Goal: Task Accomplishment & Management: Use online tool/utility

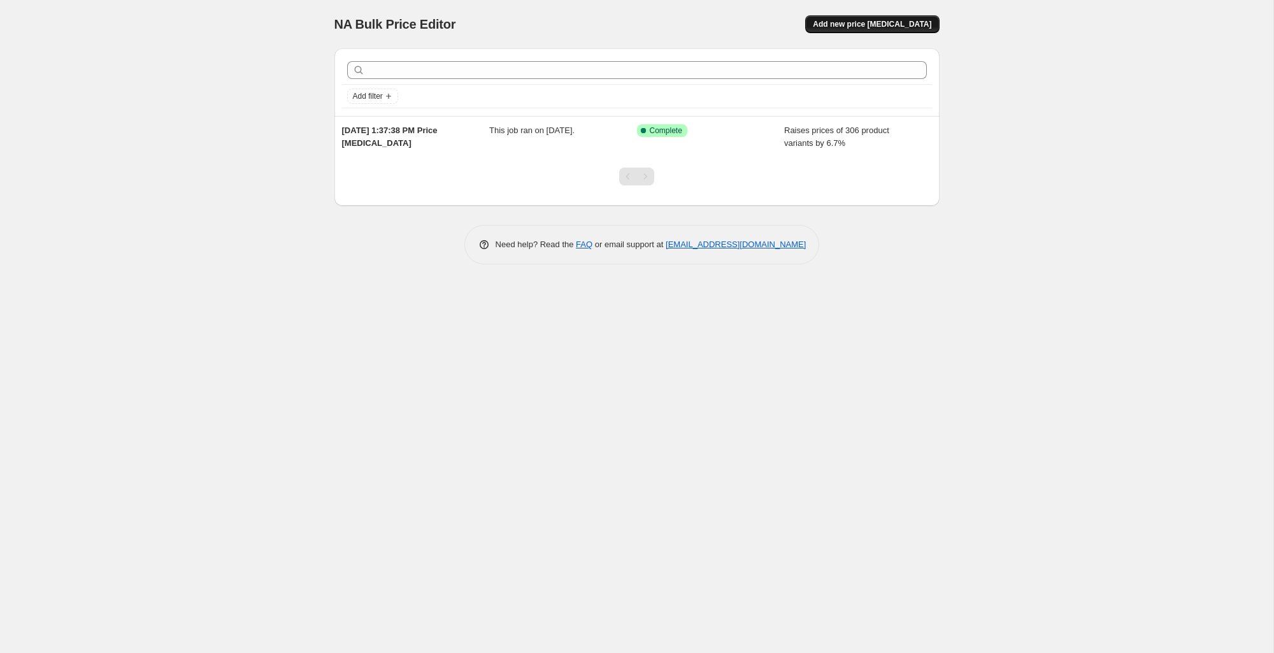
click at [872, 25] on span "Add new price change job" at bounding box center [872, 24] width 119 height 10
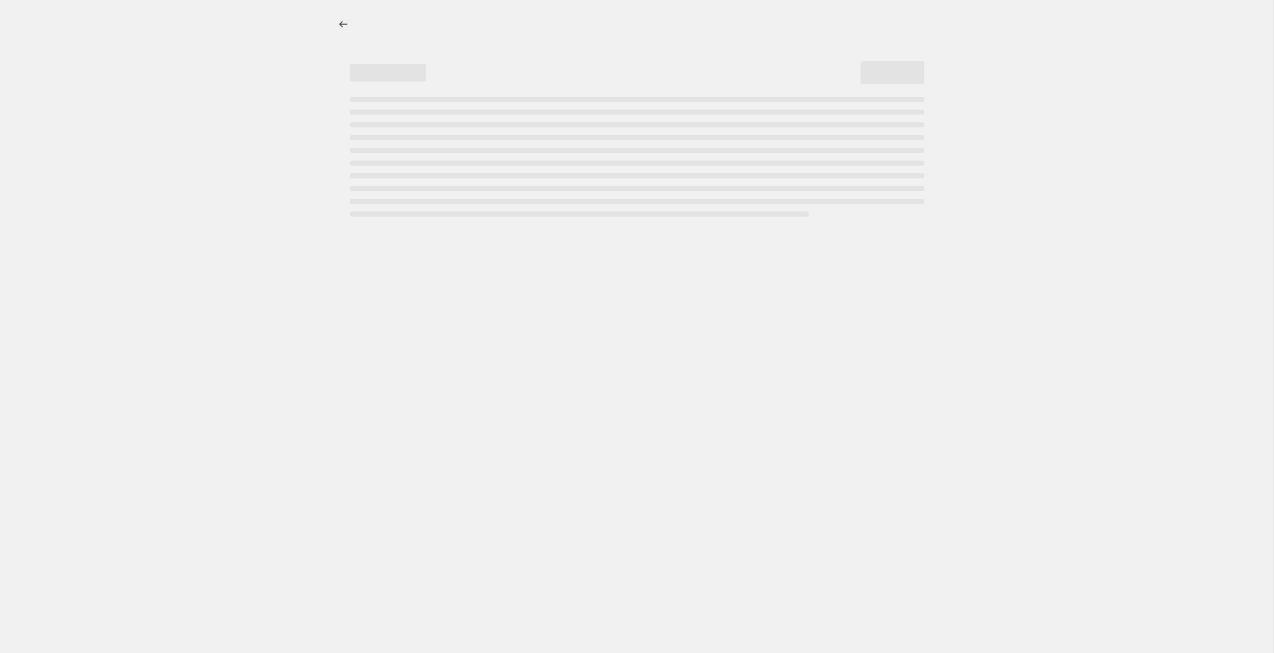
select select "percentage"
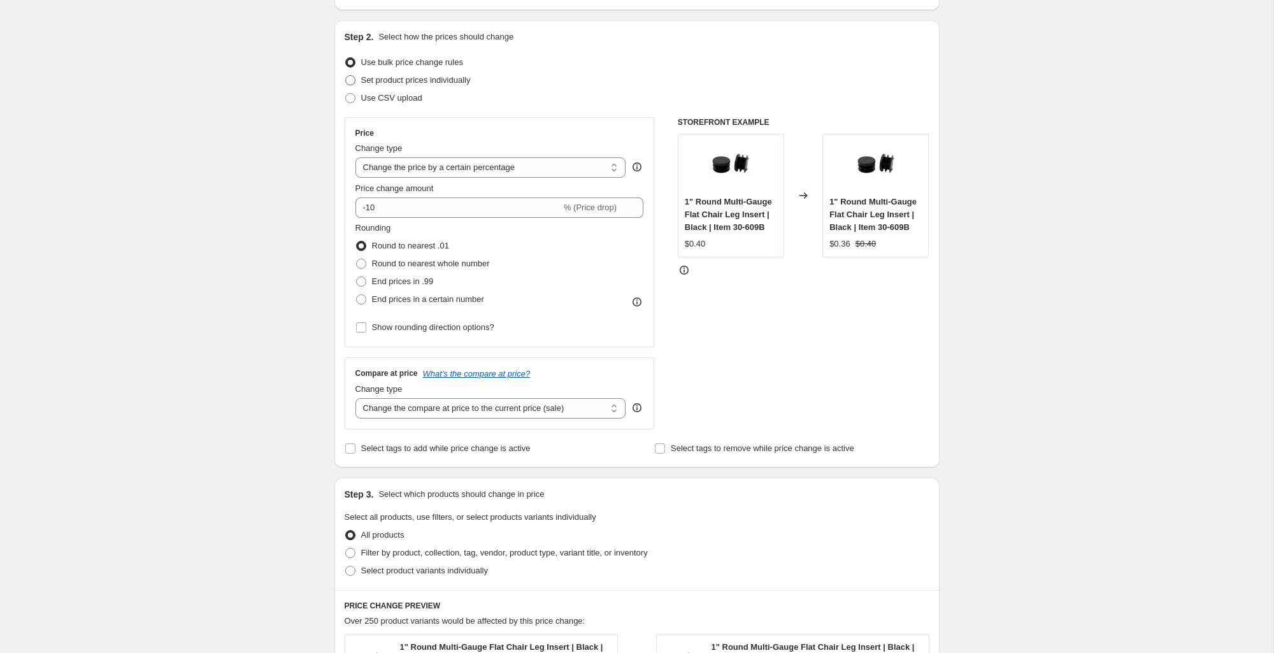
scroll to position [125, 0]
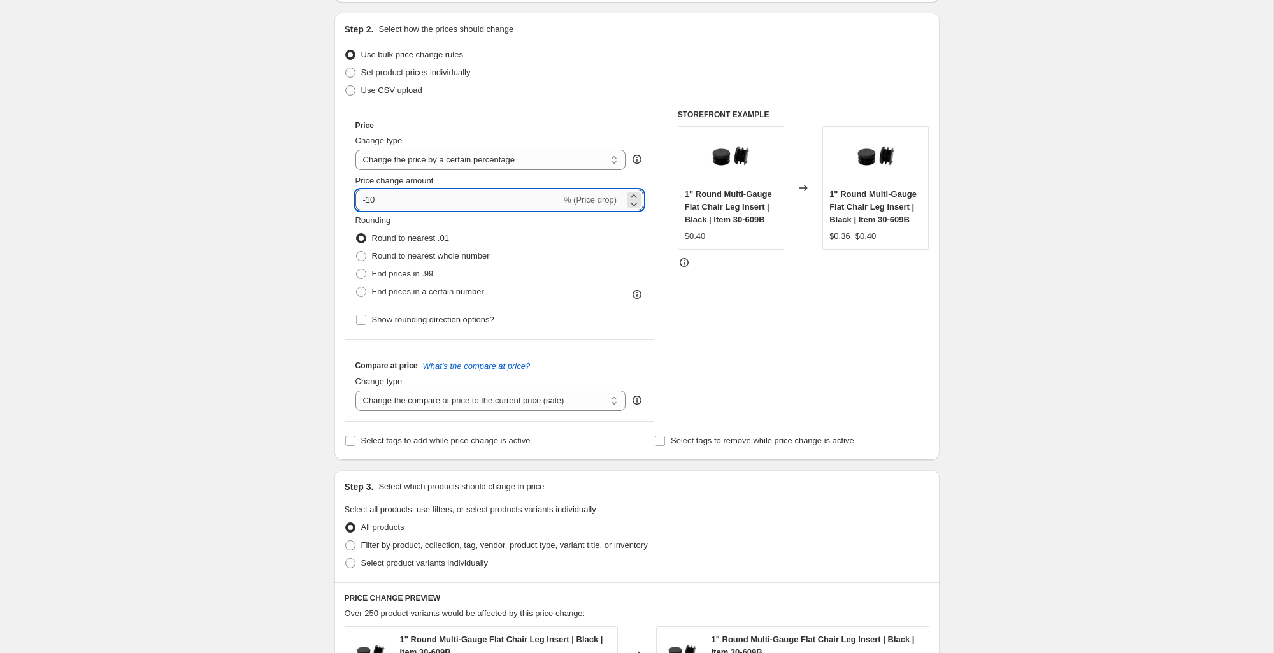
click at [432, 203] on input "-10" at bounding box center [459, 200] width 206 height 20
type input "-1"
type input "7"
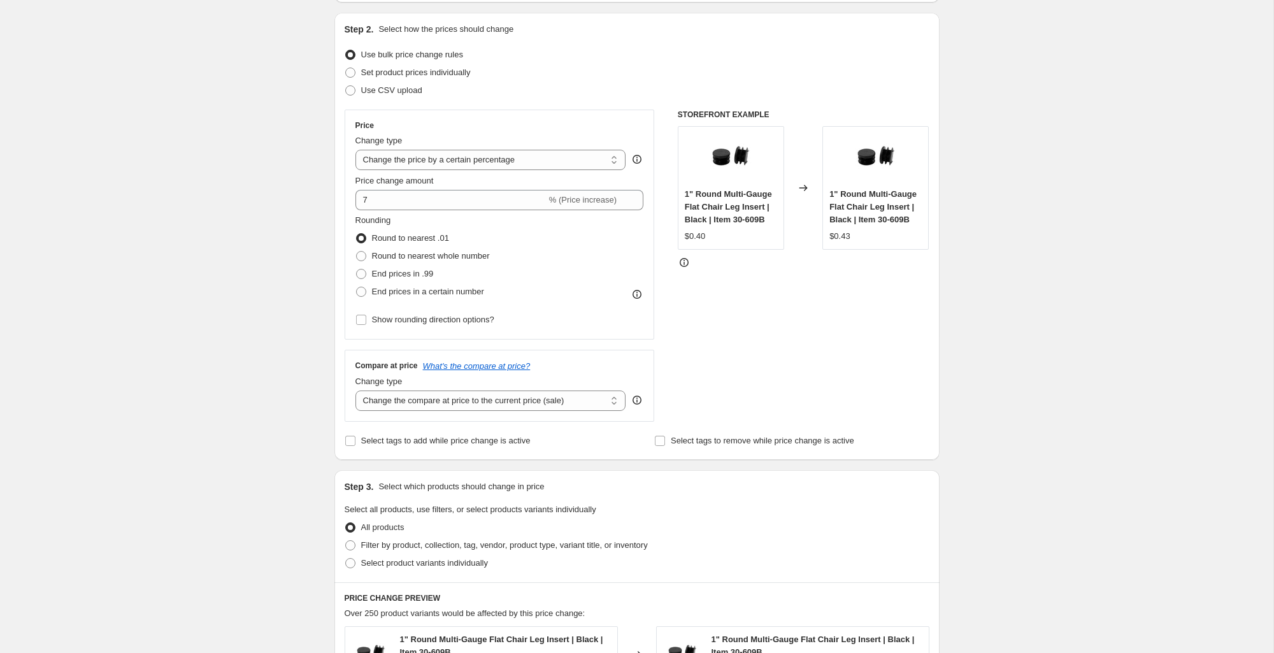
click at [615, 220] on div "Rounding Round to nearest .01 Round to nearest whole number End prices in .99 E…" at bounding box center [500, 257] width 289 height 87
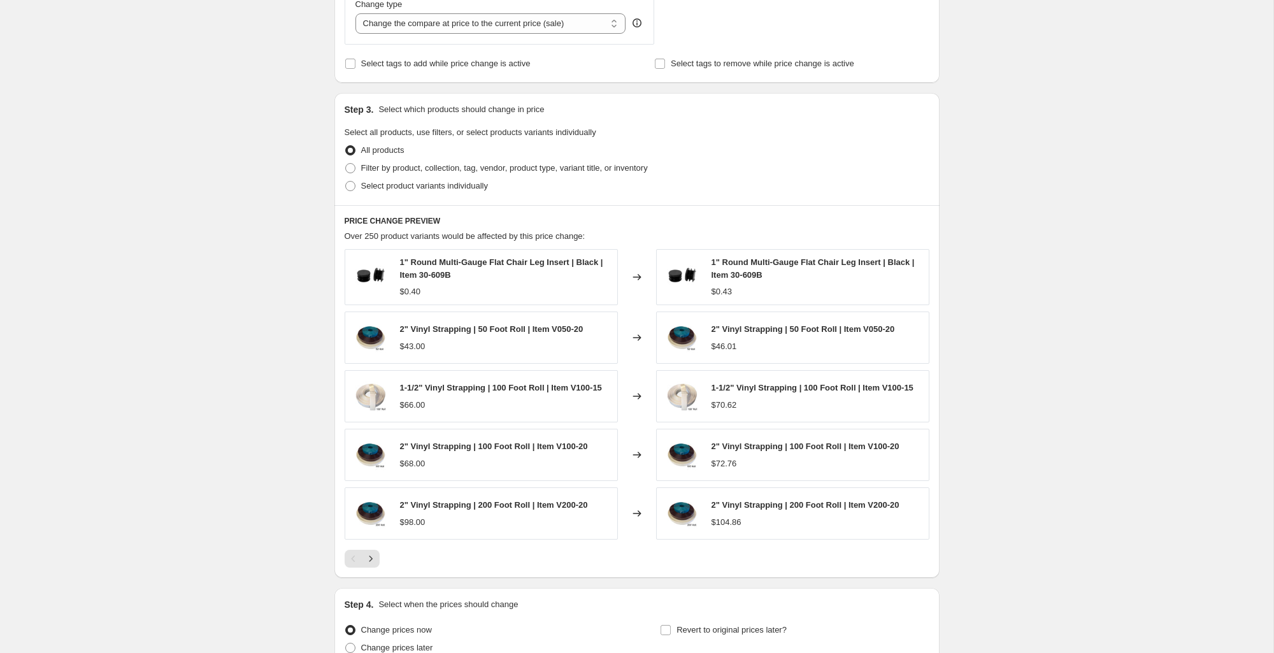
scroll to position [523, 0]
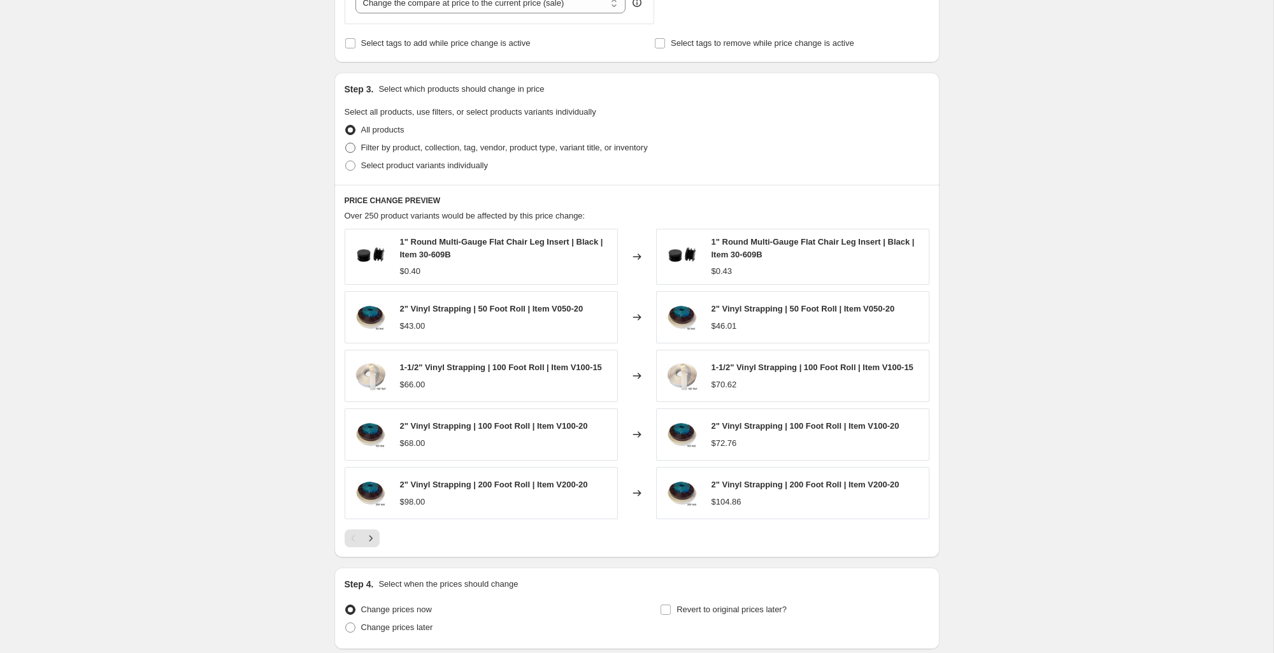
click at [452, 148] on span "Filter by product, collection, tag, vendor, product type, variant title, or inv…" at bounding box center [504, 148] width 287 height 10
click at [346, 143] on input "Filter by product, collection, tag, vendor, product type, variant title, or inv…" at bounding box center [345, 143] width 1 height 1
radio input "true"
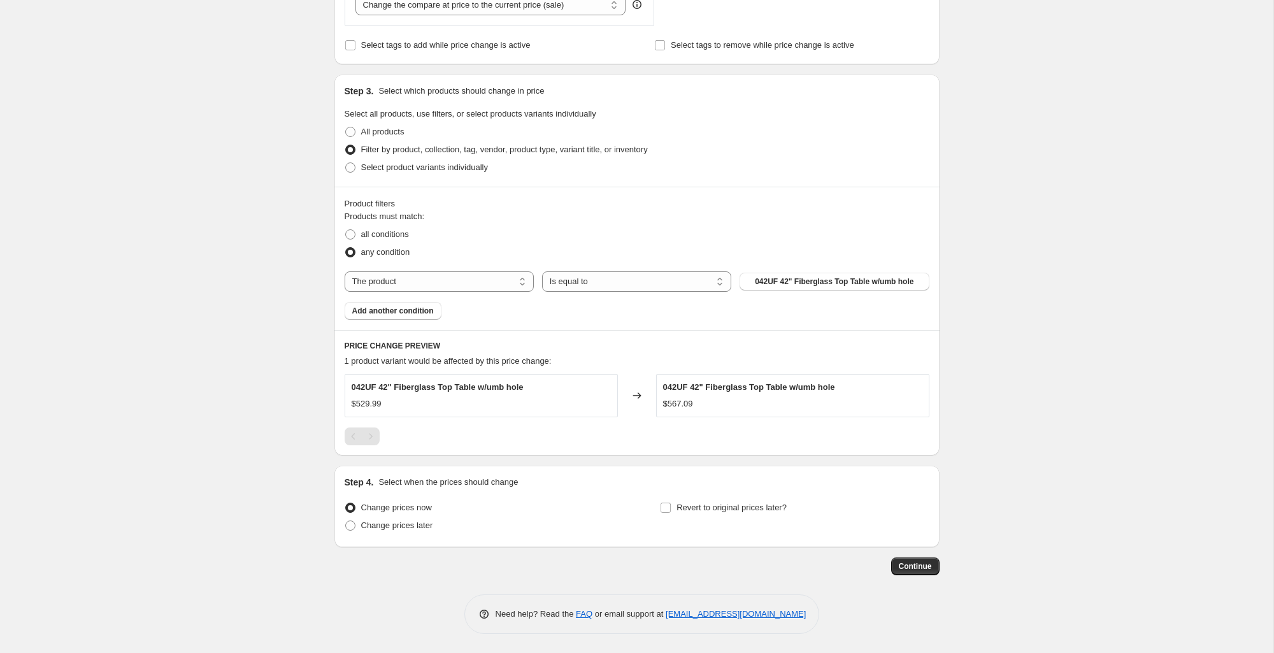
scroll to position [521, 0]
click at [422, 171] on span "Select product variants individually" at bounding box center [424, 167] width 127 height 10
click at [346, 163] on input "Select product variants individually" at bounding box center [345, 162] width 1 height 1
radio input "true"
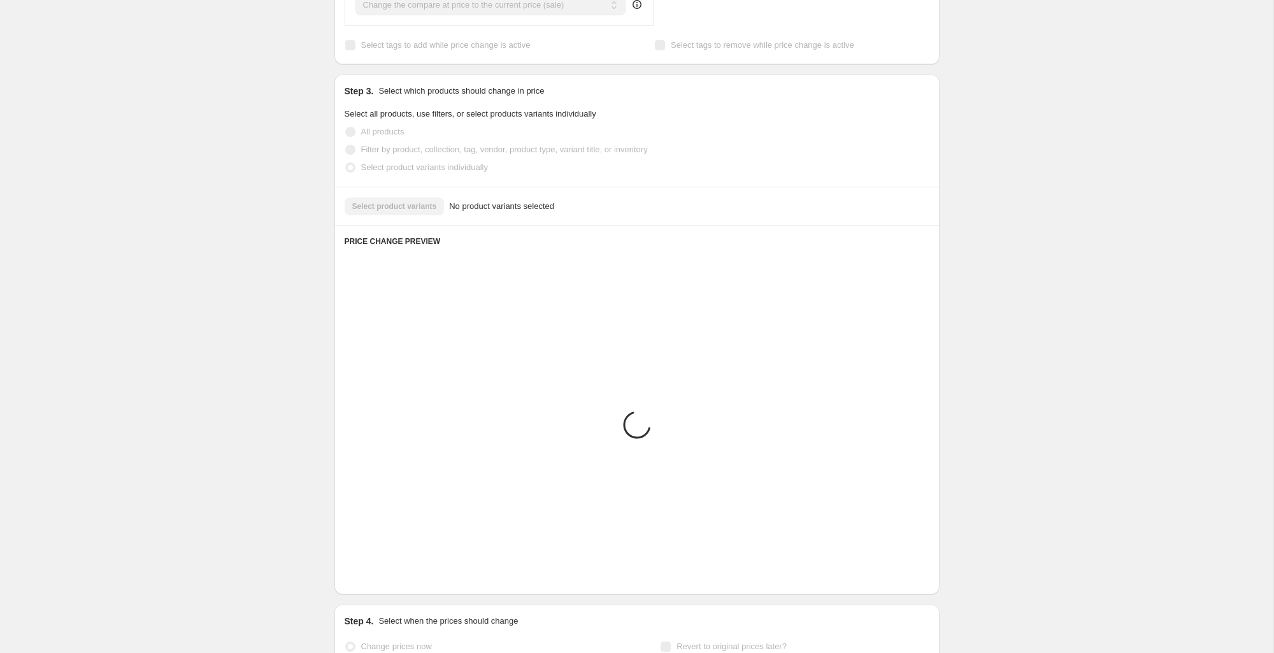
scroll to position [338, 0]
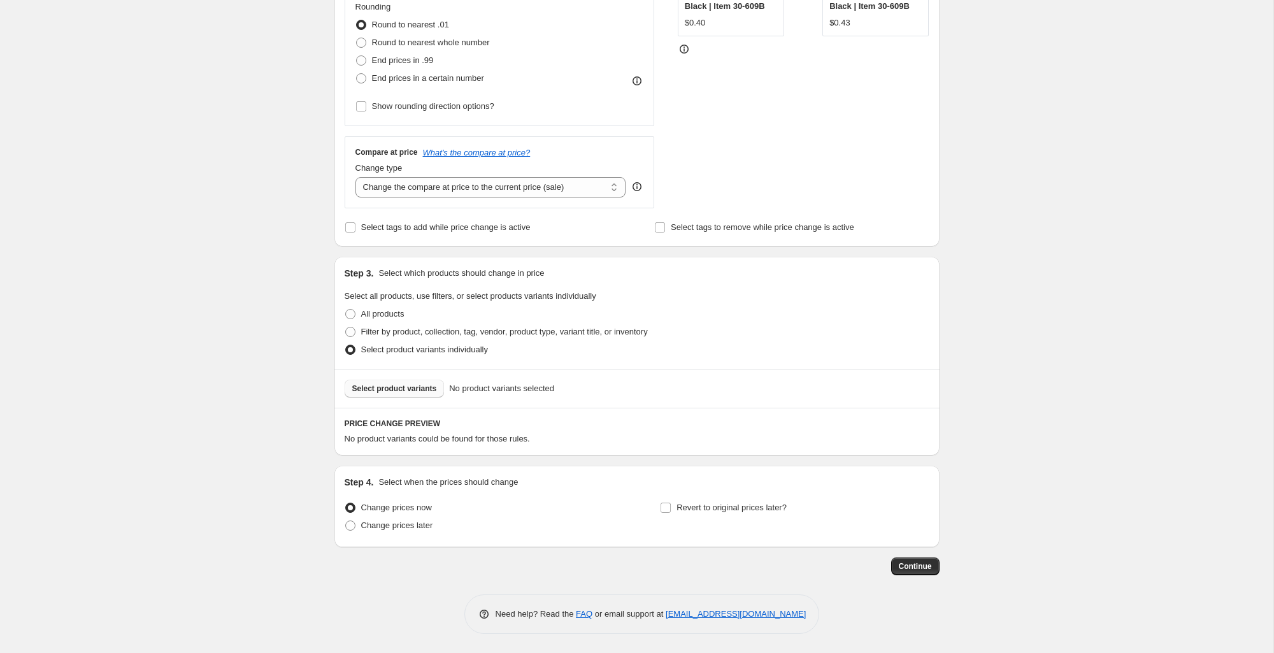
click at [412, 386] on span "Select product variants" at bounding box center [394, 389] width 85 height 10
click at [400, 335] on span "Filter by product, collection, tag, vendor, product type, variant title, or inv…" at bounding box center [504, 332] width 287 height 10
click at [346, 328] on input "Filter by product, collection, tag, vendor, product type, variant title, or inv…" at bounding box center [345, 327] width 1 height 1
radio input "true"
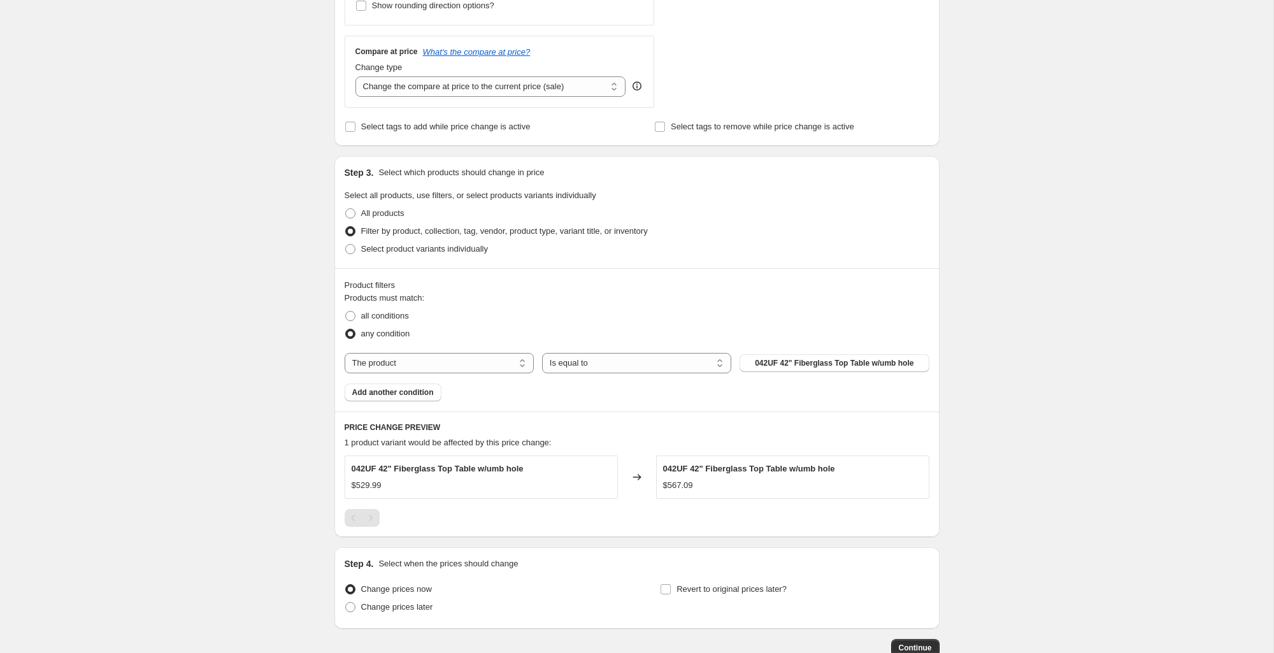
scroll to position [521, 0]
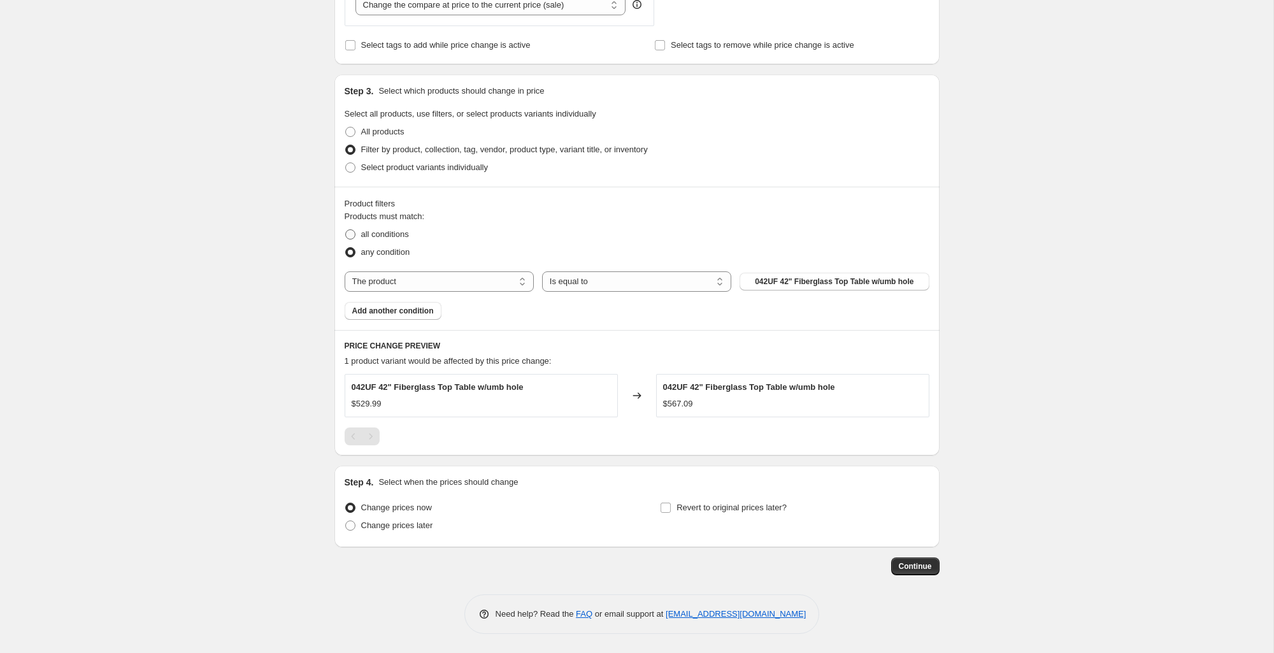
click at [394, 236] on span "all conditions" at bounding box center [385, 234] width 48 height 10
click at [346, 230] on input "all conditions" at bounding box center [345, 229] width 1 height 1
radio input "true"
click at [409, 280] on select "The product The product's collection The product's tag The product's vendor The…" at bounding box center [439, 281] width 189 height 20
select select "collection"
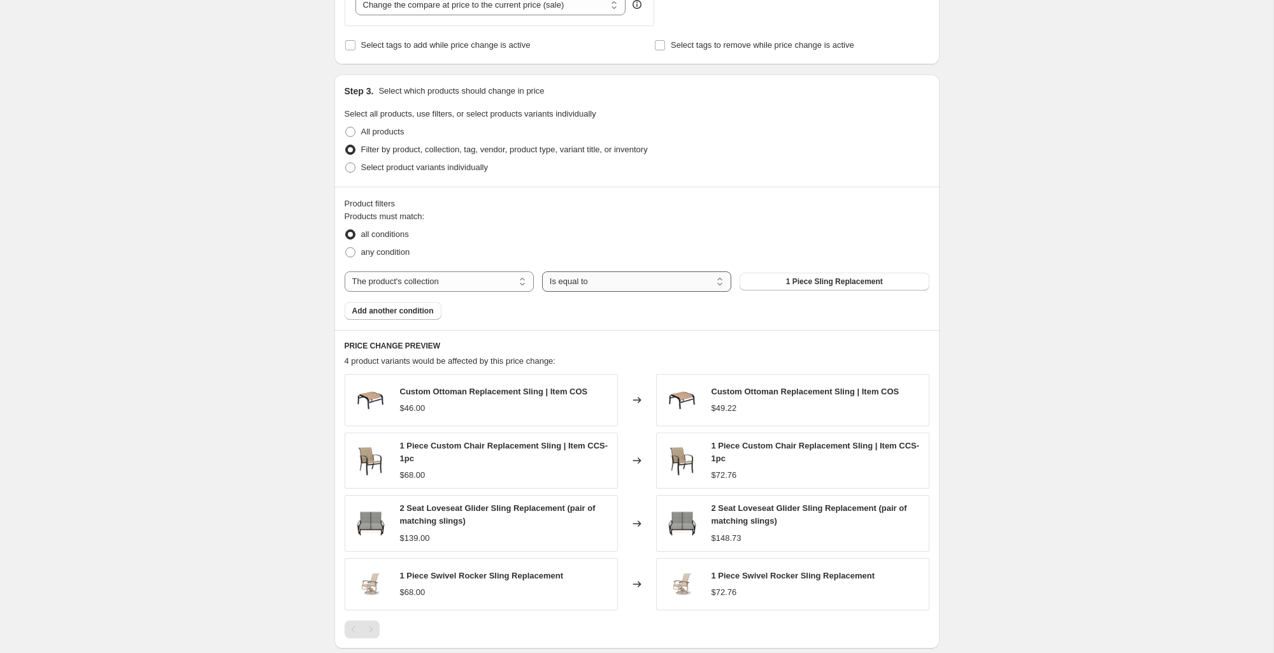
click at [609, 282] on select "Is equal to Is not equal to" at bounding box center [636, 281] width 189 height 20
click at [542, 271] on select "Is equal to Is not equal to" at bounding box center [636, 281] width 189 height 20
click at [796, 280] on span "1 Piece Sling Replacement" at bounding box center [834, 282] width 97 height 10
click at [623, 292] on div "Products must match: all conditions any condition The product The product's col…" at bounding box center [637, 265] width 585 height 110
click at [621, 284] on select "Is equal to Is not equal to" at bounding box center [636, 281] width 189 height 20
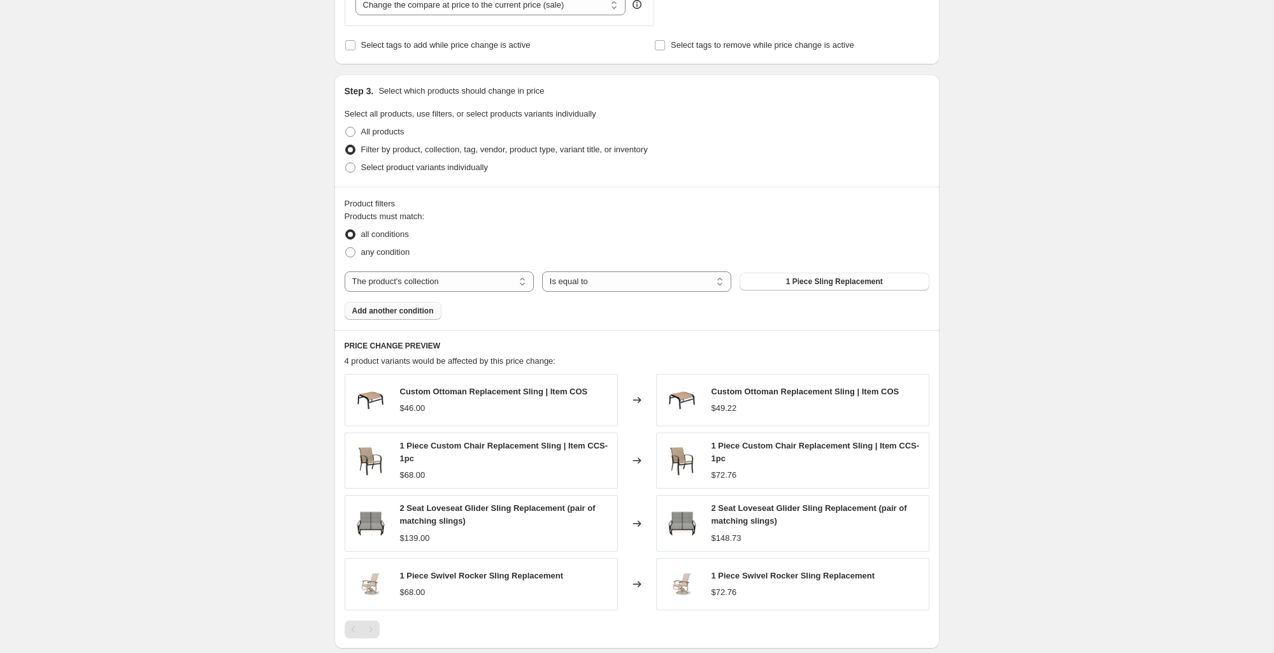
click at [400, 310] on span "Add another condition" at bounding box center [393, 311] width 82 height 10
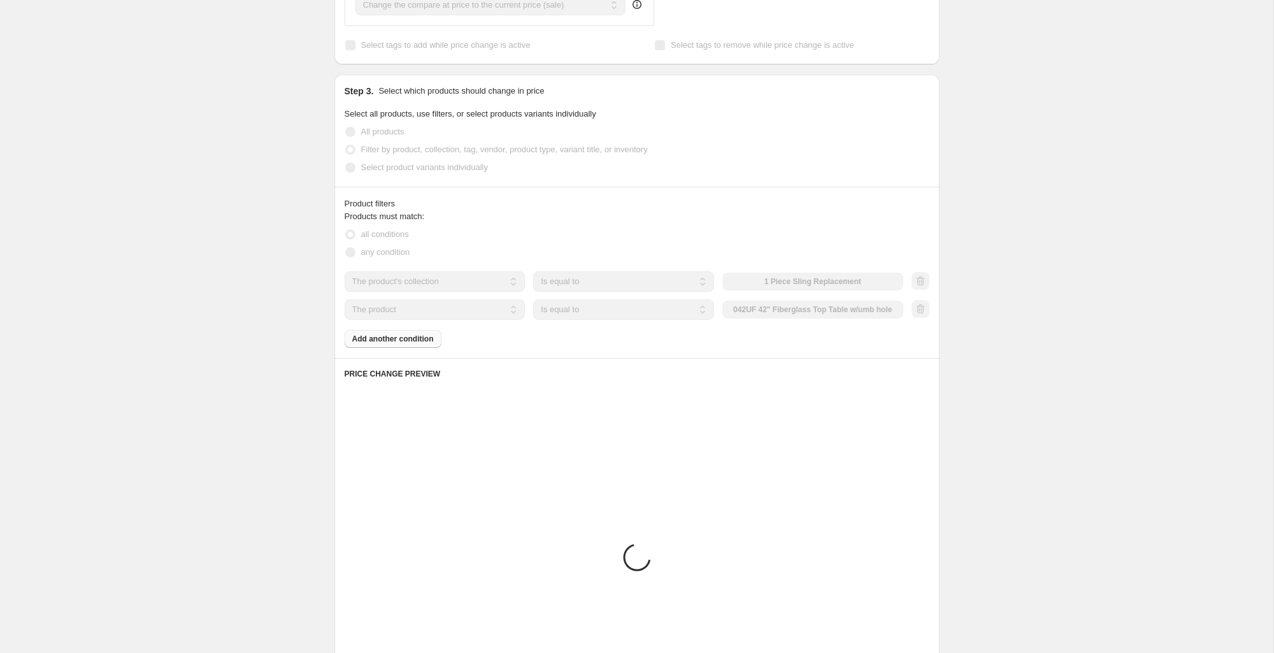
scroll to position [471, 0]
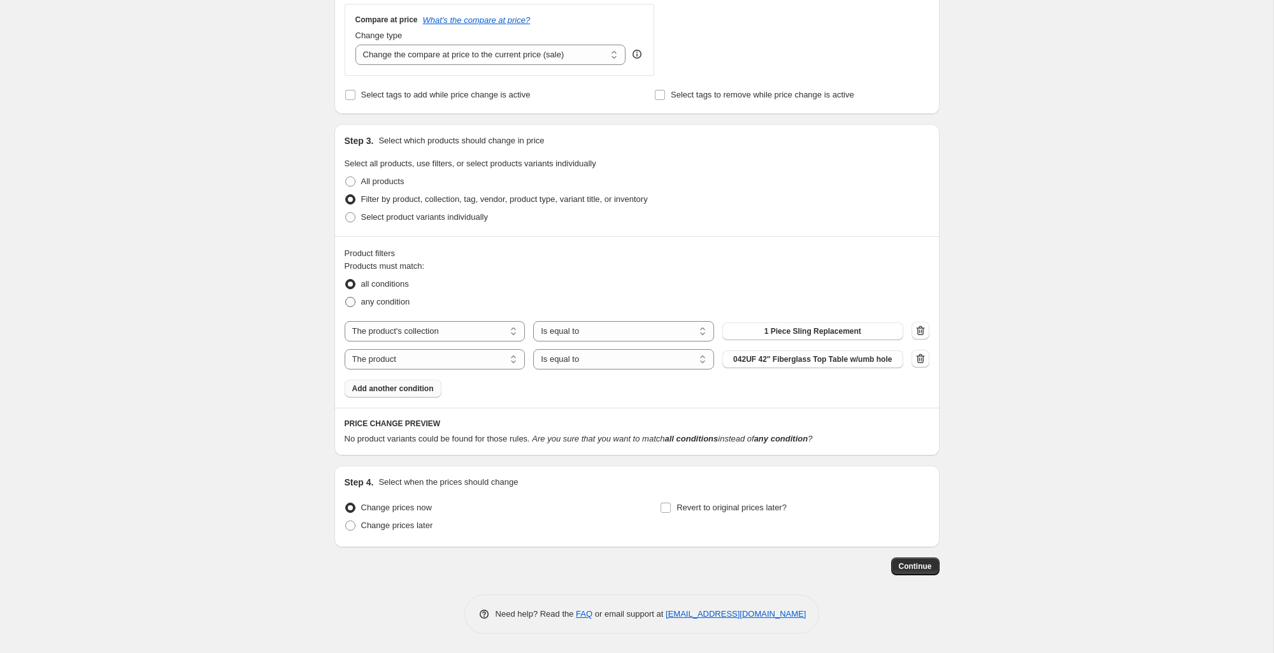
click at [395, 297] on span "any condition" at bounding box center [385, 302] width 49 height 10
click at [346, 297] on input "any condition" at bounding box center [345, 297] width 1 height 1
radio input "true"
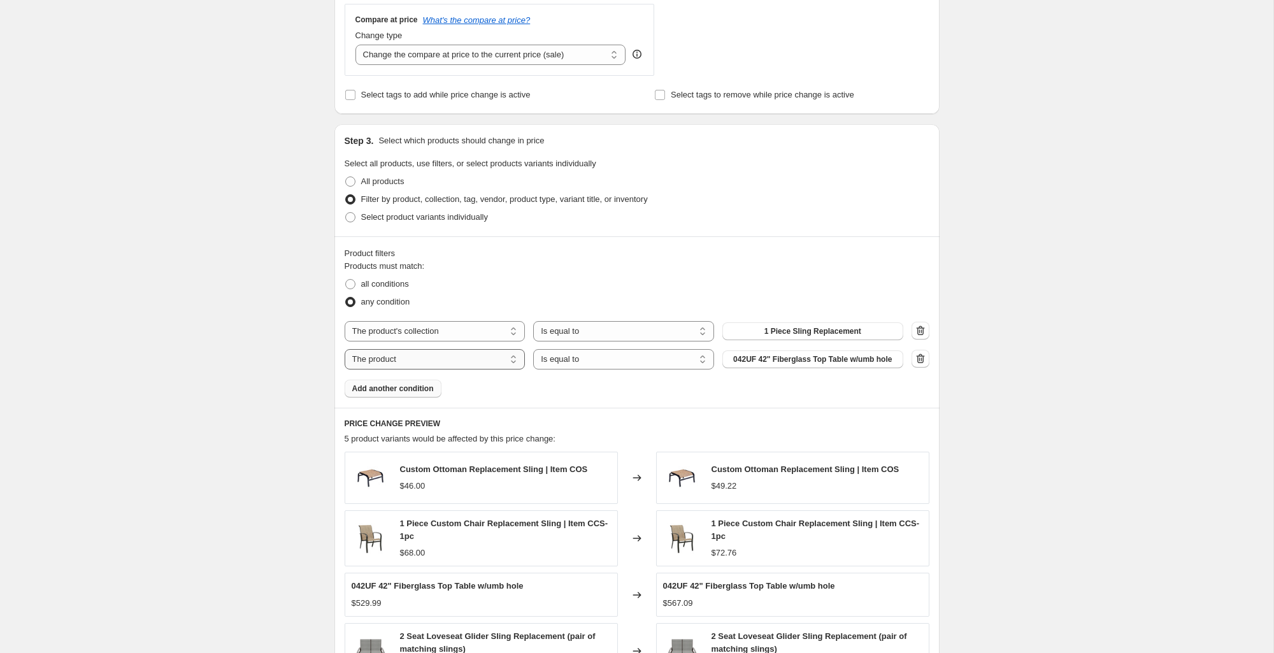
click at [461, 360] on select "The product The product's collection The product's tag The product's vendor The…" at bounding box center [435, 359] width 181 height 20
select select "collection"
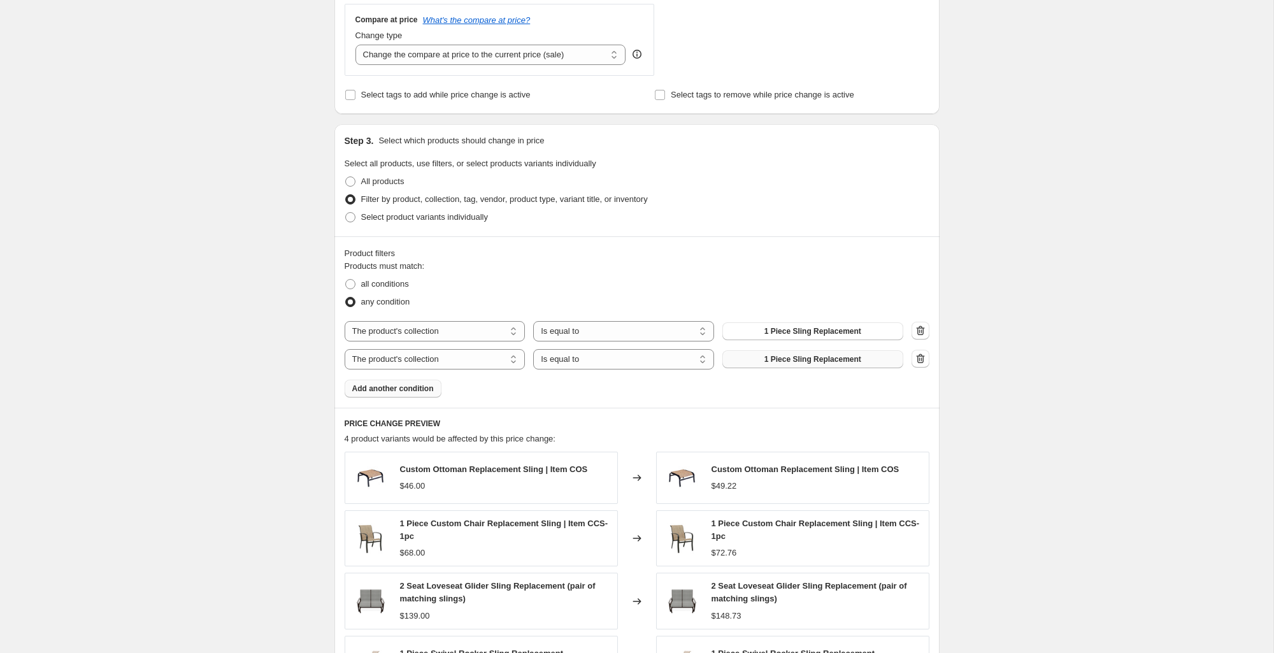
click at [767, 357] on span "1 Piece Sling Replacement" at bounding box center [813, 359] width 97 height 10
click at [403, 389] on span "Add another condition" at bounding box center [393, 389] width 82 height 10
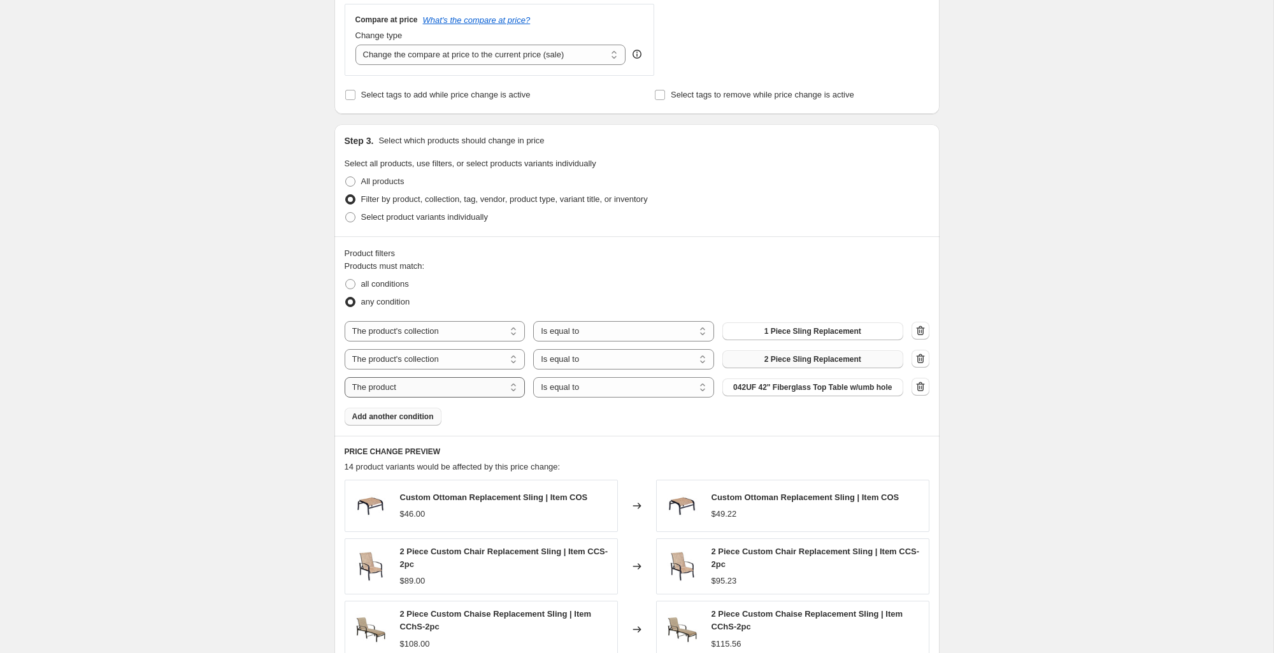
click at [457, 391] on select "The product The product's collection The product's tag The product's vendor The…" at bounding box center [435, 387] width 181 height 20
select select "collection"
click at [809, 390] on span "1 Piece Sling Replacement" at bounding box center [813, 387] width 97 height 10
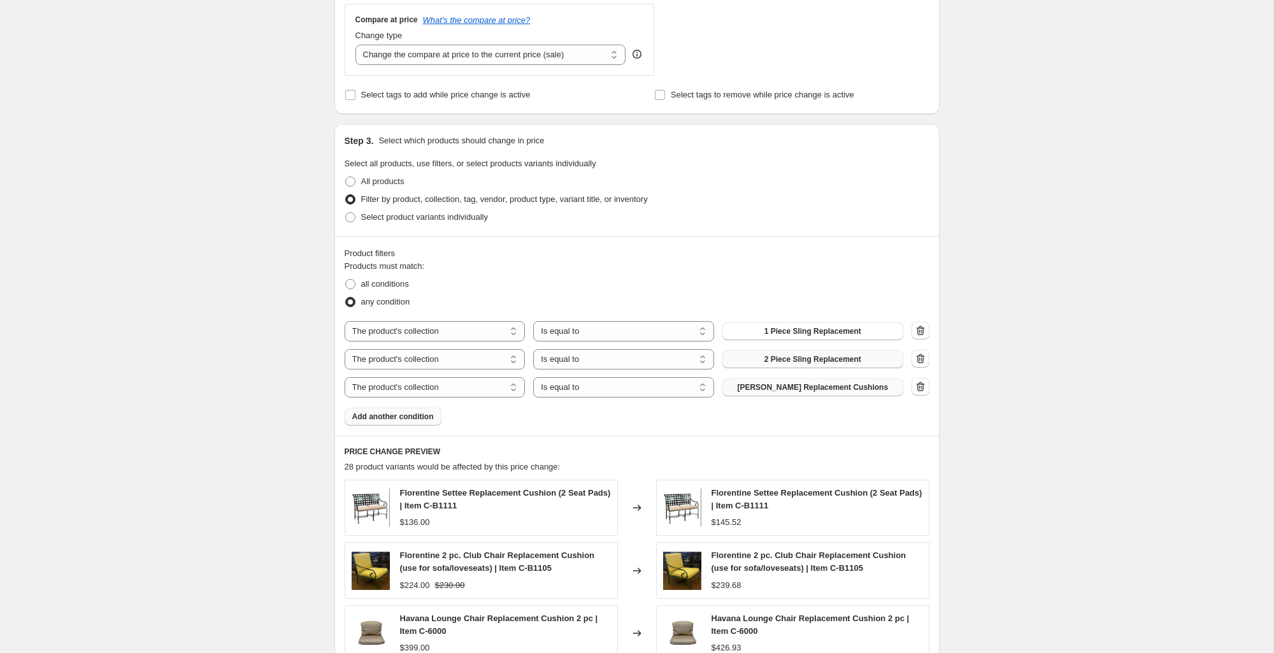
click at [386, 412] on span "Add another condition" at bounding box center [393, 417] width 82 height 10
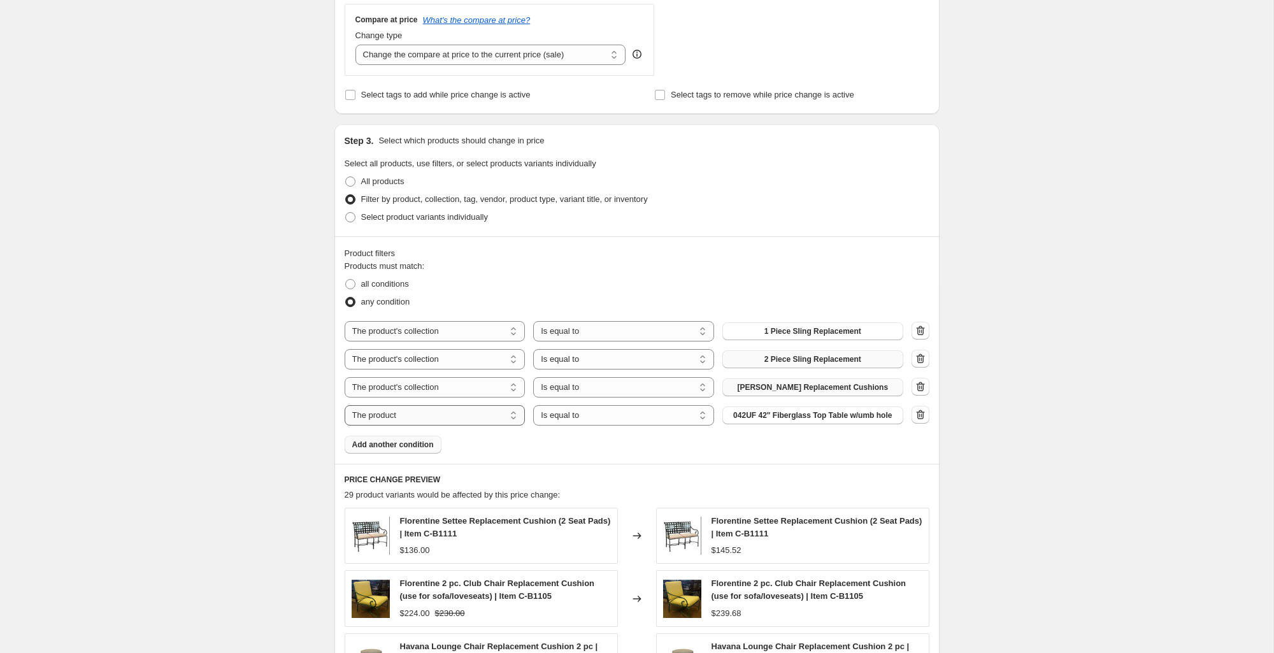
click at [450, 416] on select "The product The product's collection The product's tag The product's vendor The…" at bounding box center [435, 415] width 181 height 20
select select "collection"
click at [779, 411] on span "1 Piece Sling Replacement" at bounding box center [813, 415] width 97 height 10
click at [922, 331] on icon "button" at bounding box center [920, 330] width 13 height 13
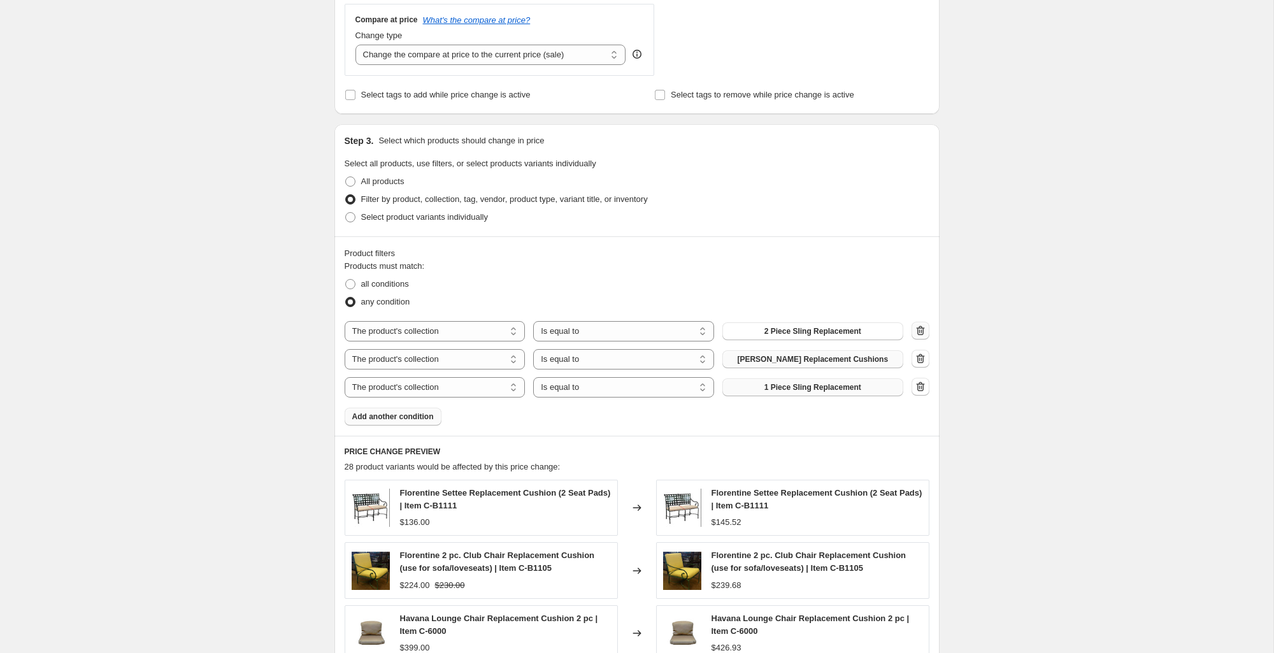
click at [920, 331] on icon "button" at bounding box center [920, 330] width 13 height 13
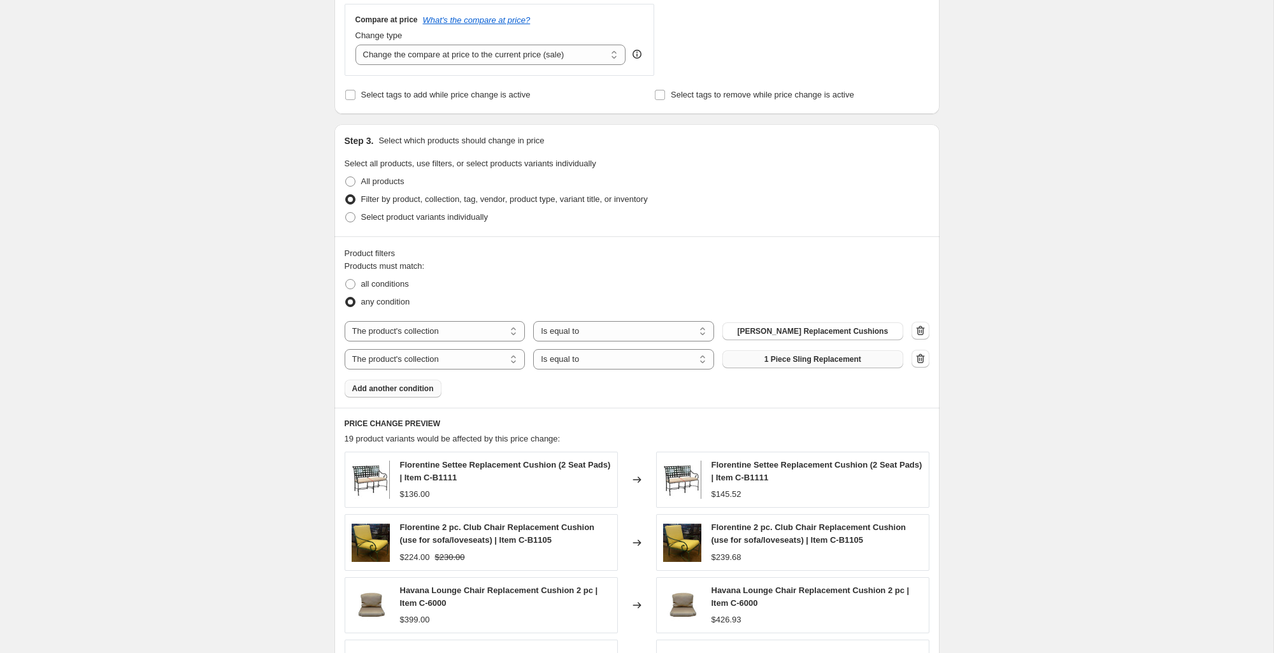
click at [920, 356] on icon "button" at bounding box center [920, 358] width 13 height 13
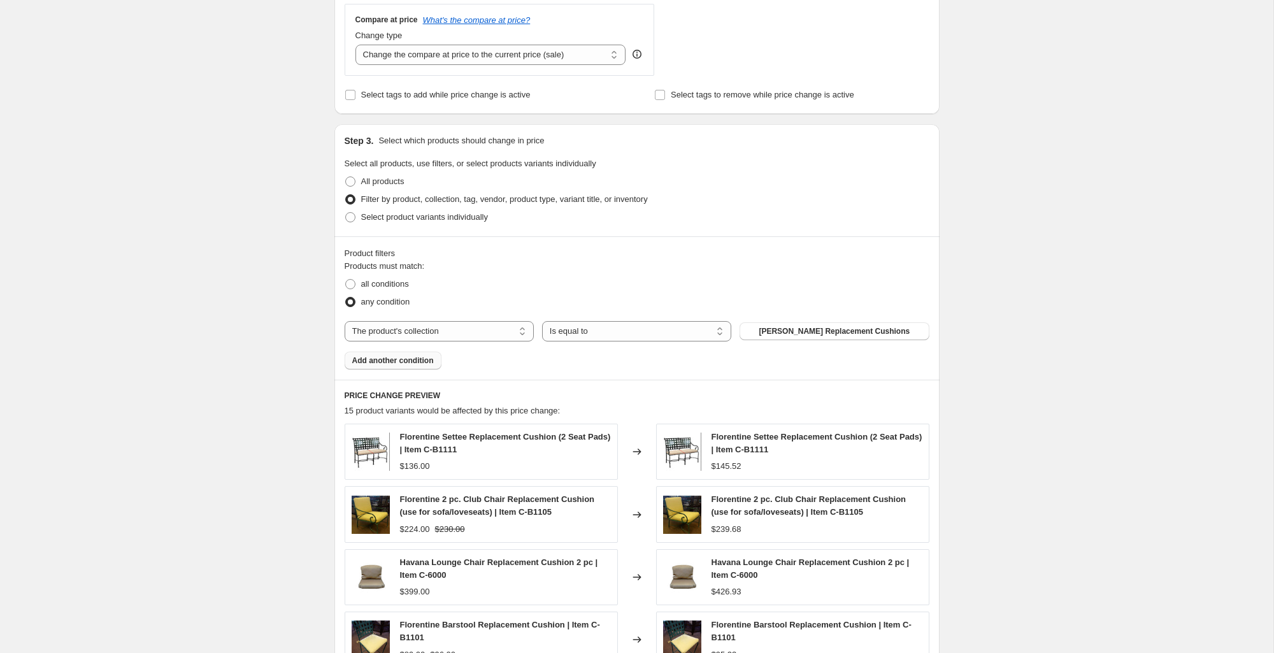
click at [396, 362] on span "Add another condition" at bounding box center [393, 361] width 82 height 10
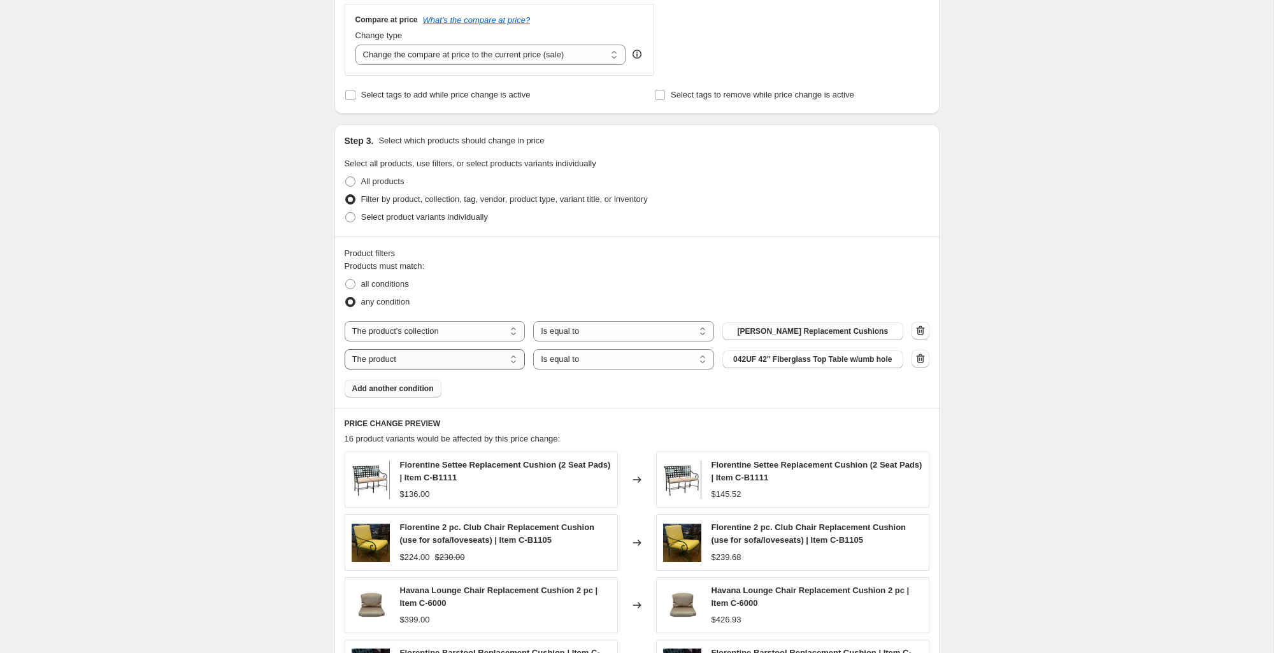
click at [416, 358] on select "The product The product's collection The product's tag The product's vendor The…" at bounding box center [435, 359] width 181 height 20
select select "collection"
click at [605, 363] on select "Is equal to Is not equal to" at bounding box center [623, 359] width 181 height 20
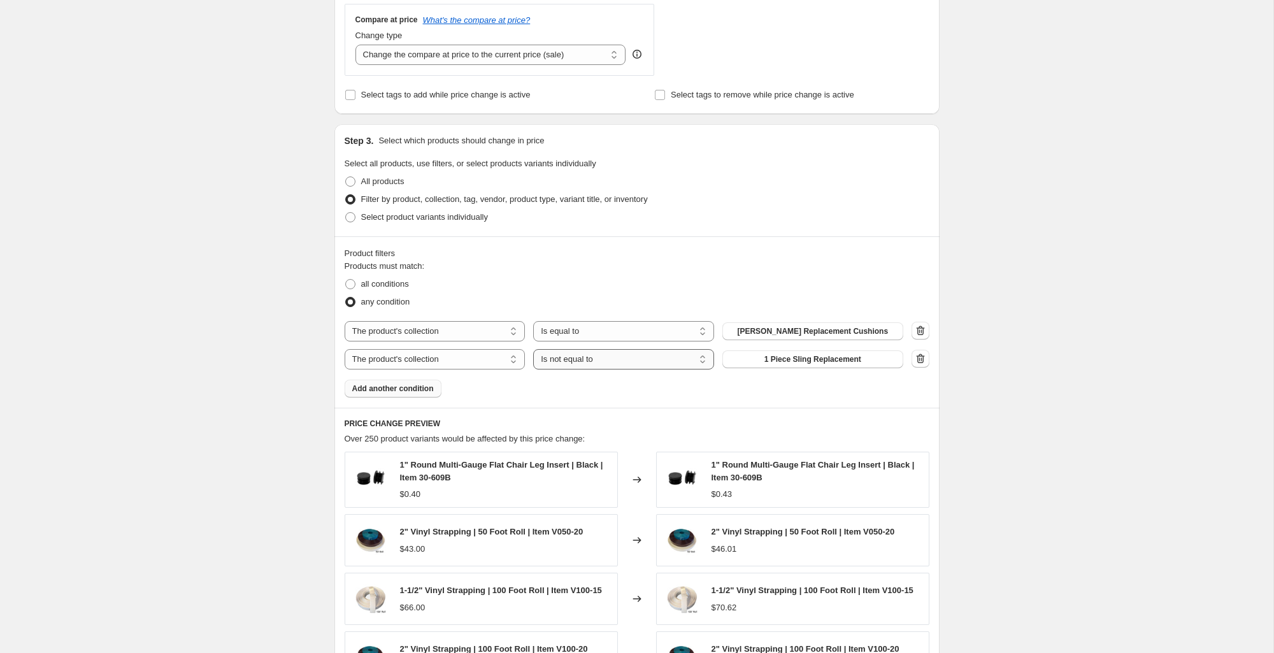
click at [600, 361] on select "Is equal to Is not equal to" at bounding box center [623, 359] width 181 height 20
select select "equal"
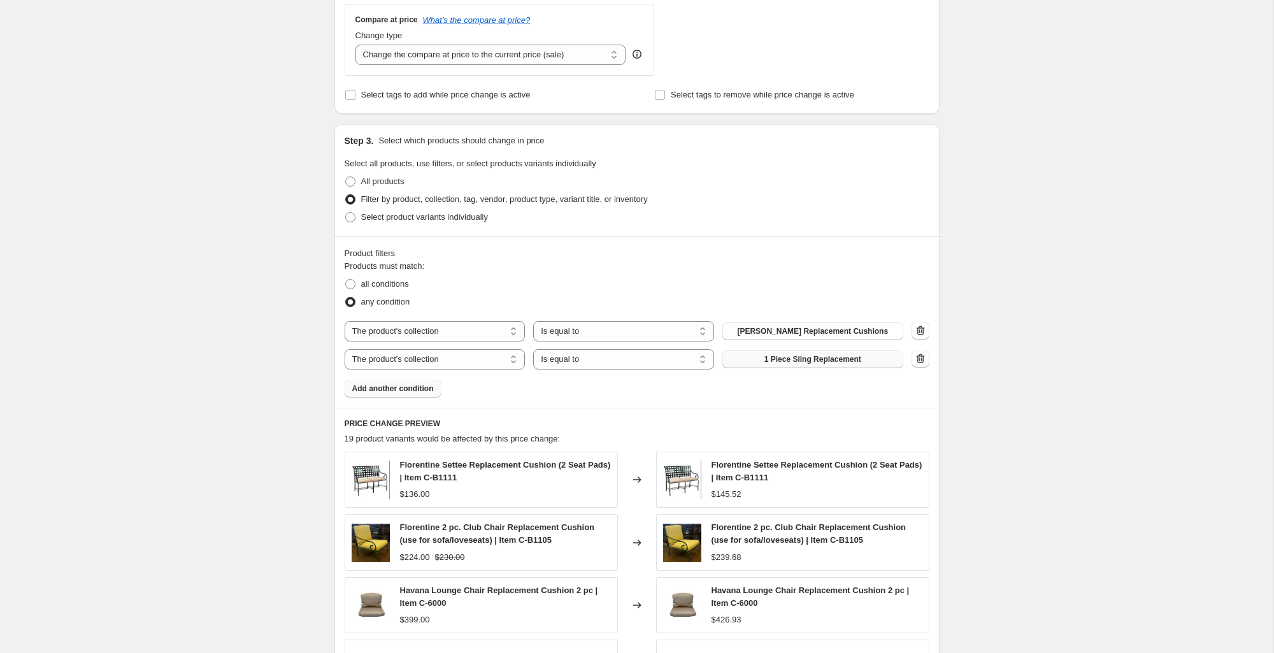
click at [795, 362] on span "1 Piece Sling Replacement" at bounding box center [813, 359] width 97 height 10
click at [856, 359] on span "Brown Jordan Replacement Cushions" at bounding box center [812, 359] width 151 height 10
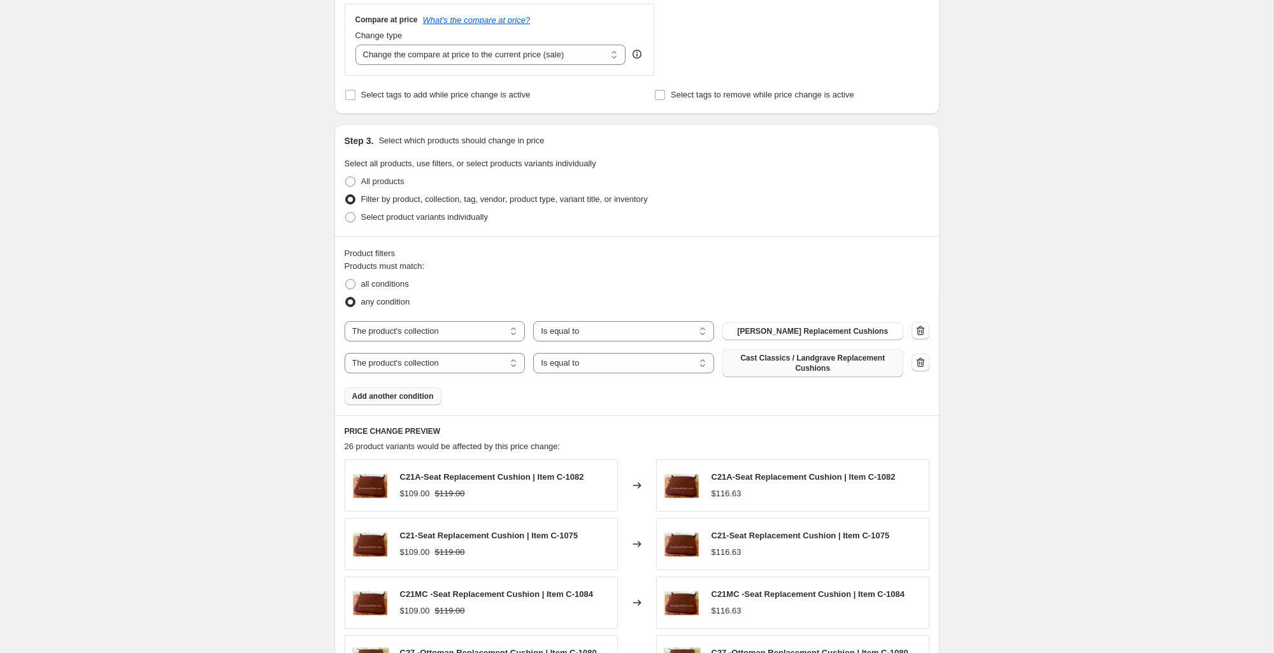
click at [396, 399] on span "Add another condition" at bounding box center [393, 396] width 82 height 10
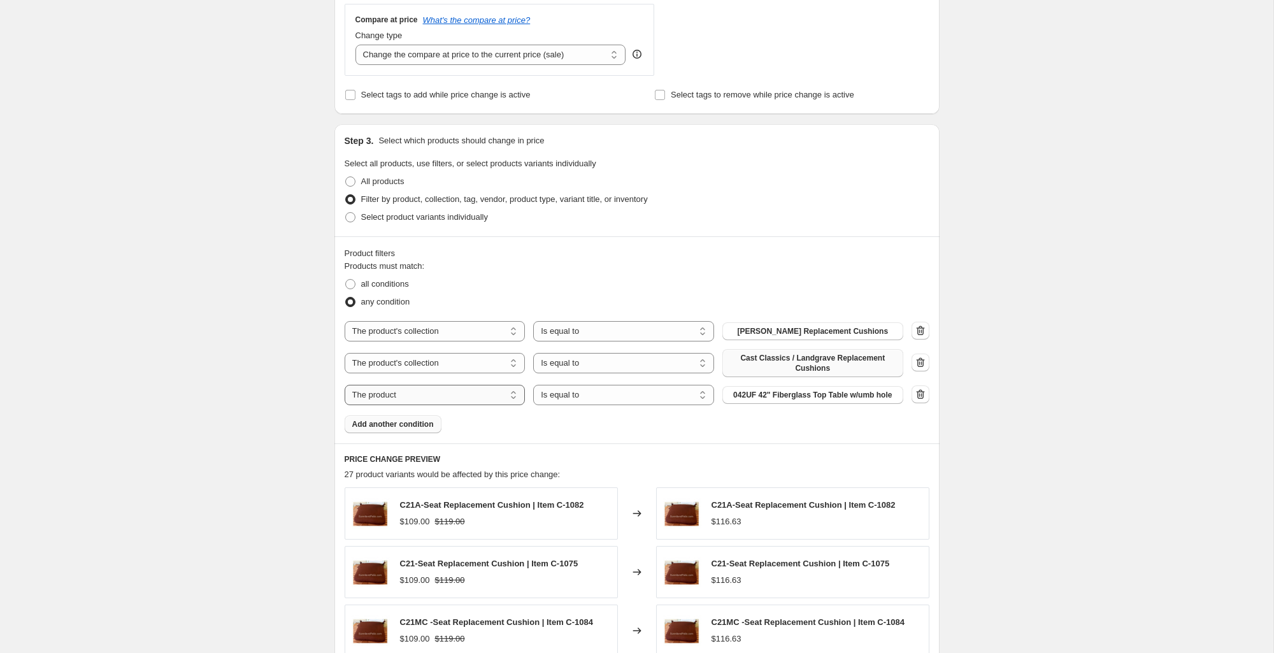
click at [439, 396] on select "The product The product's collection The product's tag The product's vendor The…" at bounding box center [435, 395] width 181 height 20
select select "collection"
click at [790, 396] on span "1 Piece Sling Replacement" at bounding box center [813, 395] width 97 height 10
click at [382, 423] on span "Add another condition" at bounding box center [393, 424] width 82 height 10
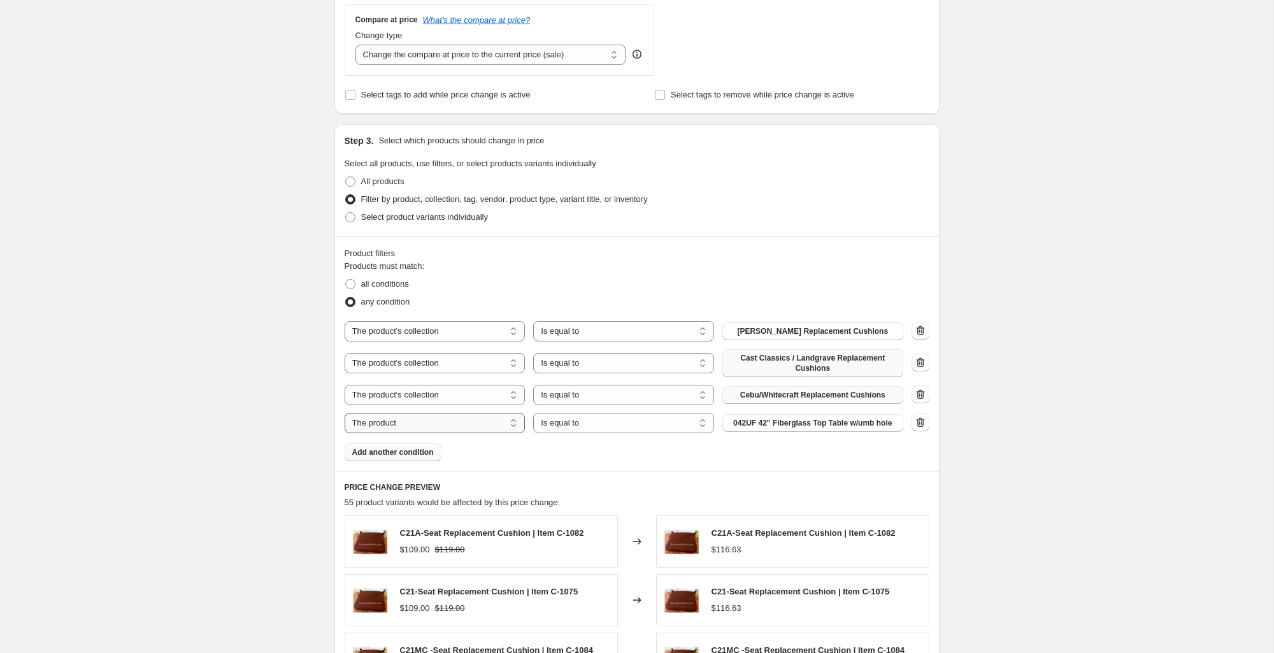
click at [421, 428] on select "The product The product's collection The product's tag The product's vendor The…" at bounding box center [435, 423] width 181 height 20
select select "collection"
click at [831, 424] on span "1 Piece Sling Replacement" at bounding box center [813, 423] width 97 height 10
click at [398, 459] on button "Add another condition" at bounding box center [393, 452] width 97 height 18
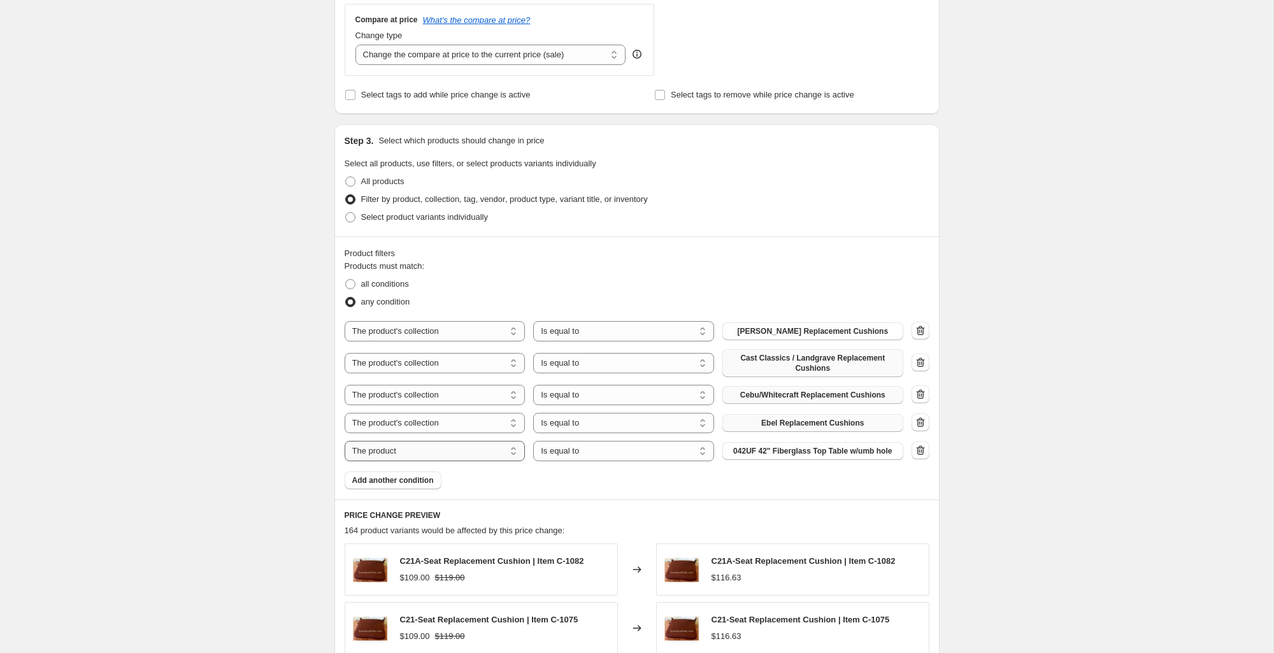
click at [486, 453] on select "The product The product's collection The product's tag The product's vendor The…" at bounding box center [435, 451] width 181 height 20
select select "collection"
click at [788, 452] on span "1 Piece Sling Replacement" at bounding box center [813, 451] width 97 height 10
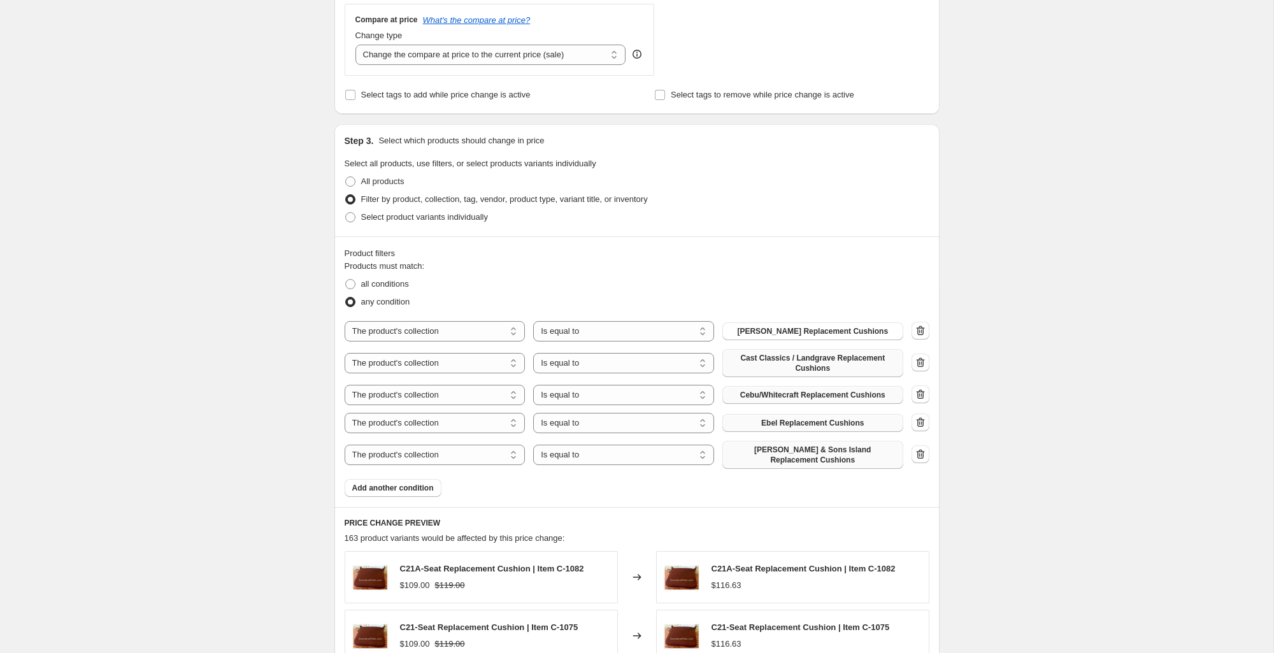
click at [398, 483] on span "Add another condition" at bounding box center [393, 488] width 82 height 10
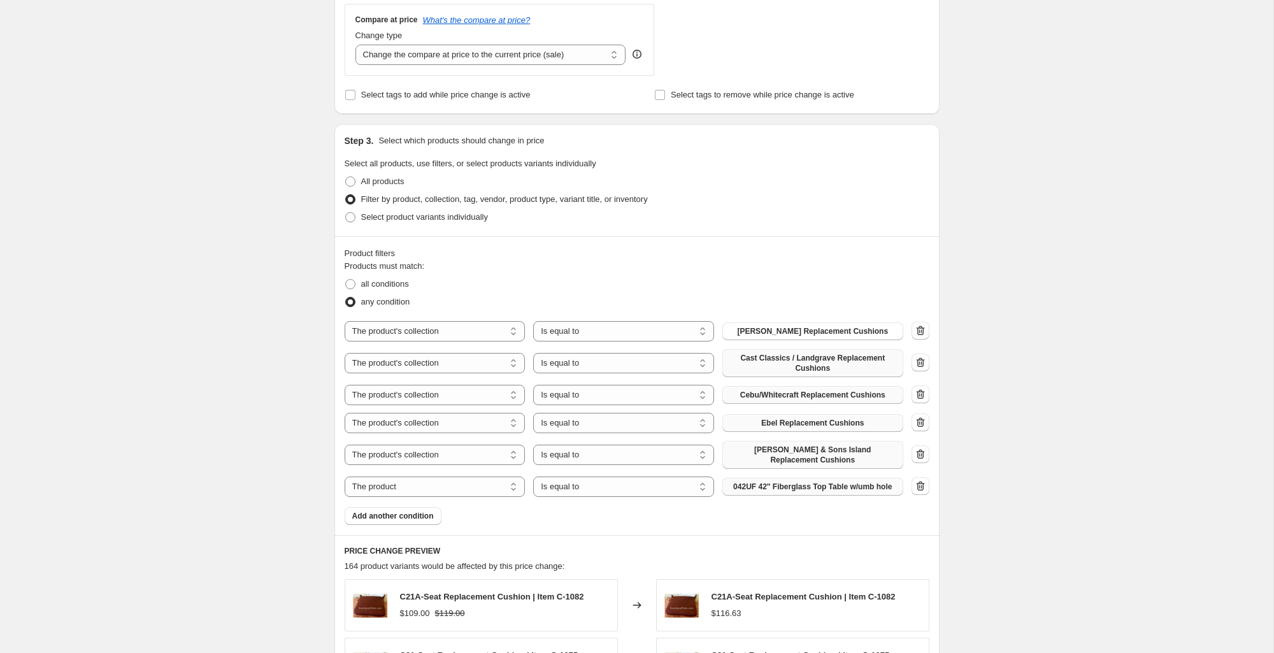
click at [784, 482] on span "042UF 42" Fiberglass Top Table w/umb hole" at bounding box center [812, 487] width 159 height 10
click at [370, 477] on select "The product The product's collection The product's tag The product's vendor The…" at bounding box center [435, 487] width 181 height 20
select select "collection"
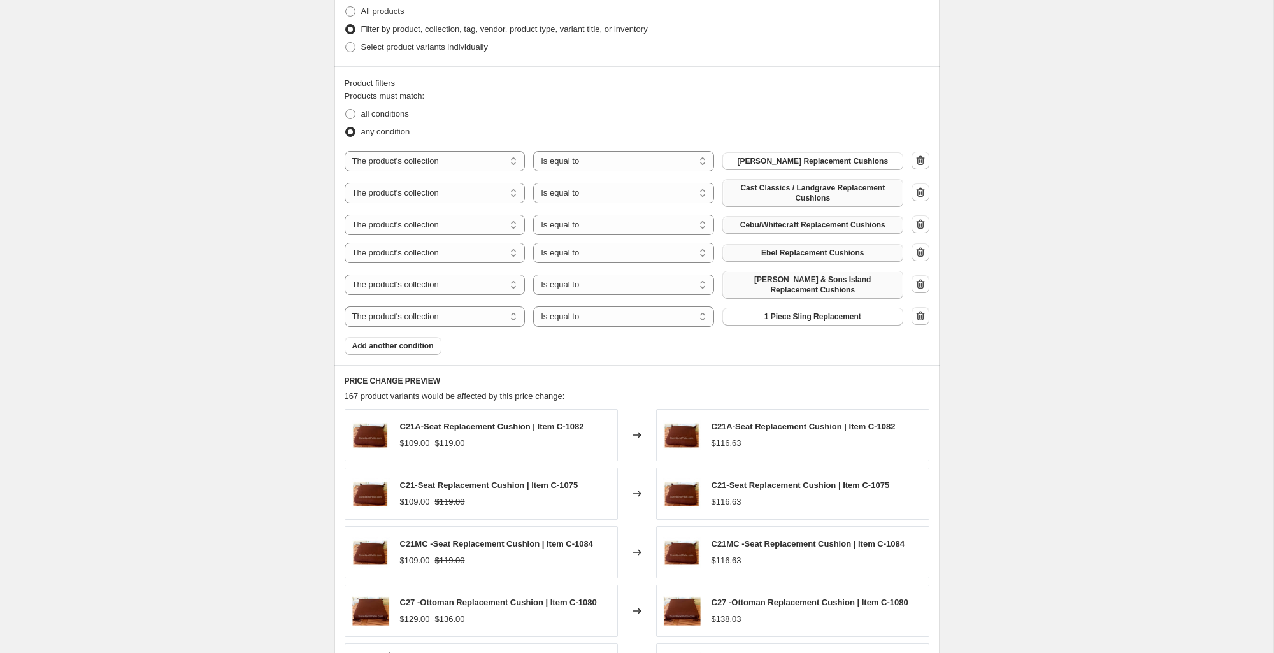
scroll to position [688, 0]
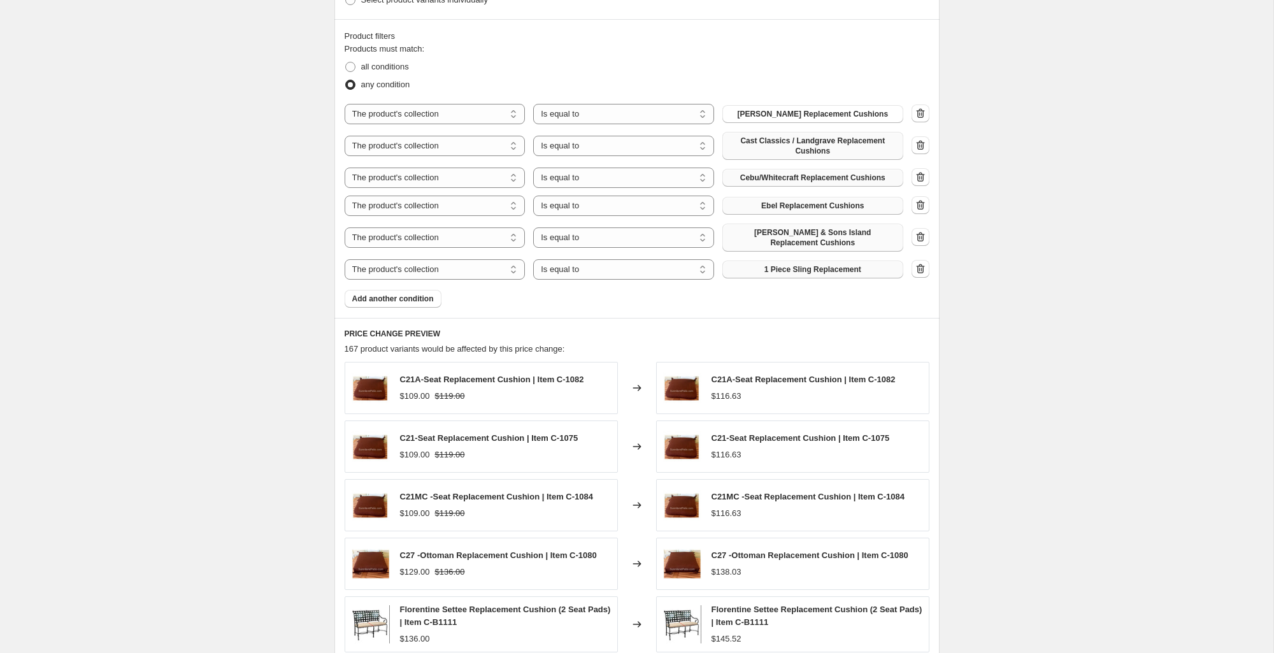
click at [832, 264] on span "1 Piece Sling Replacement" at bounding box center [813, 269] width 97 height 10
click at [399, 294] on span "Add another condition" at bounding box center [393, 299] width 82 height 10
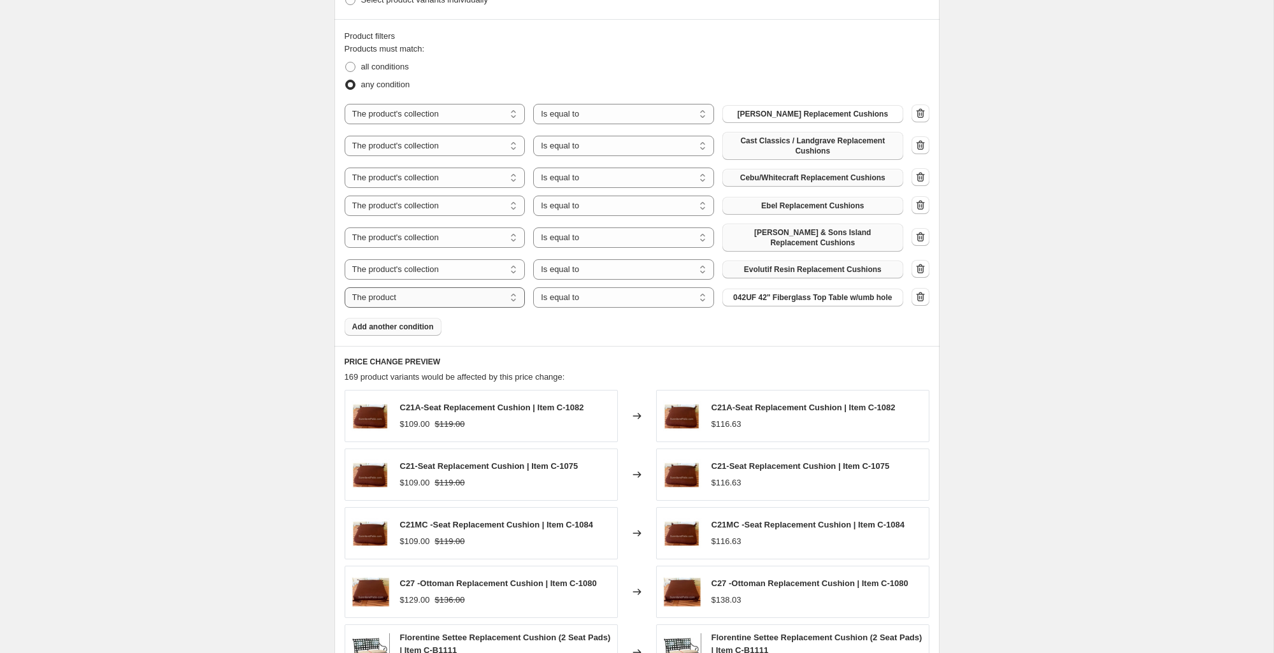
click at [442, 297] on select "The product The product's collection The product's tag The product's vendor The…" at bounding box center [435, 297] width 181 height 20
select select "collection"
click at [819, 292] on span "1 Piece Sling Replacement" at bounding box center [813, 297] width 97 height 10
click at [414, 323] on span "Add another condition" at bounding box center [393, 327] width 82 height 10
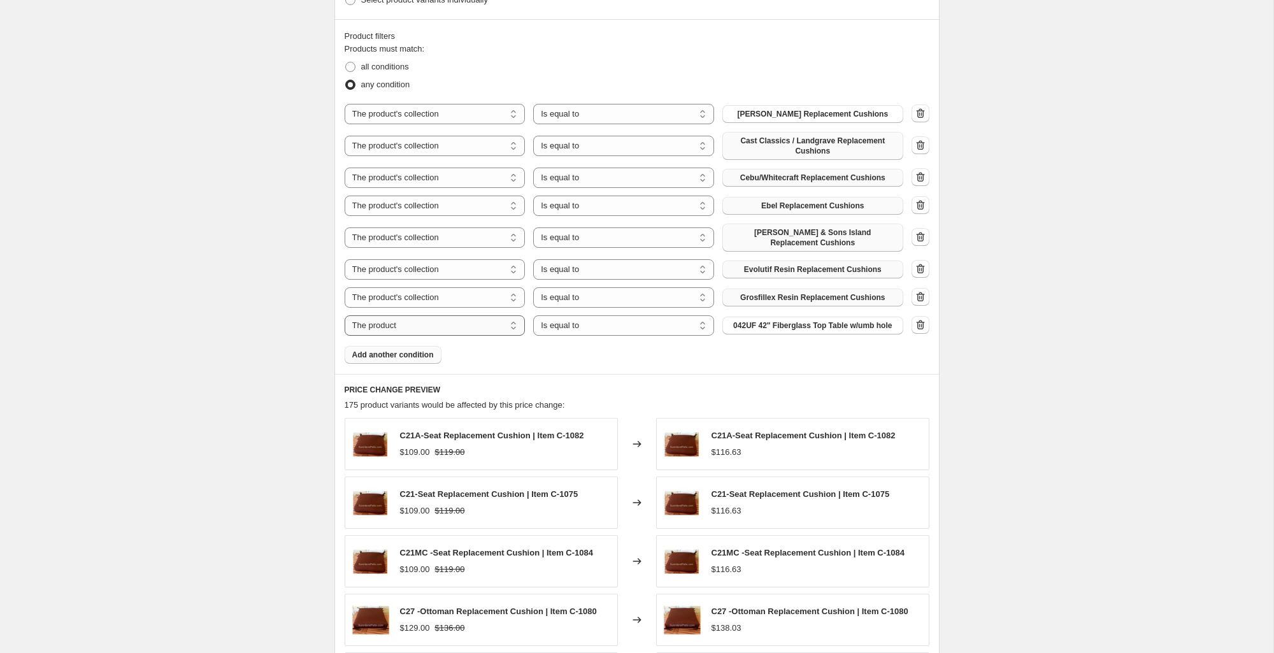
click at [436, 315] on select "The product The product's collection The product's tag The product's vendor The…" at bounding box center [435, 325] width 181 height 20
select select "collection"
click at [797, 321] on span "1 Piece Sling Replacement" at bounding box center [813, 326] width 97 height 10
click at [407, 350] on span "Add another condition" at bounding box center [393, 355] width 82 height 10
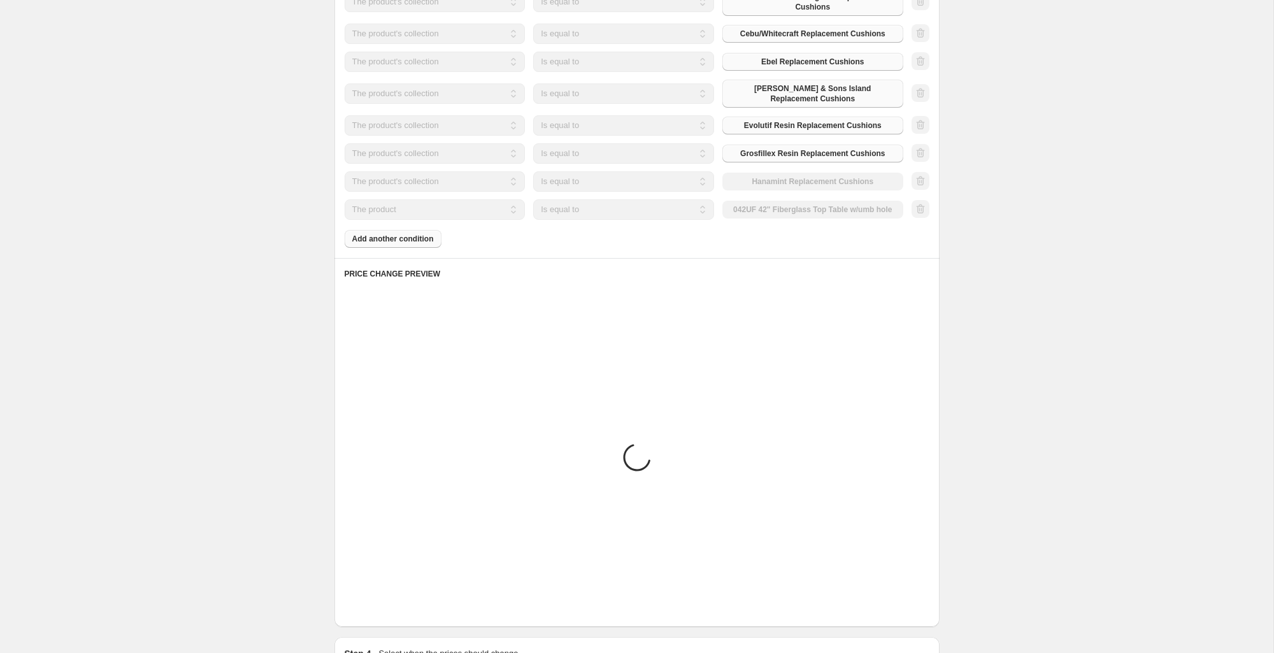
scroll to position [839, 0]
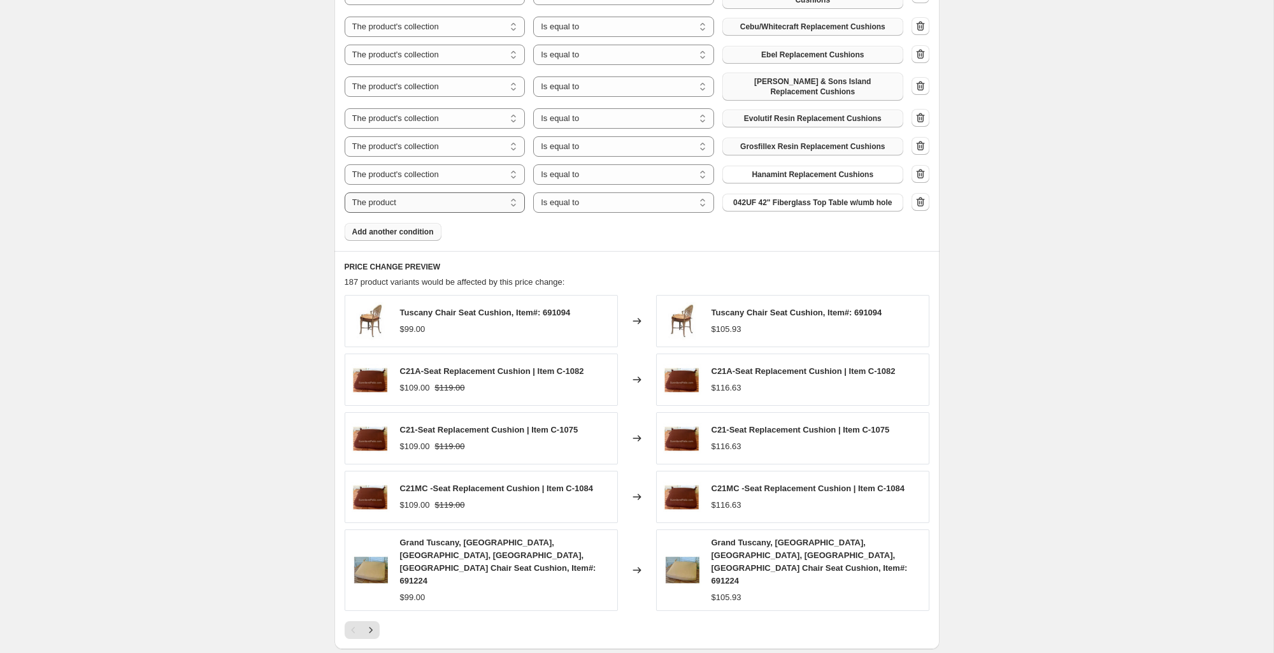
click at [475, 196] on select "The product The product's collection The product's tag The product's vendor The…" at bounding box center [435, 202] width 181 height 20
select select "collection"
click at [812, 198] on span "1 Piece Sling Replacement" at bounding box center [813, 203] width 97 height 10
click at [405, 227] on span "Add another condition" at bounding box center [393, 232] width 82 height 10
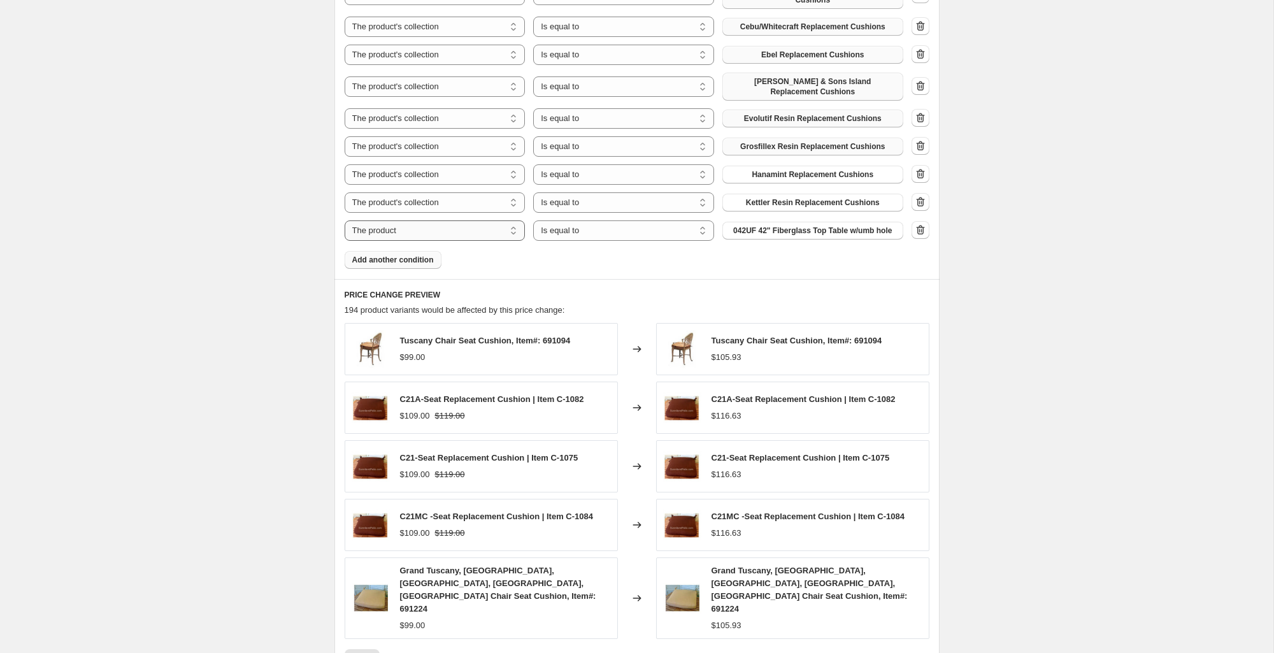
click at [492, 226] on select "The product The product's collection The product's tag The product's vendor The…" at bounding box center [435, 230] width 181 height 20
select select "collection"
click at [788, 226] on span "1 Piece Sling Replacement" at bounding box center [813, 231] width 97 height 10
click at [403, 255] on span "Add another condition" at bounding box center [393, 260] width 82 height 10
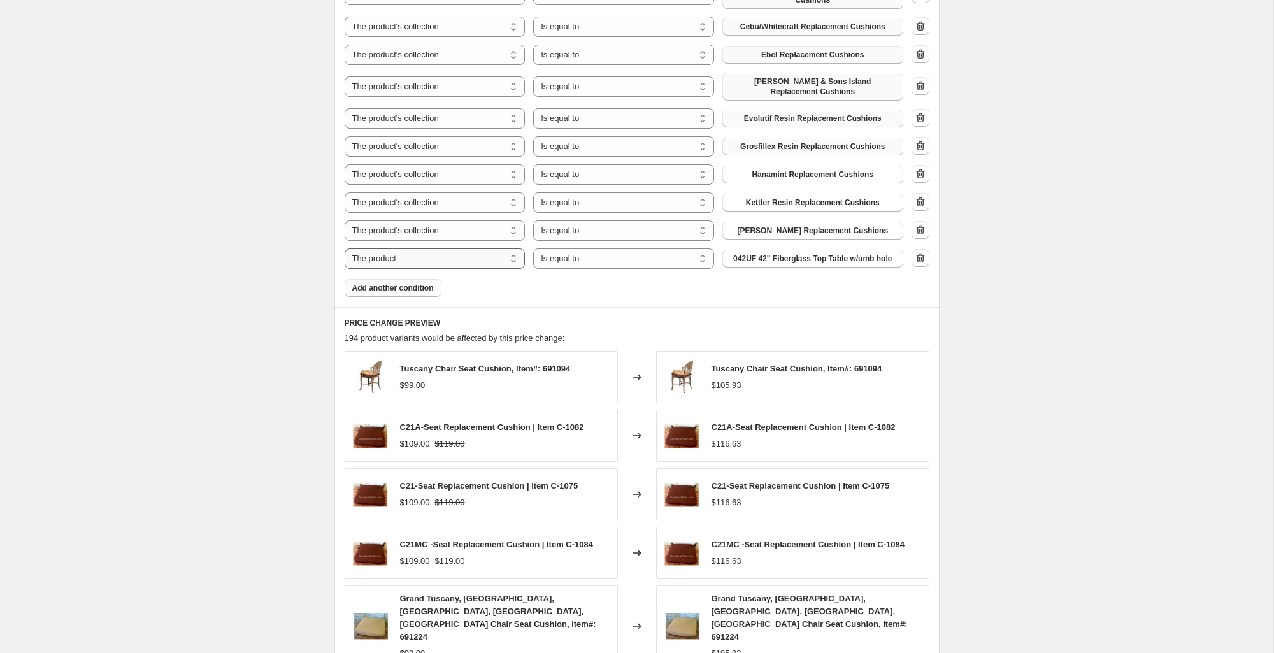
click at [440, 254] on select "The product The product's collection The product's tag The product's vendor The…" at bounding box center [435, 259] width 181 height 20
select select "collection"
click at [797, 254] on span "1 Piece Sling Replacement" at bounding box center [813, 259] width 97 height 10
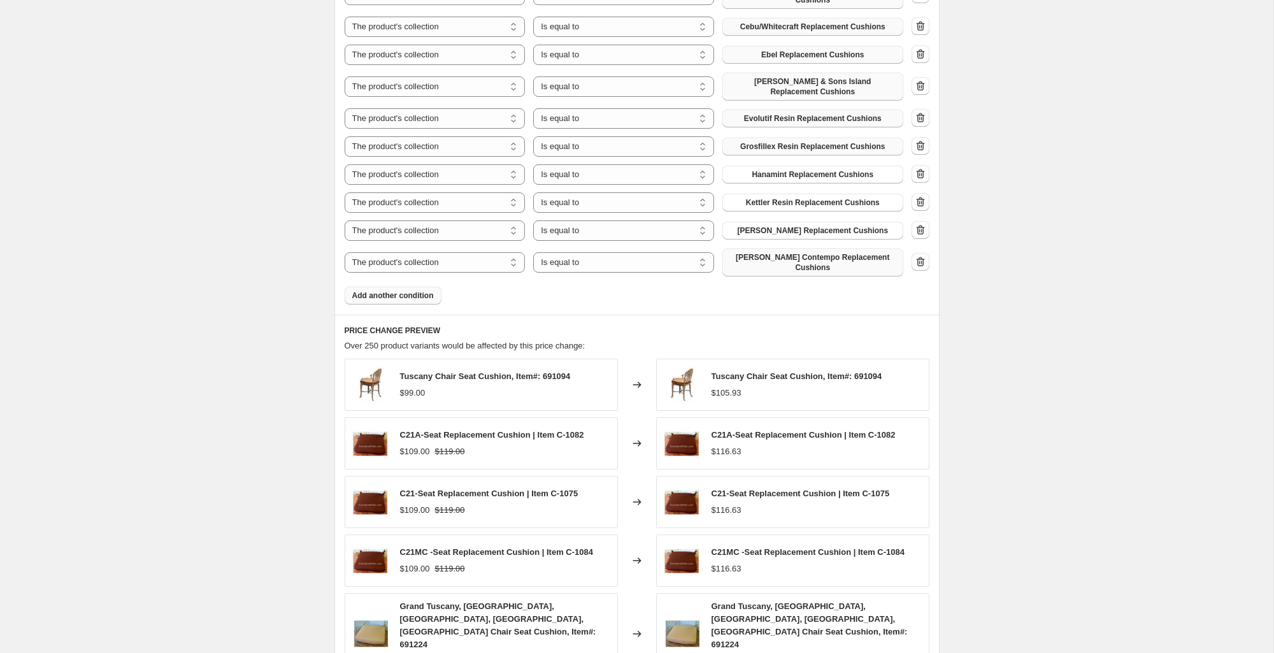
click at [400, 291] on span "Add another condition" at bounding box center [393, 296] width 82 height 10
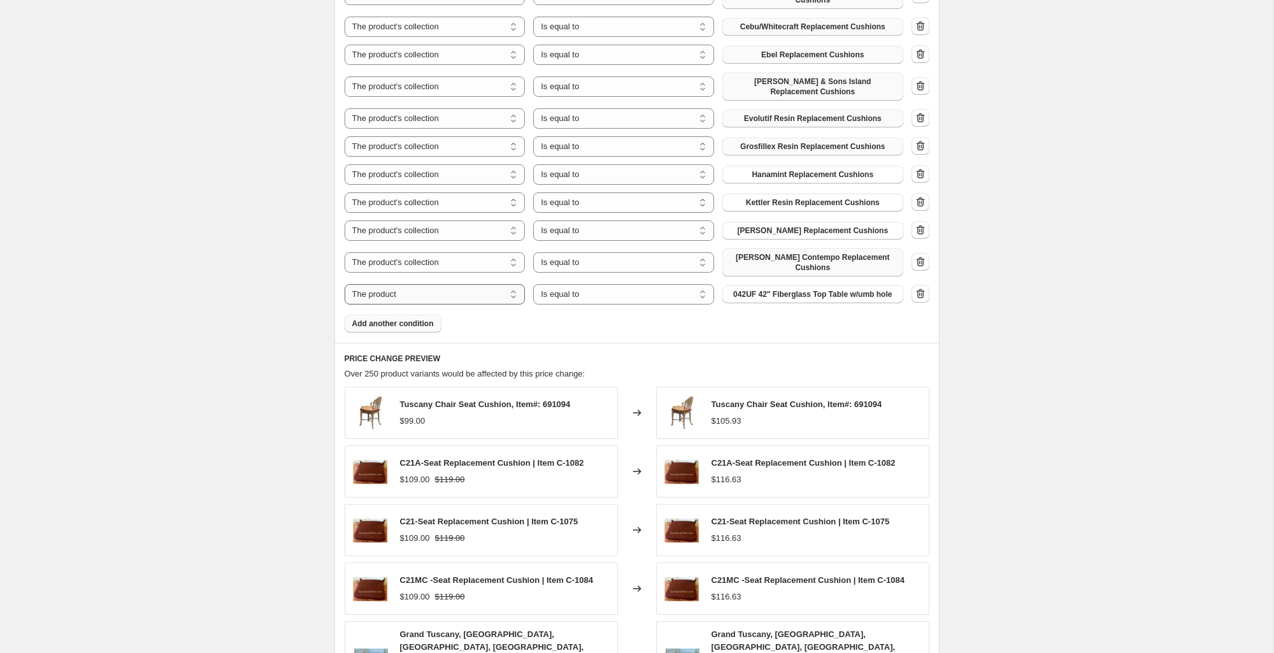
click at [466, 289] on select "The product The product's collection The product's tag The product's vendor The…" at bounding box center [435, 294] width 181 height 20
select select "collection"
click at [825, 289] on span "1 Piece Sling Replacement" at bounding box center [813, 294] width 97 height 10
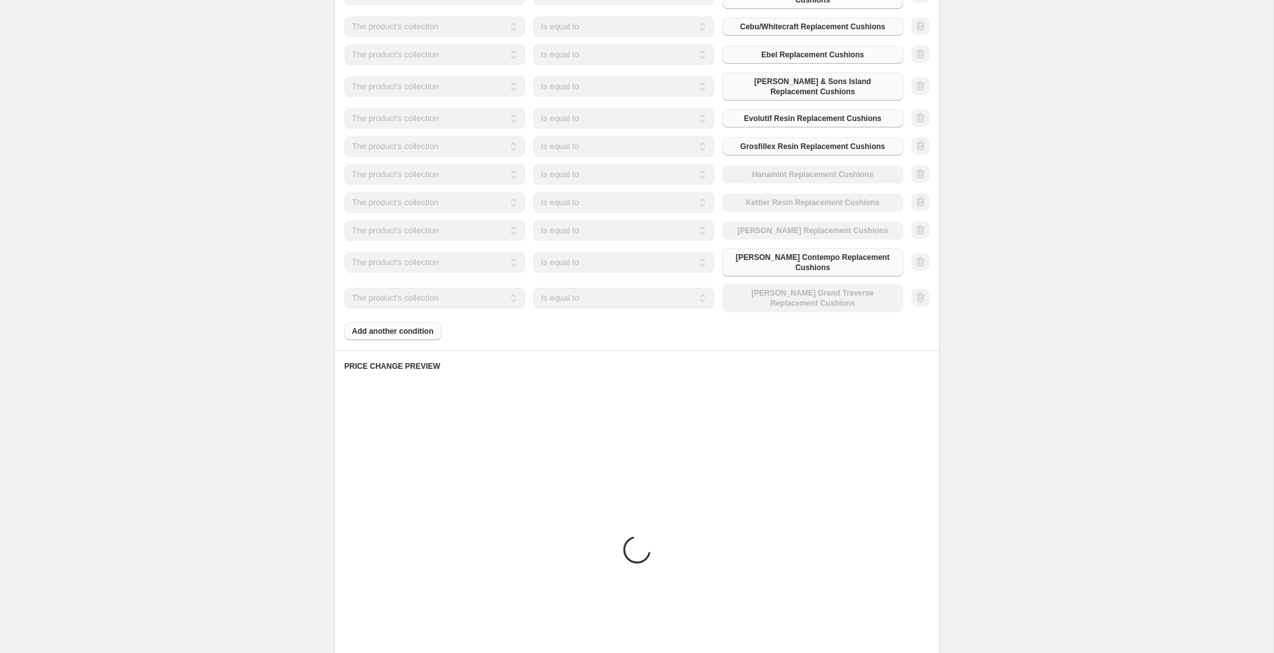
click at [398, 324] on div "Products must match: all conditions any condition The product The product's col…" at bounding box center [637, 116] width 585 height 449
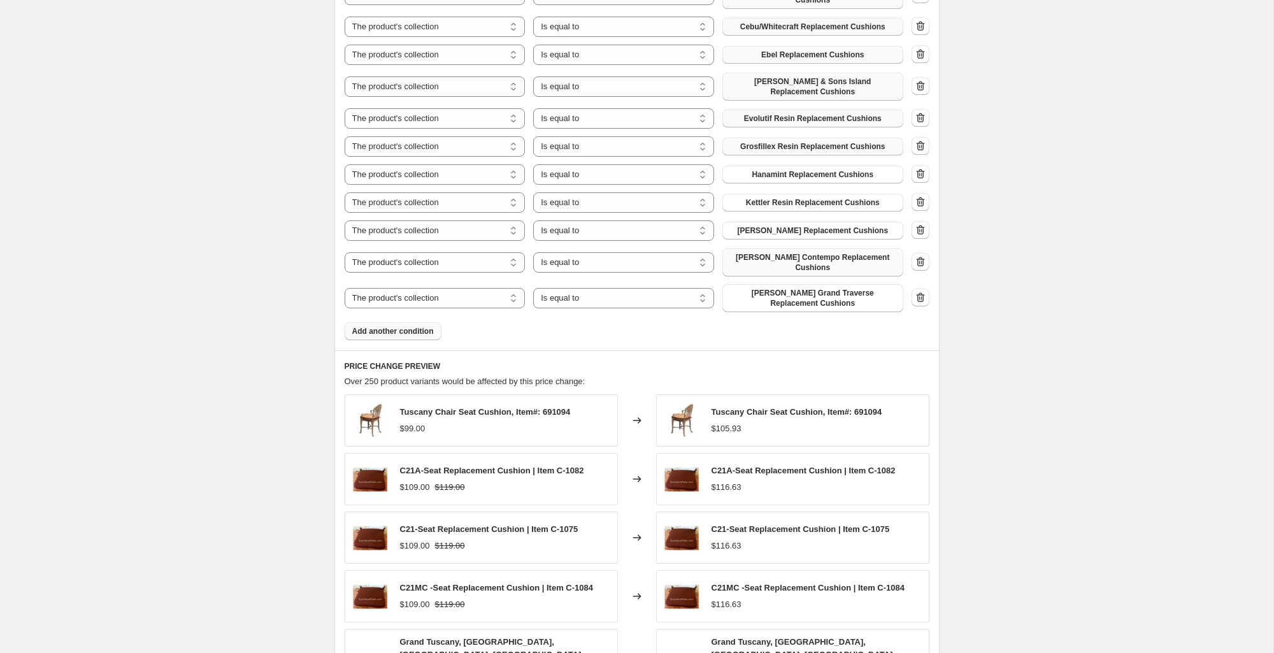
click at [391, 326] on span "Add another condition" at bounding box center [393, 331] width 82 height 10
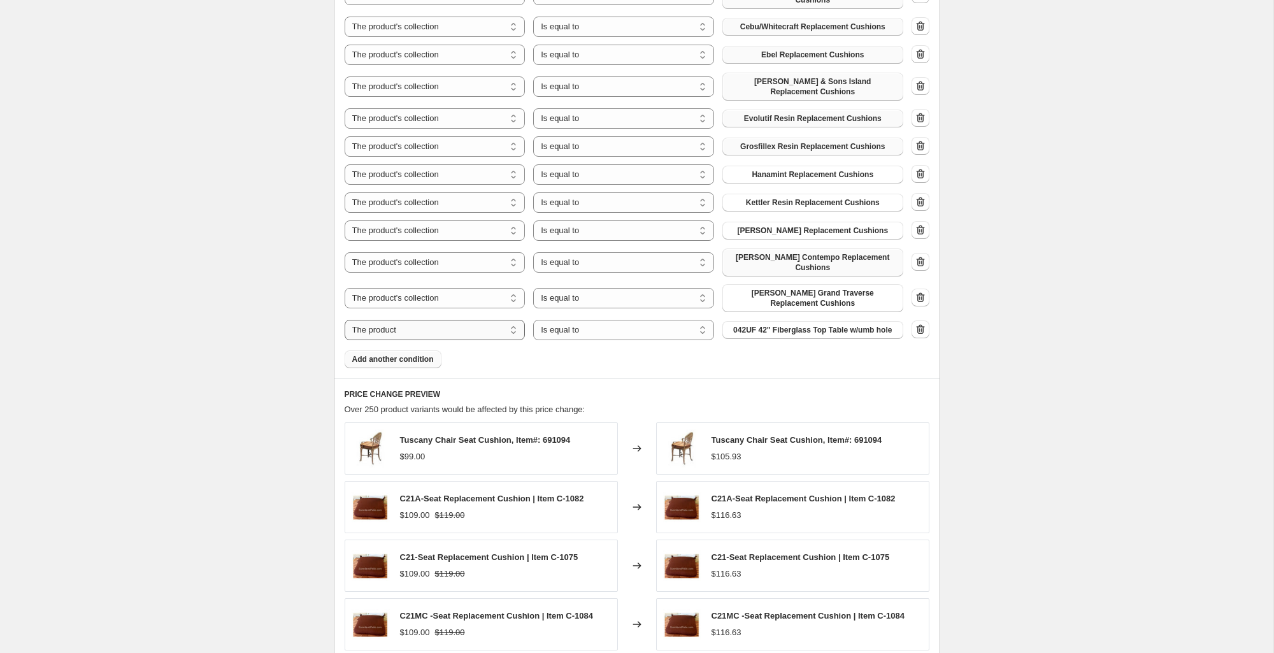
click at [465, 324] on select "The product The product's collection The product's tag The product's vendor The…" at bounding box center [435, 330] width 181 height 20
select select "collection"
click at [821, 325] on span "1 Piece Sling Replacement" at bounding box center [813, 330] width 97 height 10
click at [405, 354] on span "Add another condition" at bounding box center [393, 359] width 82 height 10
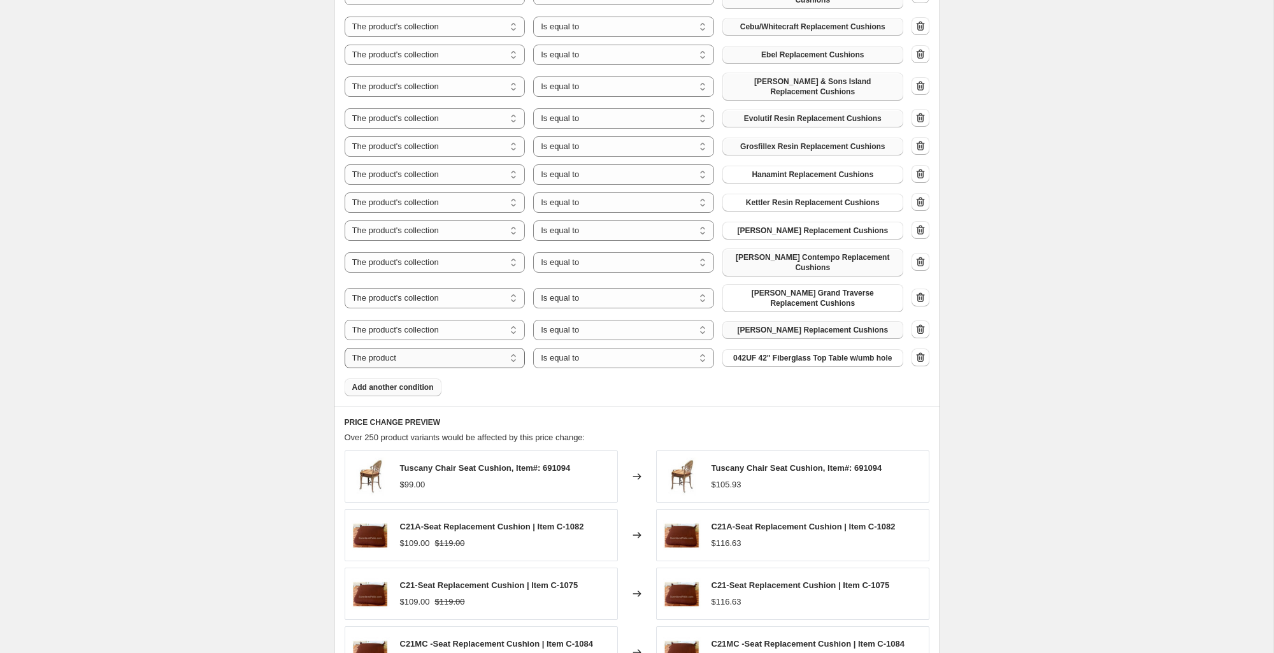
click at [491, 350] on select "The product The product's collection The product's tag The product's vendor The…" at bounding box center [435, 358] width 181 height 20
select select "collection"
click at [828, 353] on span "1 Piece Sling Replacement" at bounding box center [813, 358] width 97 height 10
click at [408, 382] on span "Add another condition" at bounding box center [393, 387] width 82 height 10
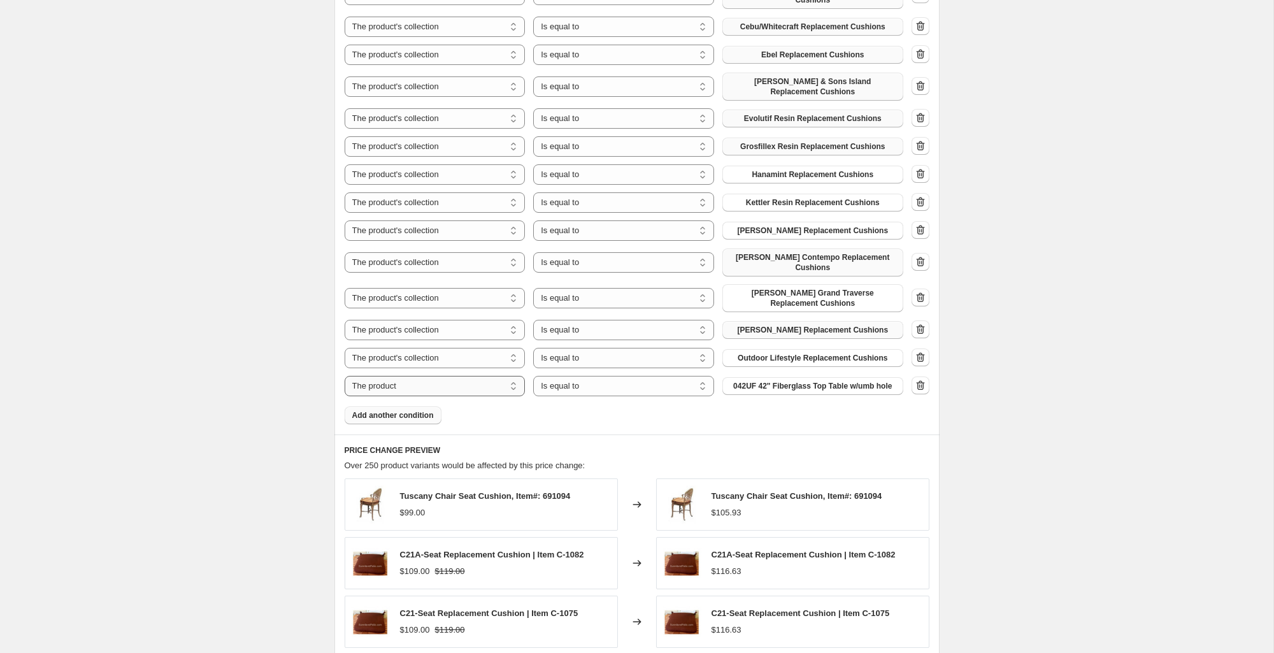
click at [474, 377] on select "The product The product's collection The product's tag The product's vendor The…" at bounding box center [435, 386] width 181 height 20
select select "collection"
click at [812, 381] on span "1 Piece Sling Replacement" at bounding box center [813, 386] width 97 height 10
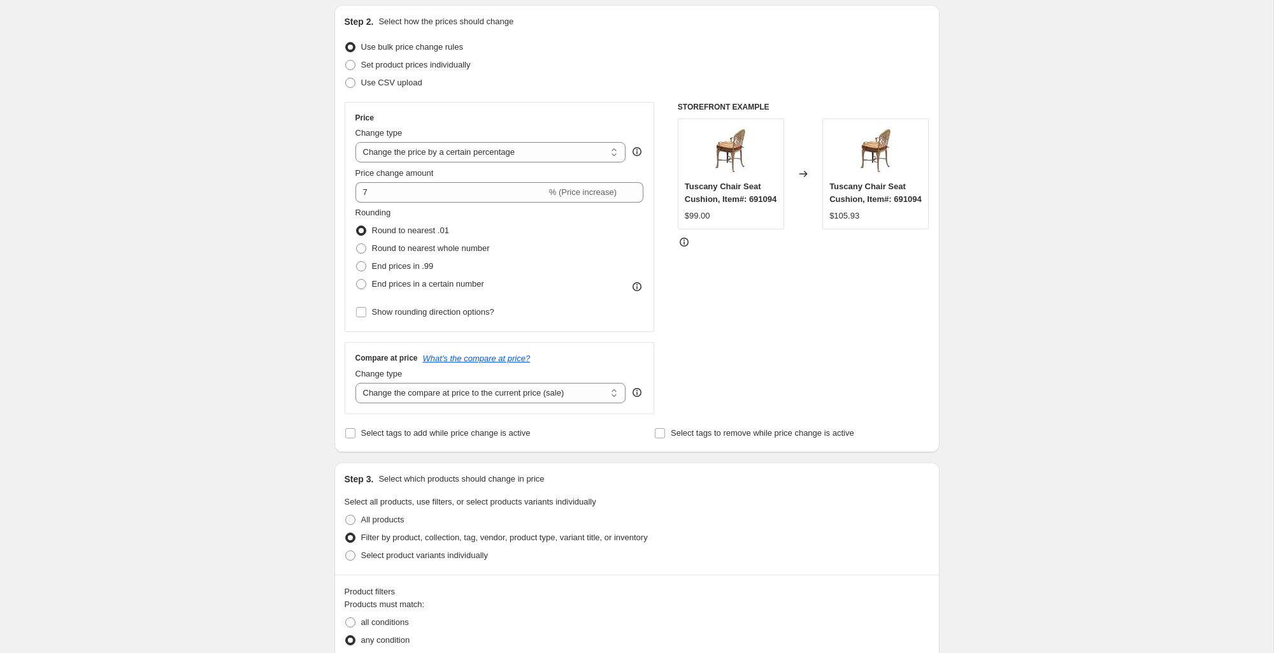
scroll to position [133, 0]
click at [421, 252] on span "Round to nearest whole number" at bounding box center [431, 248] width 118 height 10
click at [357, 243] on input "Round to nearest whole number" at bounding box center [356, 243] width 1 height 1
radio input "true"
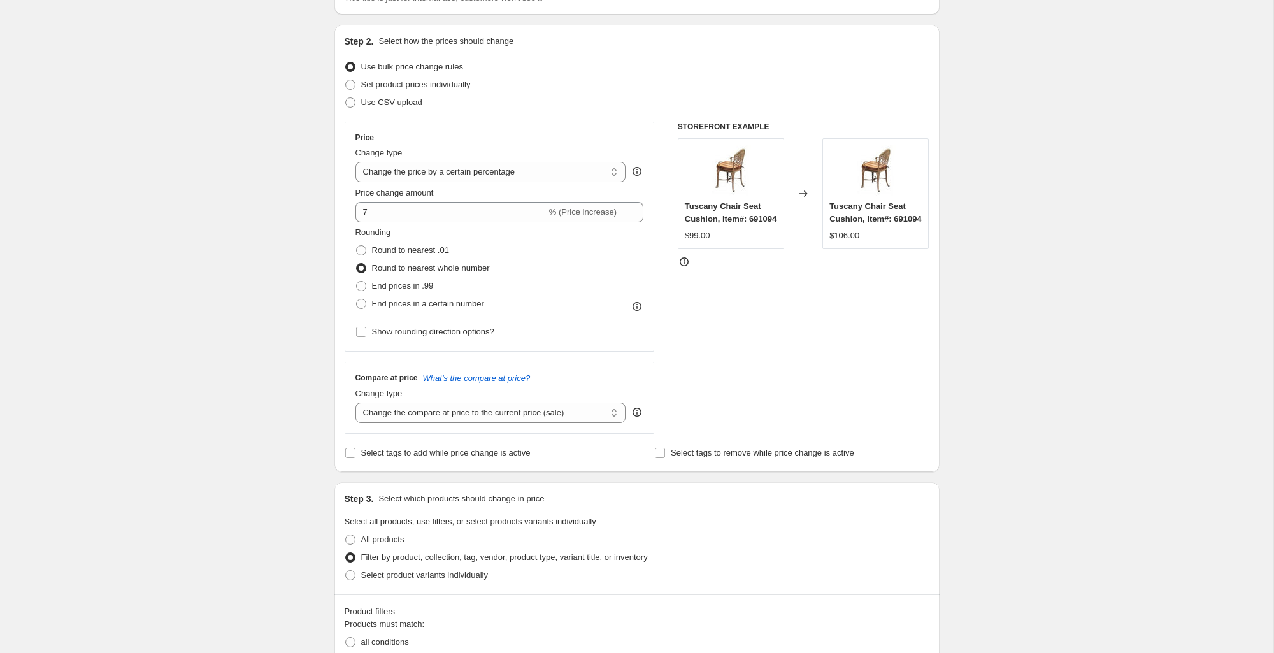
scroll to position [0, 0]
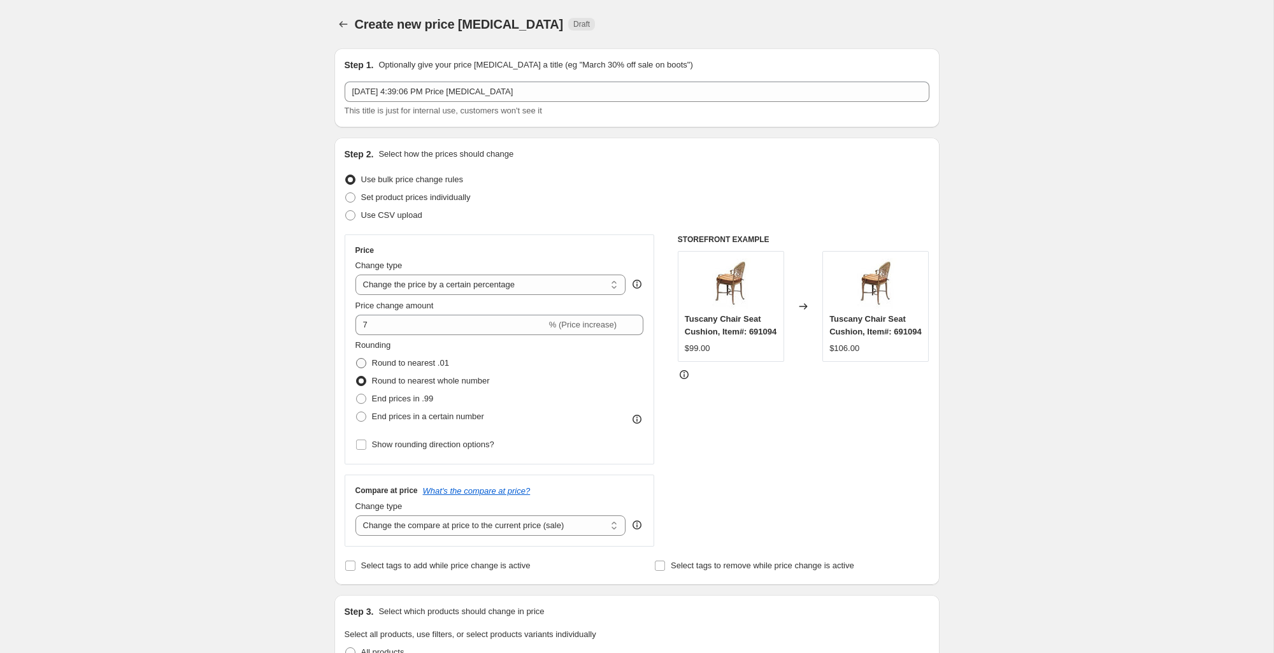
click at [383, 361] on span "Round to nearest .01" at bounding box center [410, 363] width 77 height 10
click at [357, 359] on input "Round to nearest .01" at bounding box center [356, 358] width 1 height 1
radio input "true"
click at [387, 381] on span "Round to nearest whole number" at bounding box center [431, 381] width 118 height 10
click at [357, 377] on input "Round to nearest whole number" at bounding box center [356, 376] width 1 height 1
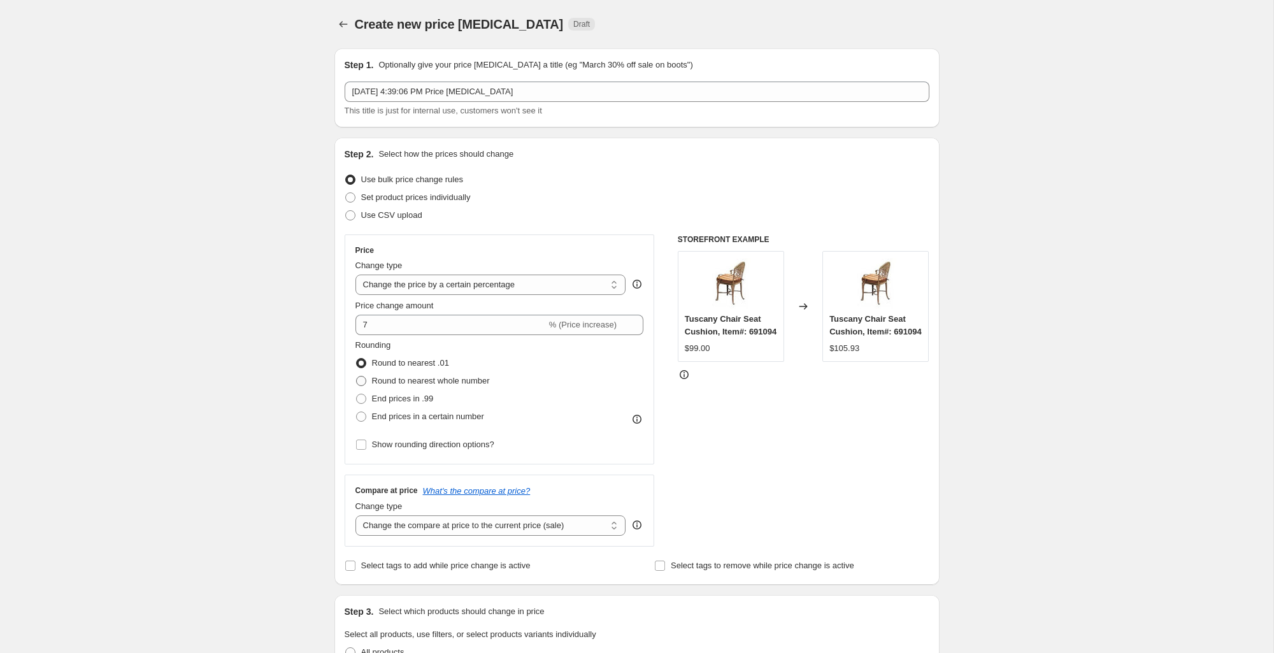
radio input "true"
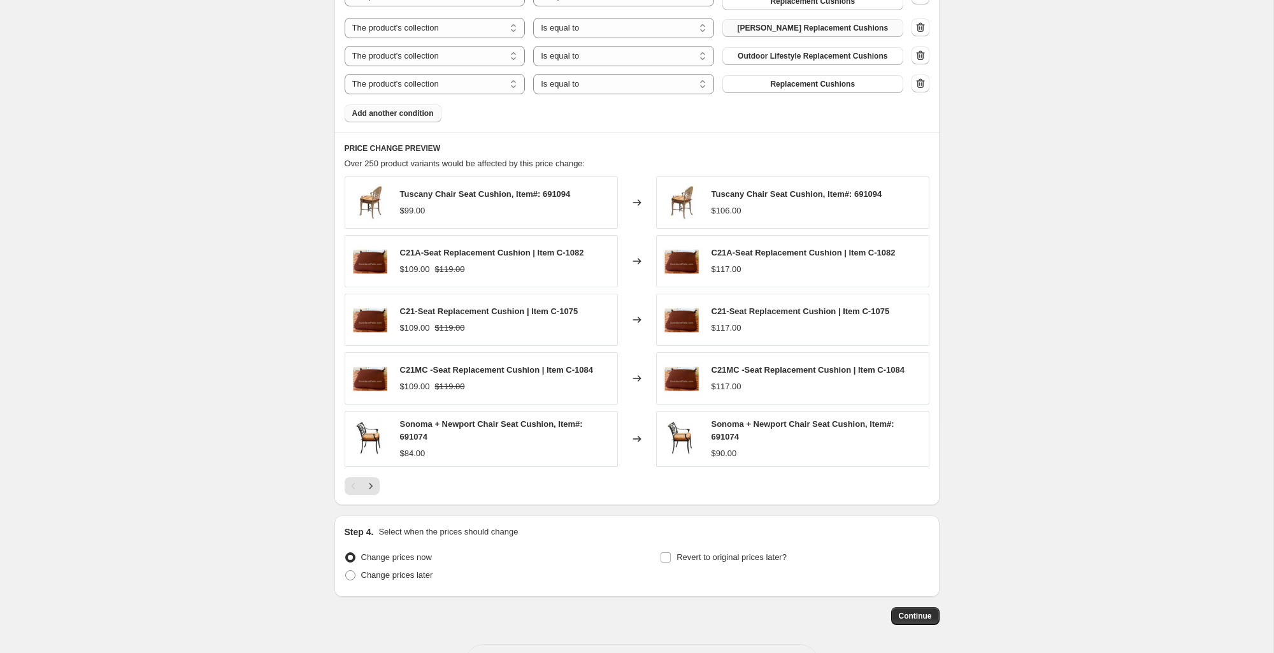
scroll to position [1183, 0]
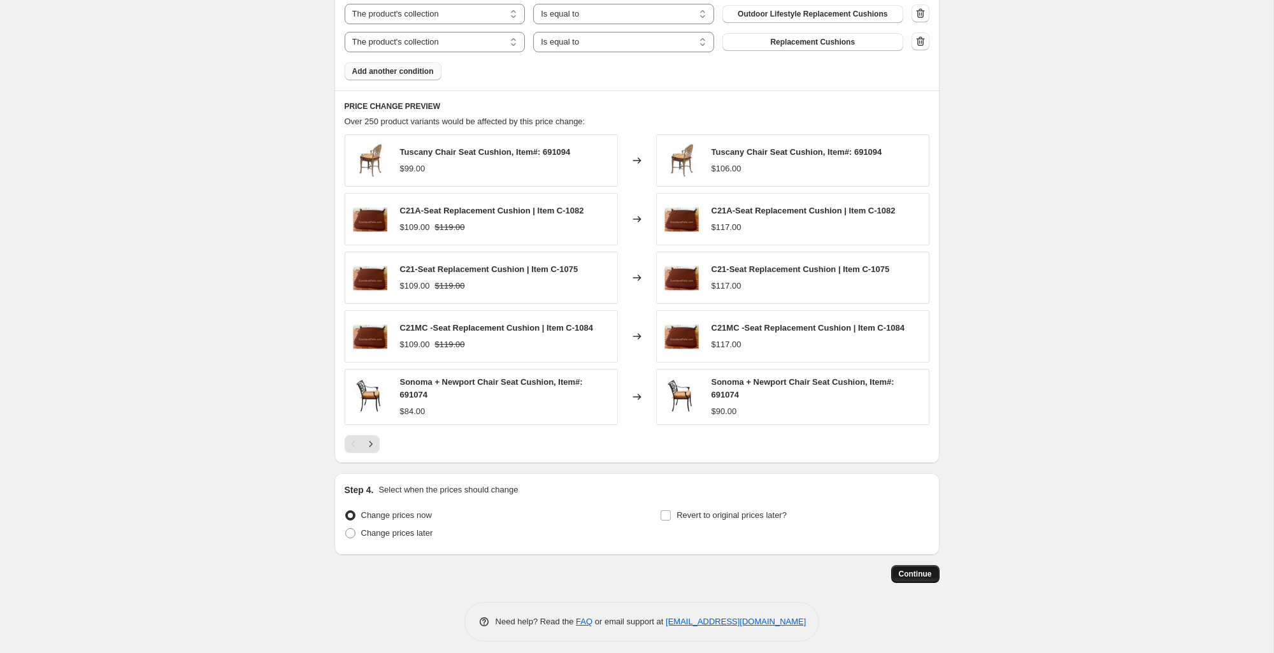
click at [920, 569] on span "Continue" at bounding box center [915, 574] width 33 height 10
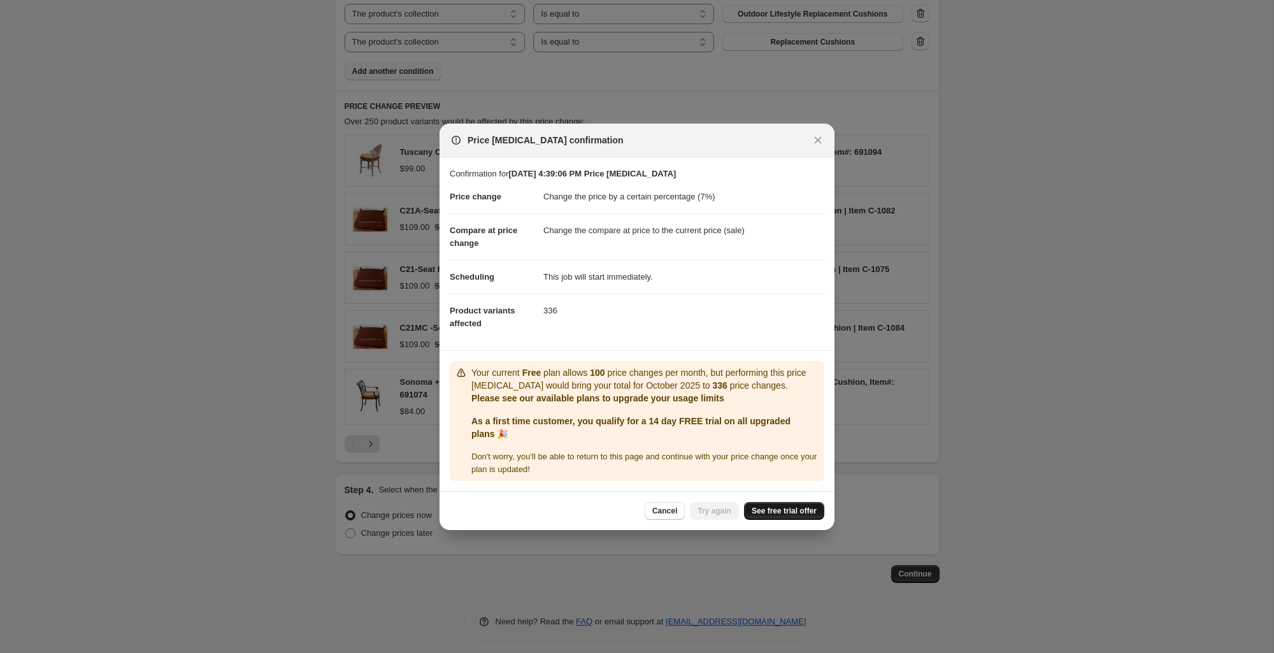
click at [795, 512] on span "See free trial offer" at bounding box center [784, 511] width 65 height 10
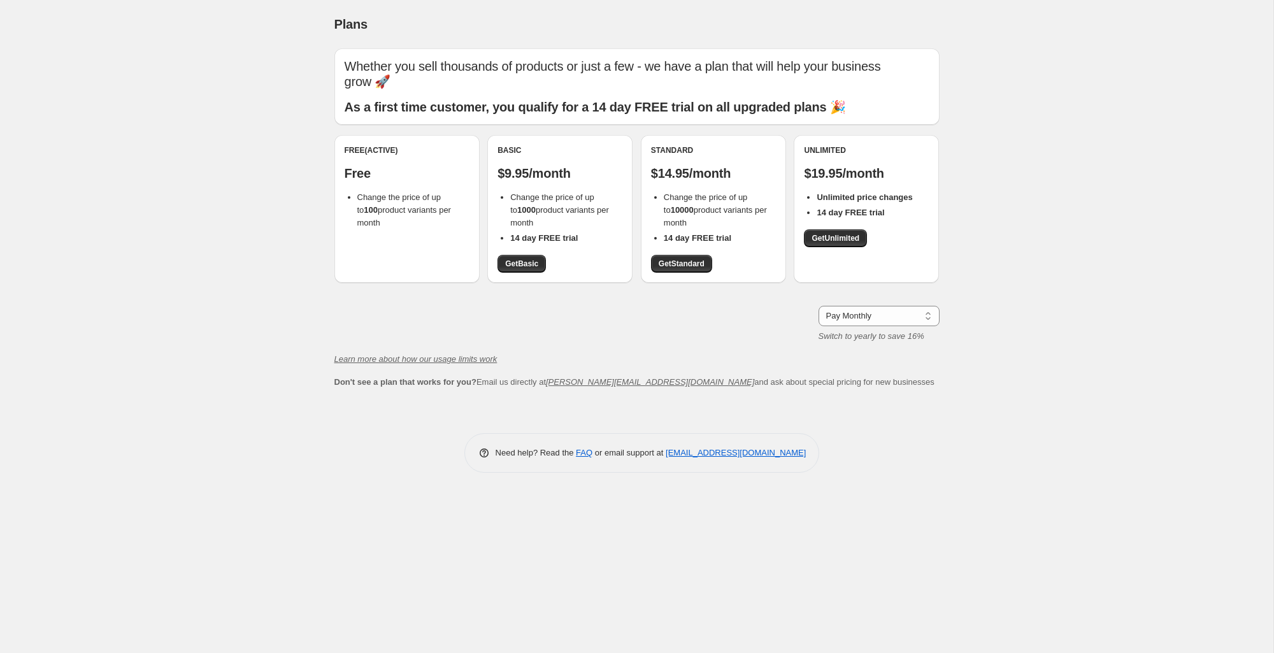
click at [419, 242] on div "Free (Active) Free Change the price of up to 100 product variants per month" at bounding box center [407, 209] width 145 height 148
click at [528, 259] on span "Get Basic" at bounding box center [521, 264] width 33 height 10
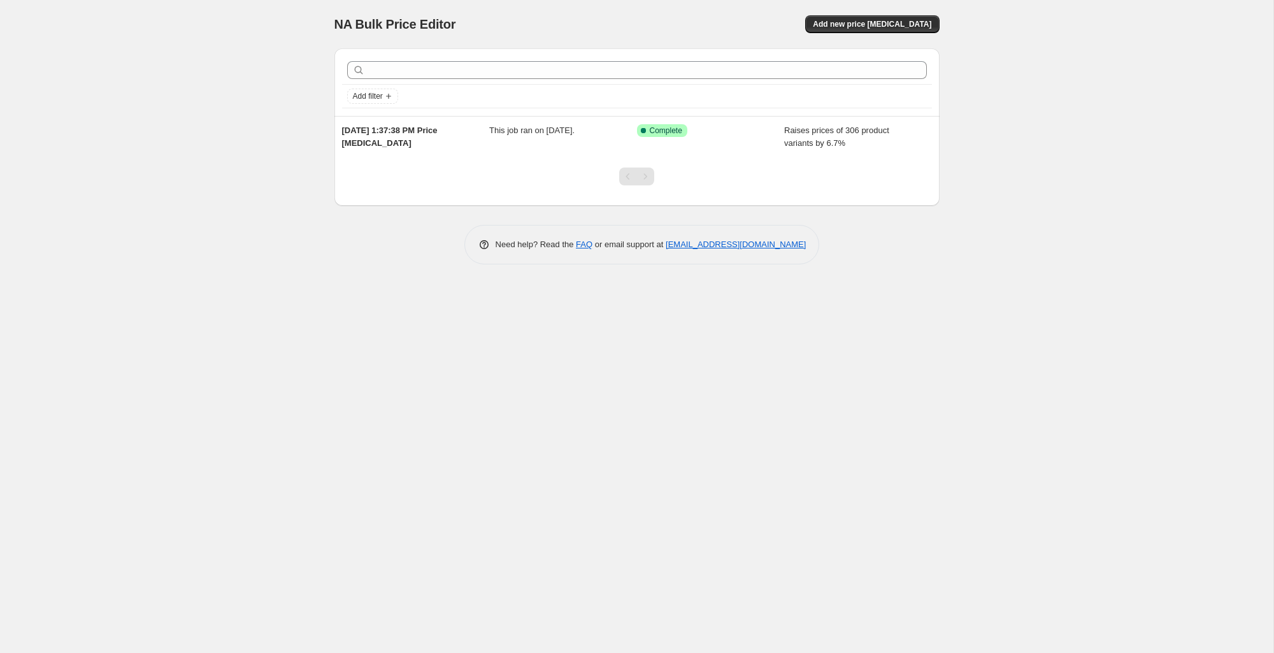
click at [645, 180] on div "Pagination" at bounding box center [646, 177] width 18 height 18
click at [619, 178] on div "Pagination" at bounding box center [628, 177] width 18 height 18
click at [647, 178] on div "Pagination" at bounding box center [646, 177] width 18 height 18
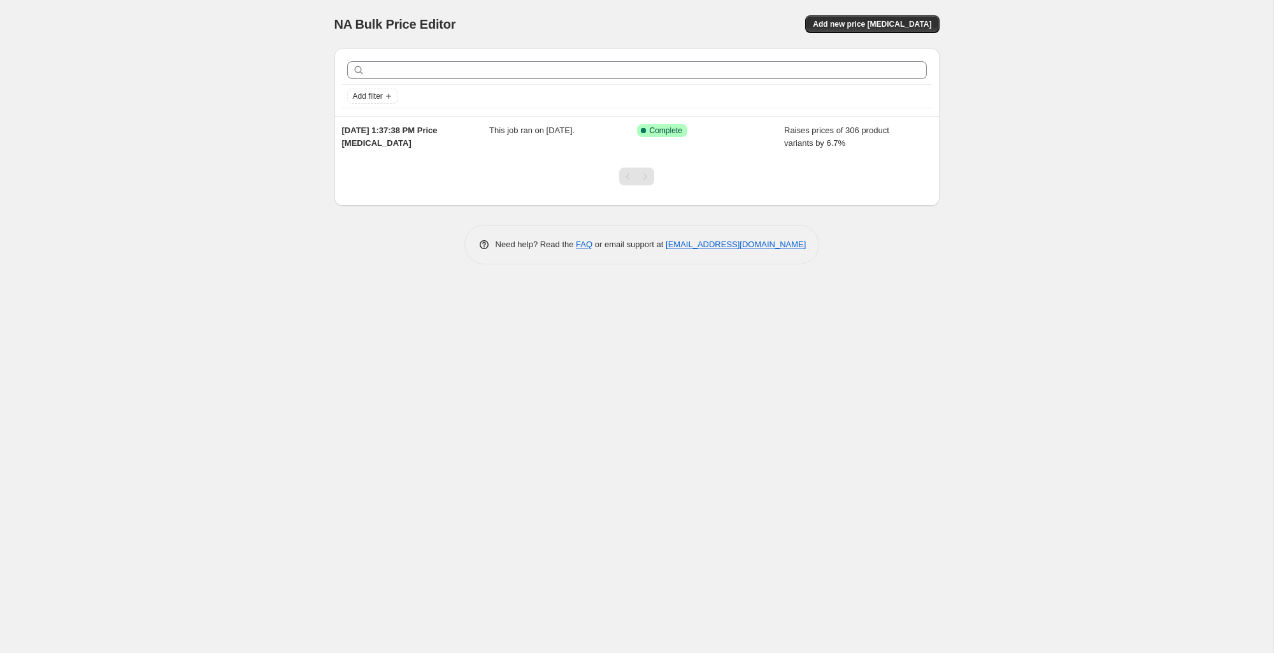
click at [623, 177] on div "Pagination" at bounding box center [628, 177] width 18 height 18
click at [728, 187] on div at bounding box center [637, 181] width 605 height 48
click at [867, 22] on span "Add new price change job" at bounding box center [872, 24] width 119 height 10
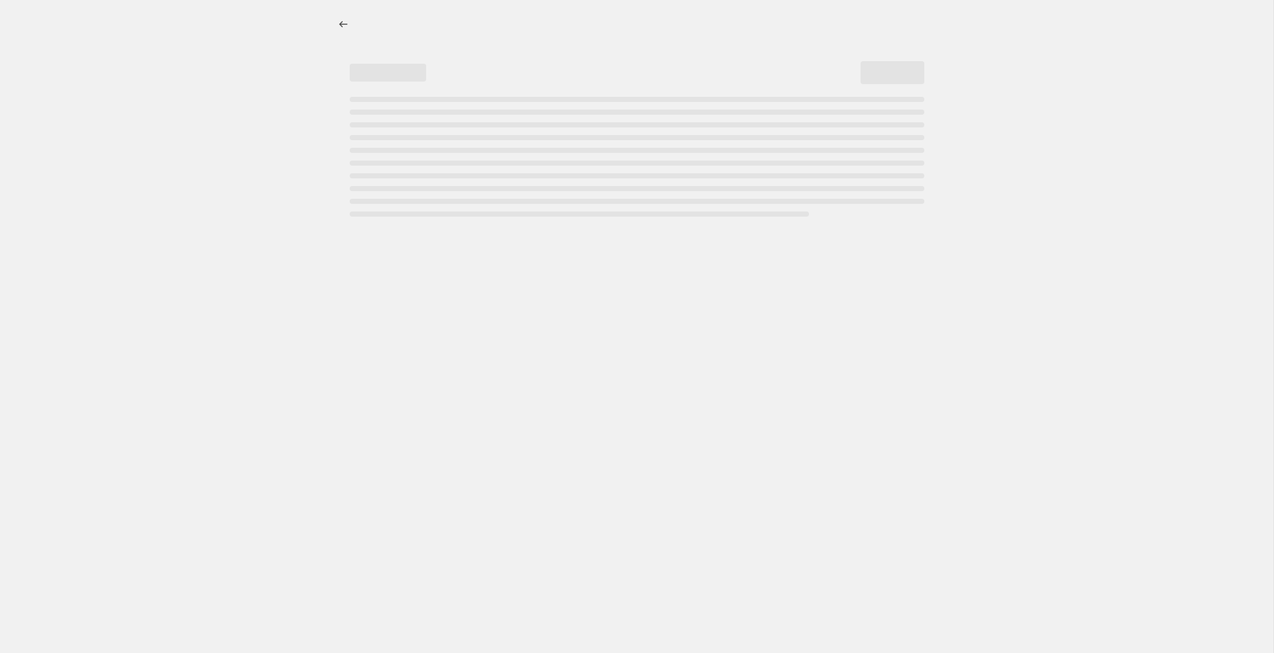
select select "percentage"
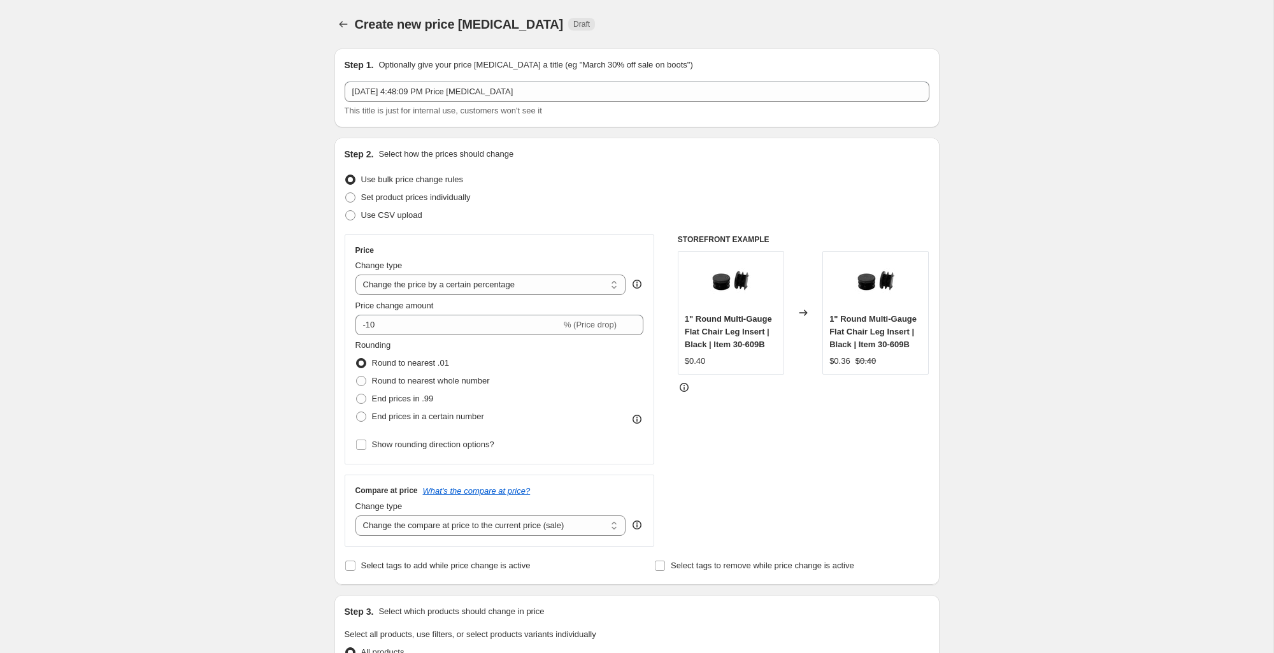
click at [428, 335] on div "Price Change type Change the price to a certain amount Change the price by a ce…" at bounding box center [500, 349] width 289 height 208
click at [428, 328] on input "-10" at bounding box center [459, 325] width 206 height 20
type input "-1"
type input "7"
click at [523, 198] on div "Set product prices individually" at bounding box center [637, 198] width 585 height 18
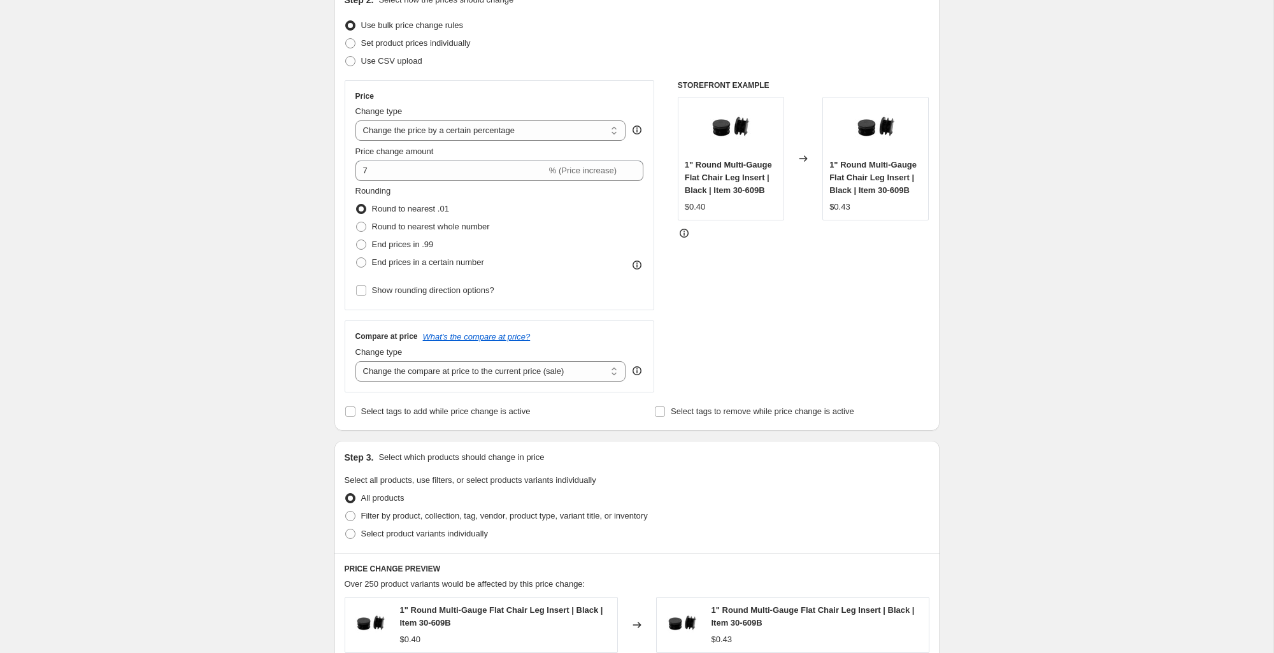
scroll to position [166, 0]
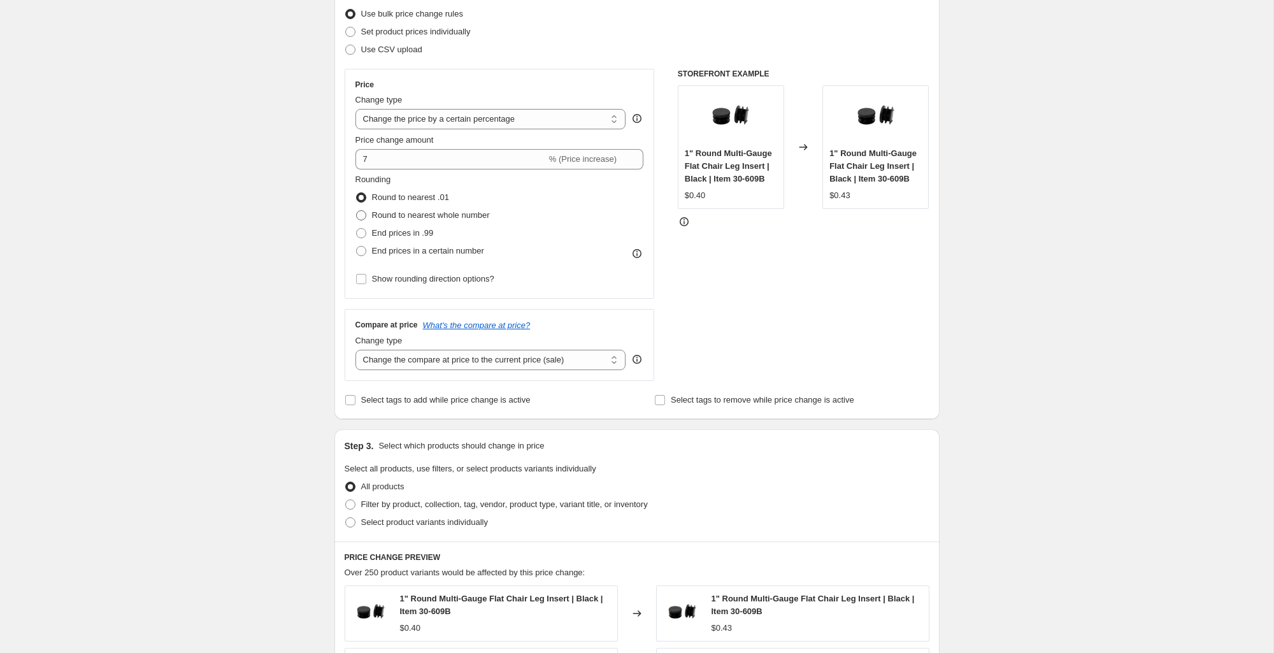
click at [469, 210] on span "Round to nearest whole number" at bounding box center [431, 215] width 118 height 13
click at [357, 210] on input "Round to nearest whole number" at bounding box center [356, 210] width 1 height 1
radio input "true"
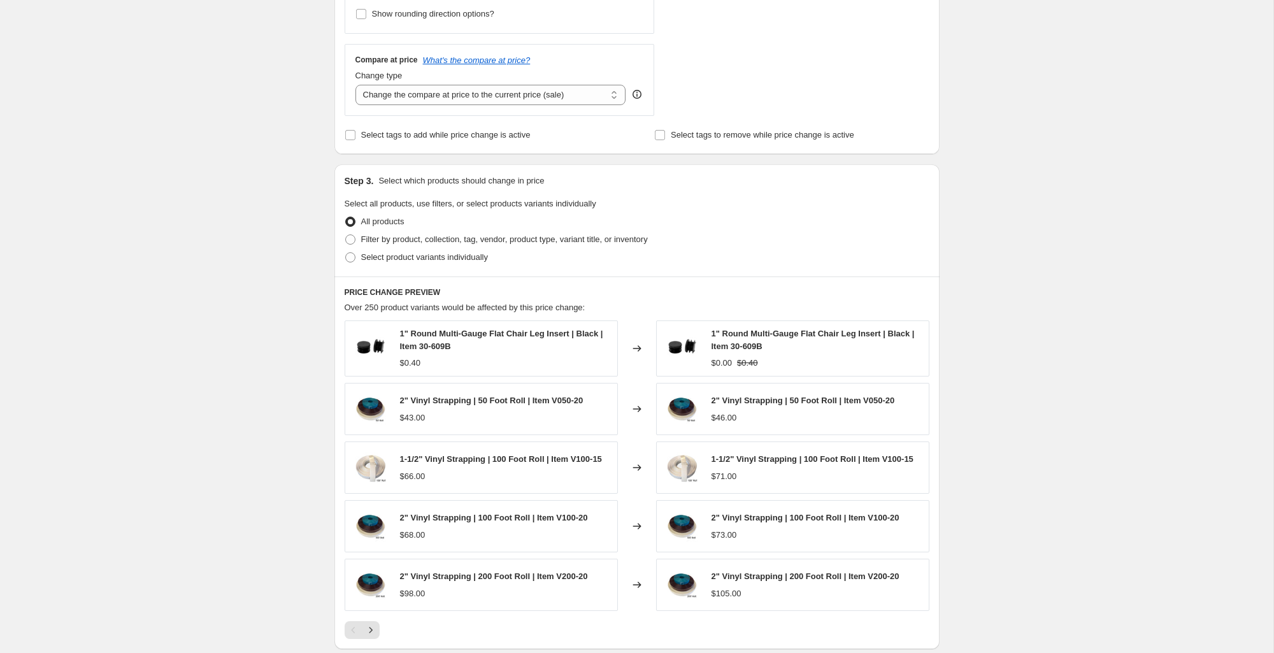
scroll to position [438, 0]
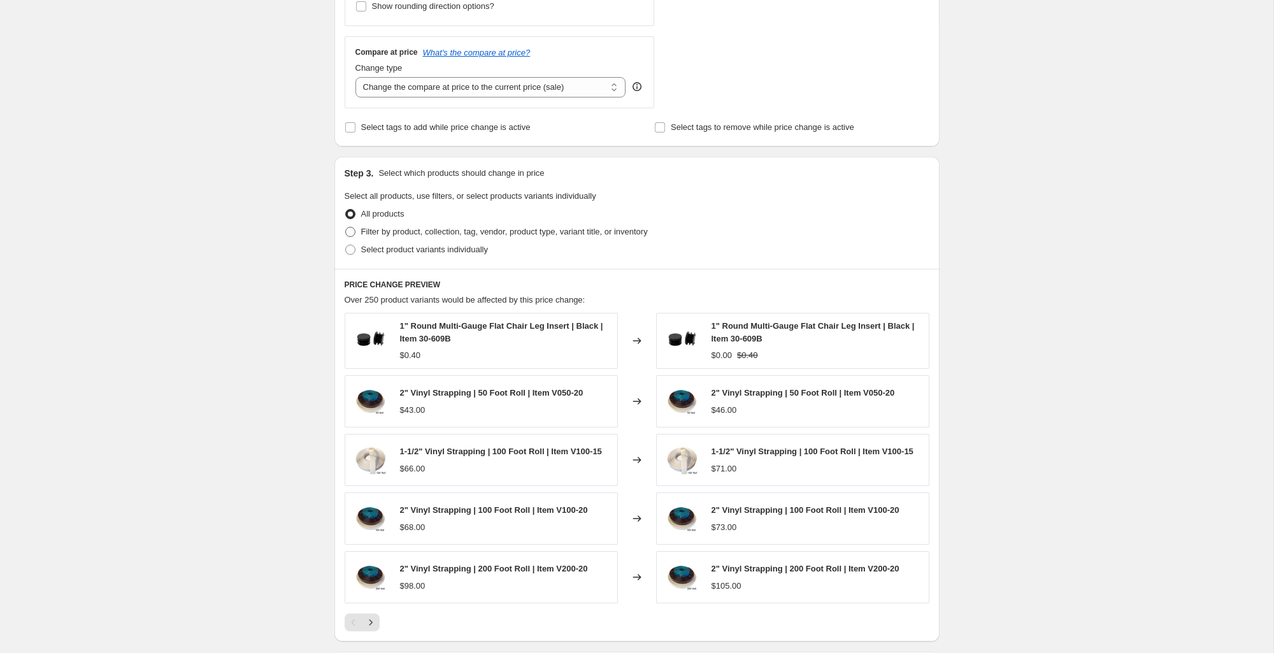
click at [428, 227] on span "Filter by product, collection, tag, vendor, product type, variant title, or inv…" at bounding box center [504, 232] width 287 height 10
click at [346, 227] on input "Filter by product, collection, tag, vendor, product type, variant title, or inv…" at bounding box center [345, 227] width 1 height 1
radio input "true"
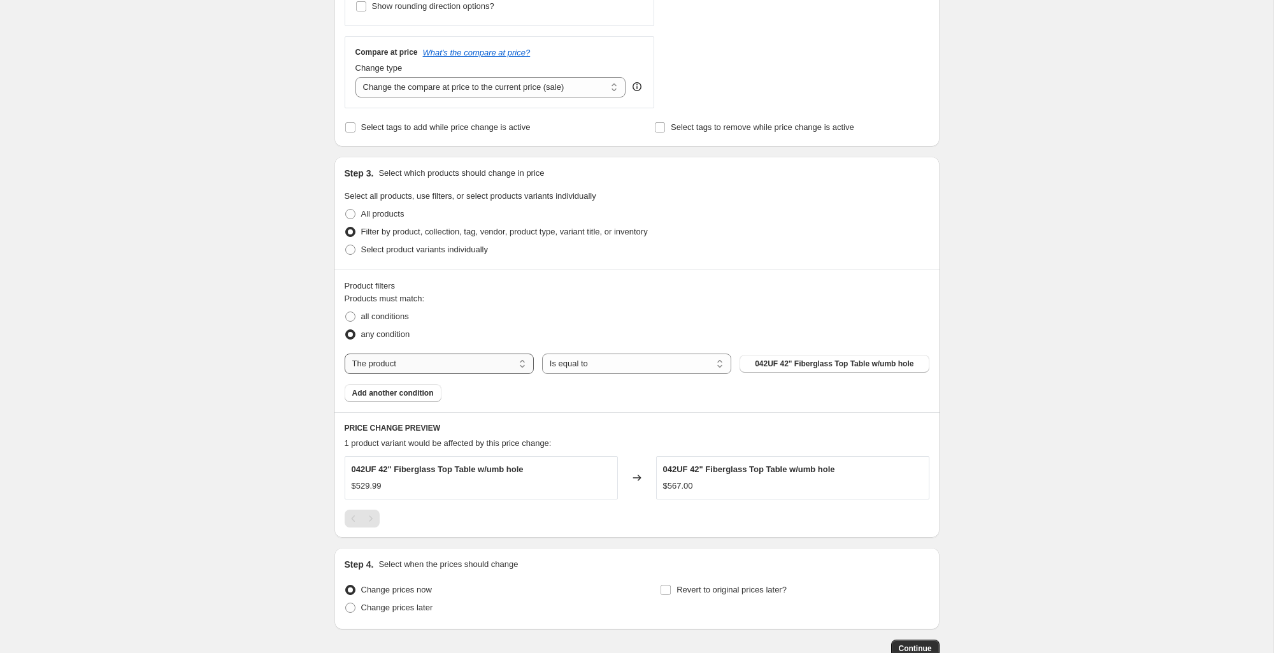
click at [445, 366] on select "The product The product's collection The product's tag The product's vendor The…" at bounding box center [439, 364] width 189 height 20
select select "collection"
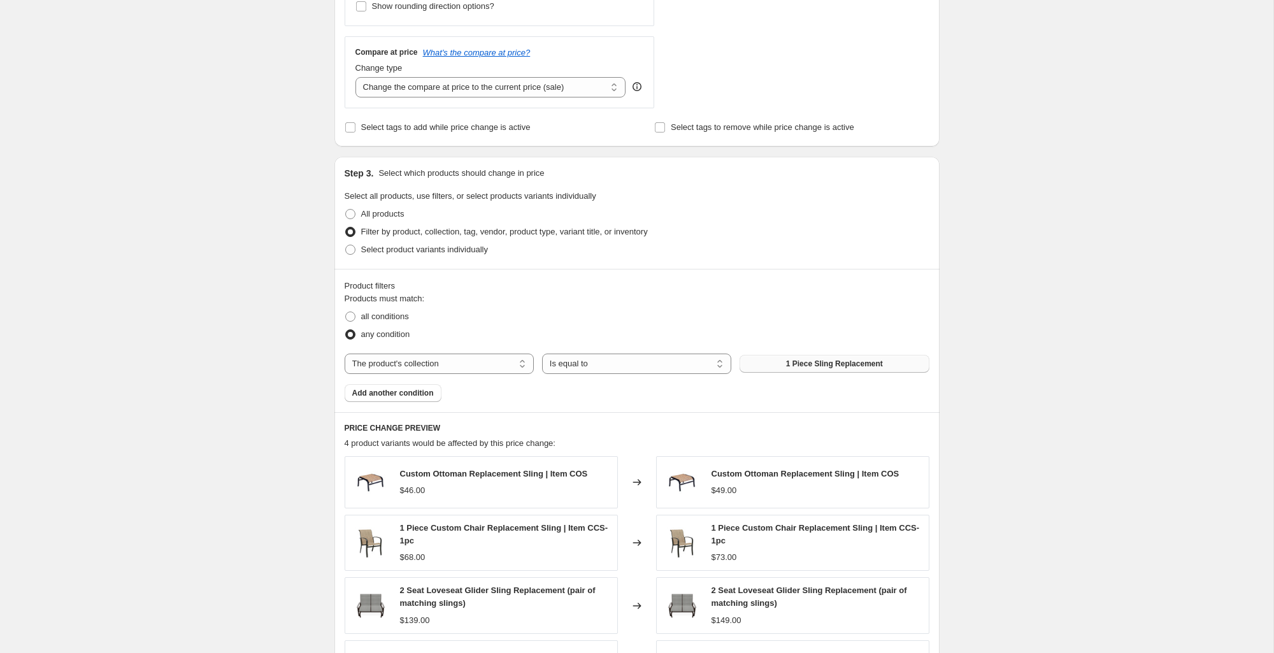
click at [785, 368] on button "1 Piece Sling Replacement" at bounding box center [834, 364] width 189 height 18
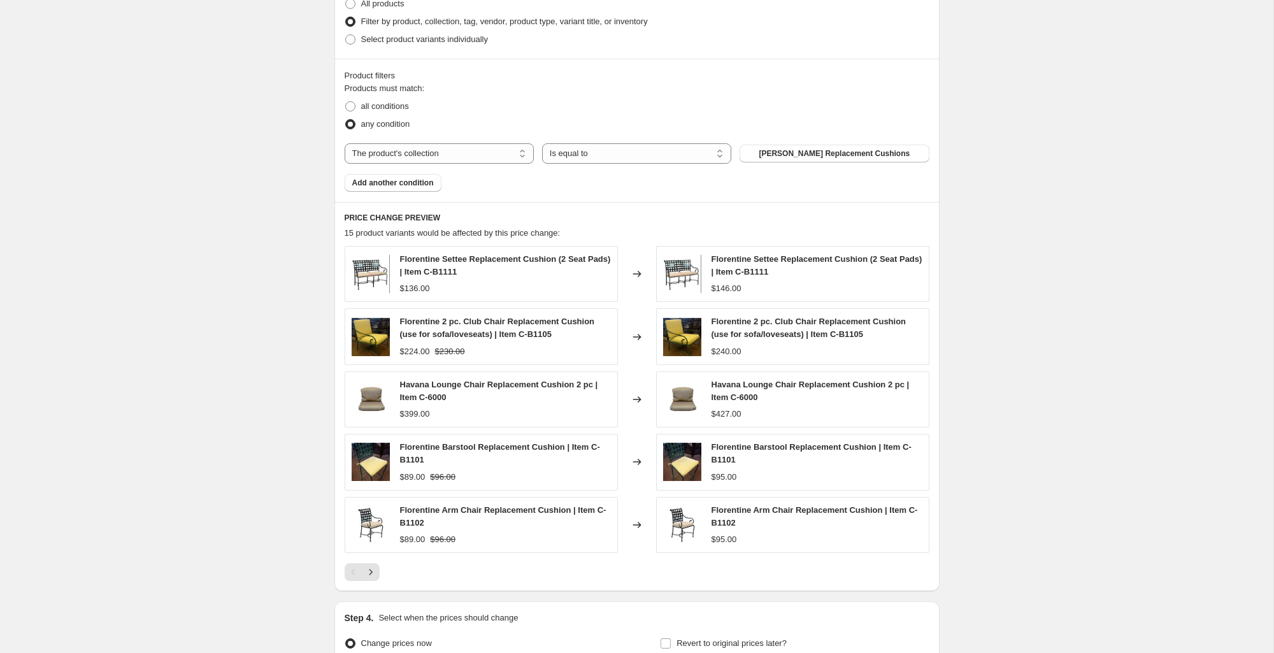
scroll to position [661, 0]
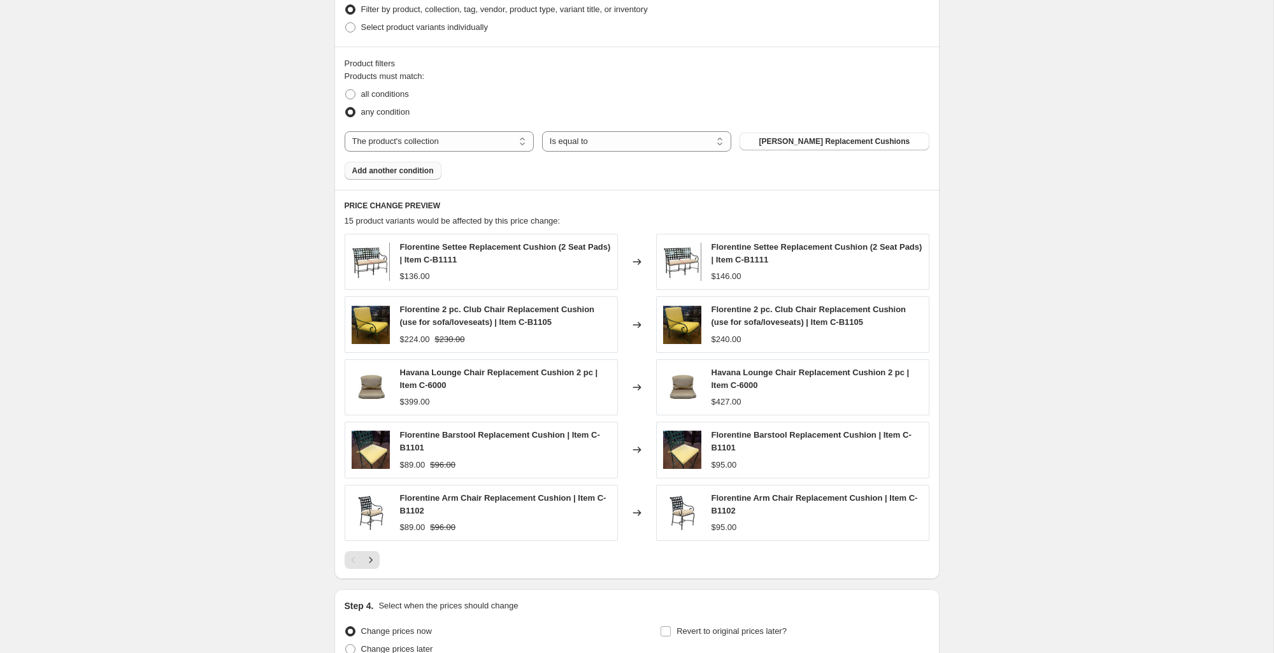
click at [397, 168] on span "Add another condition" at bounding box center [393, 171] width 82 height 10
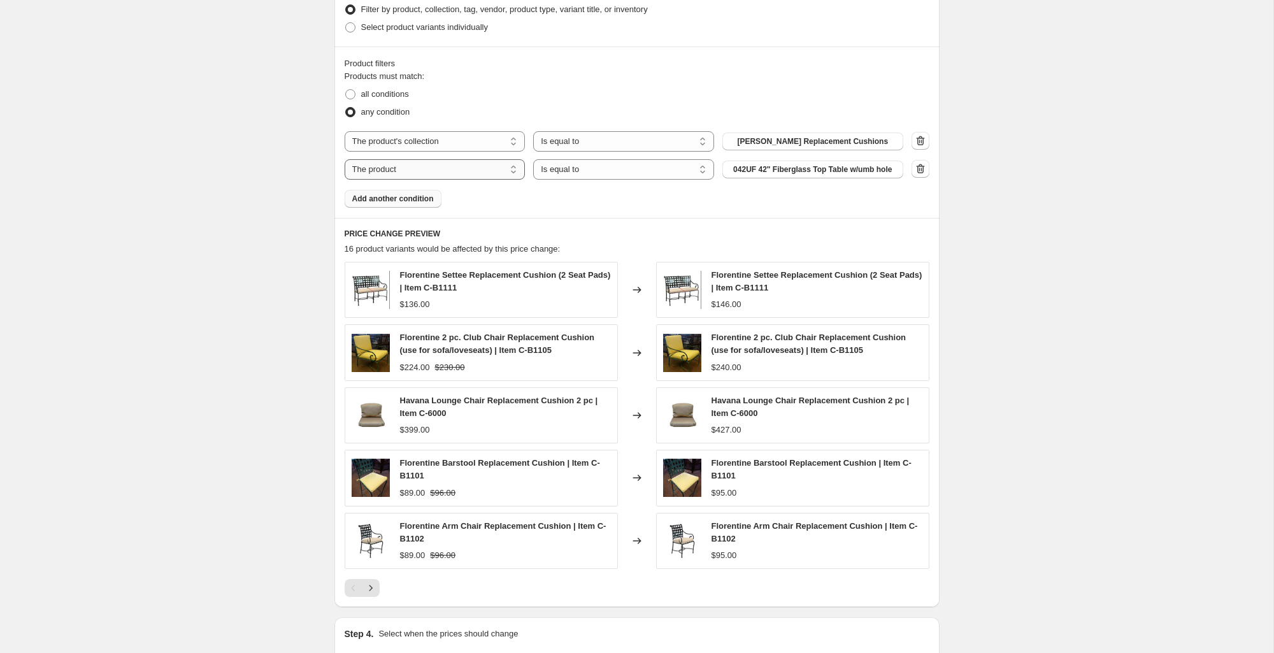
click at [452, 175] on select "The product The product's collection The product's tag The product's vendor The…" at bounding box center [435, 169] width 181 height 20
select select "collection"
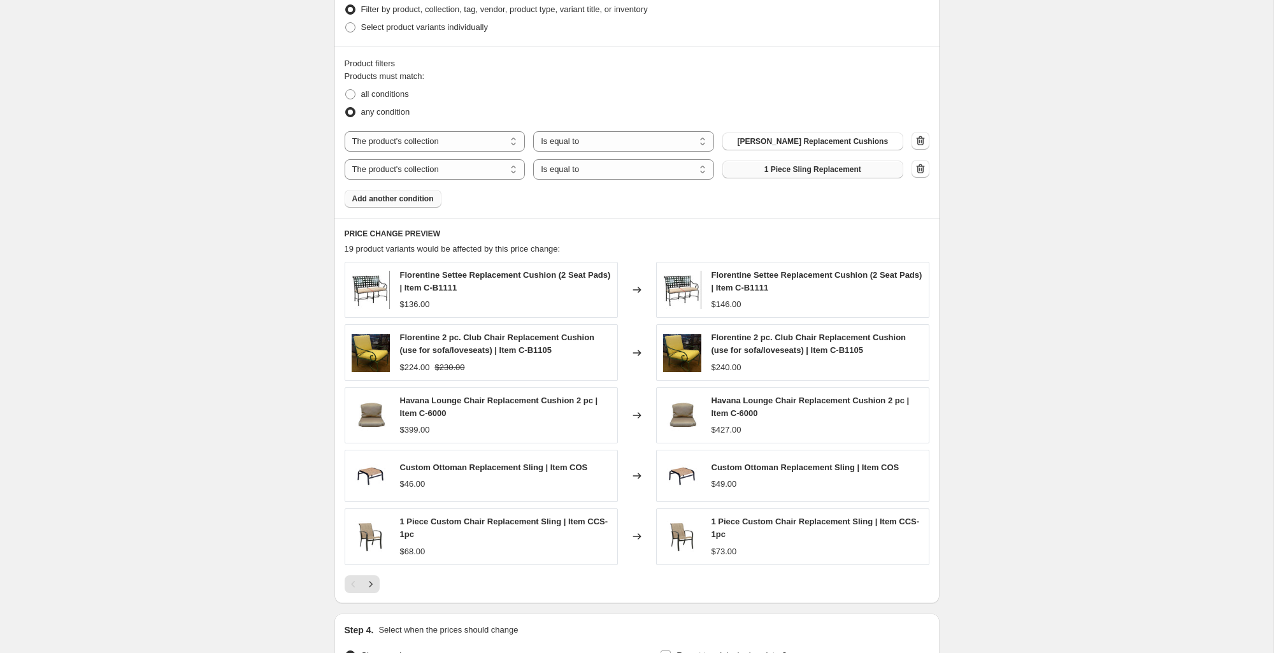
click at [827, 168] on span "1 Piece Sling Replacement" at bounding box center [813, 169] width 97 height 10
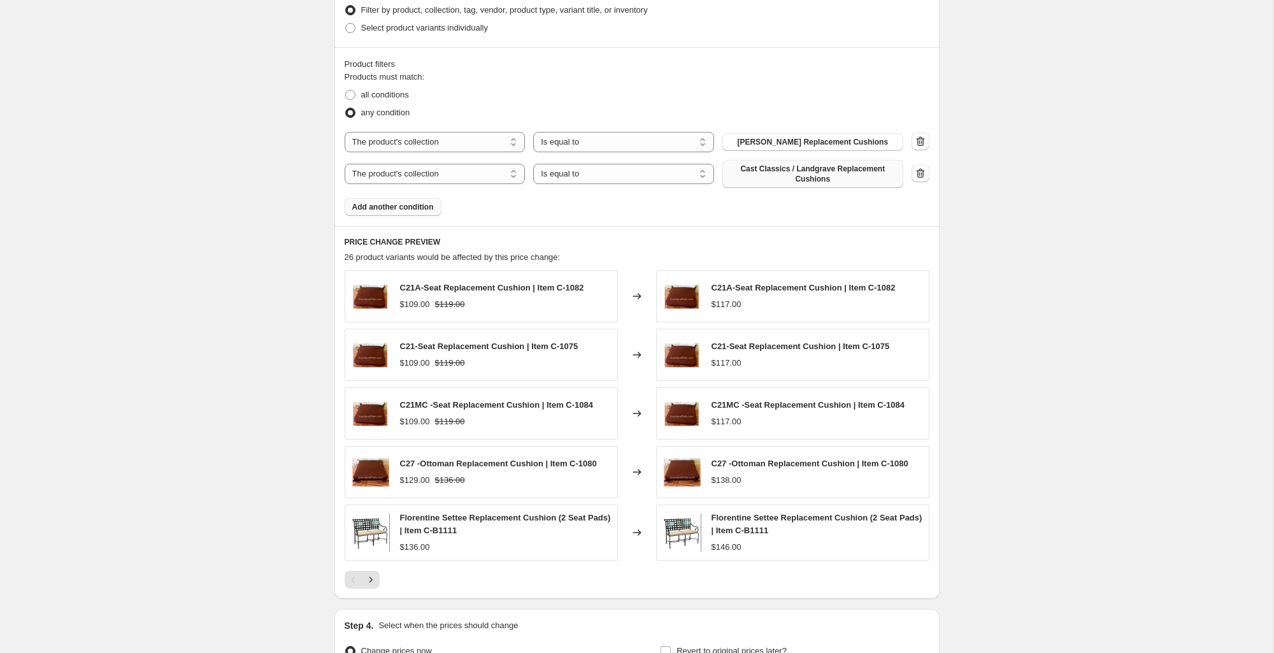
scroll to position [746, 0]
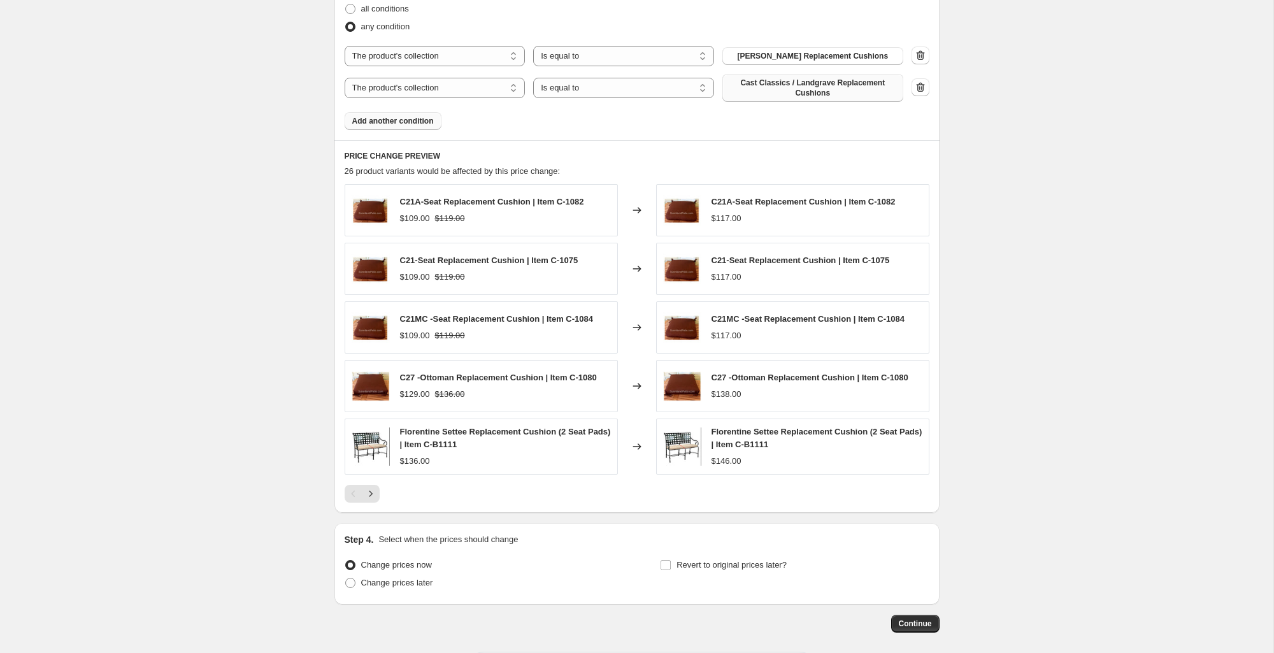
click at [410, 117] on span "Add another condition" at bounding box center [393, 121] width 82 height 10
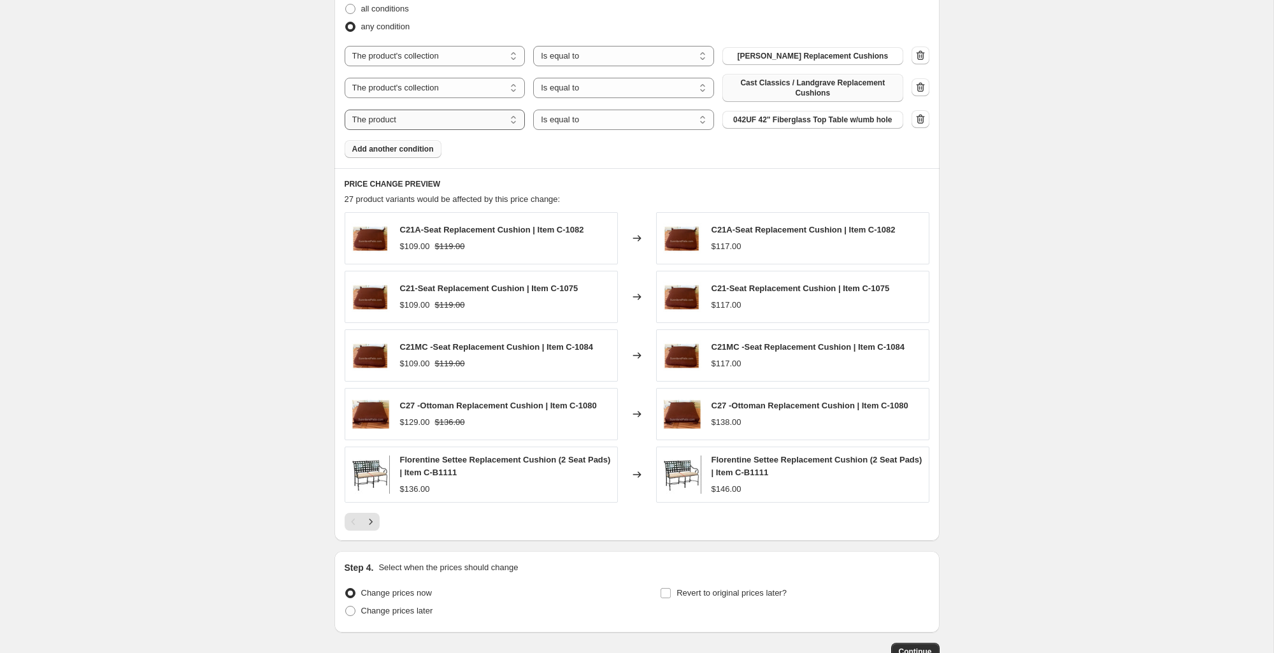
click at [435, 122] on select "The product The product's collection The product's tag The product's vendor The…" at bounding box center [435, 120] width 181 height 20
select select "collection"
click at [789, 119] on span "1 Piece Sling Replacement" at bounding box center [813, 120] width 97 height 10
click at [410, 156] on button "Add another condition" at bounding box center [393, 149] width 97 height 18
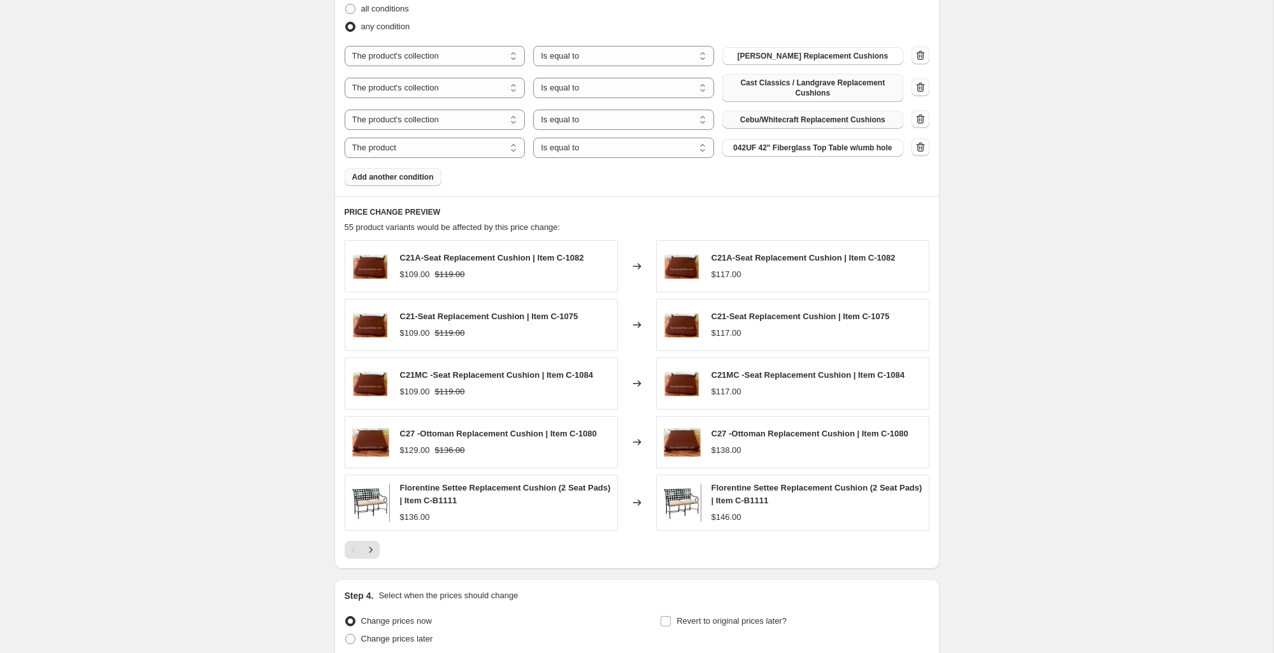
click at [414, 180] on span "Add another condition" at bounding box center [393, 177] width 82 height 10
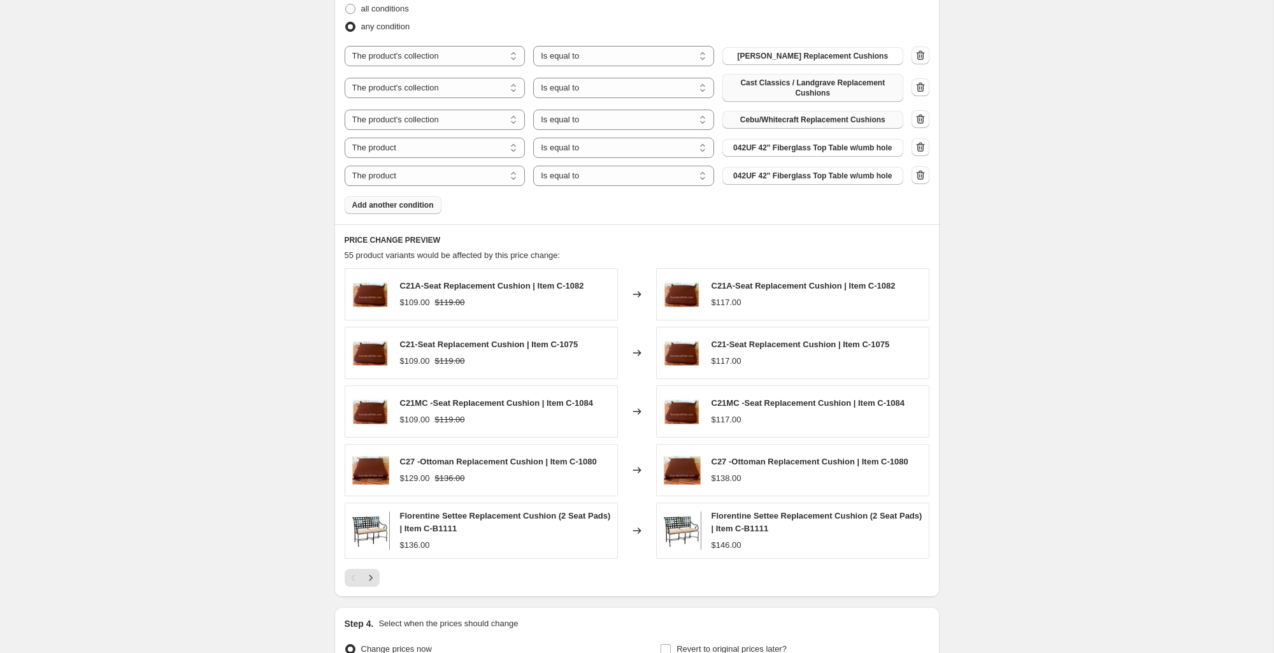
click at [409, 202] on span "Add another condition" at bounding box center [393, 205] width 82 height 10
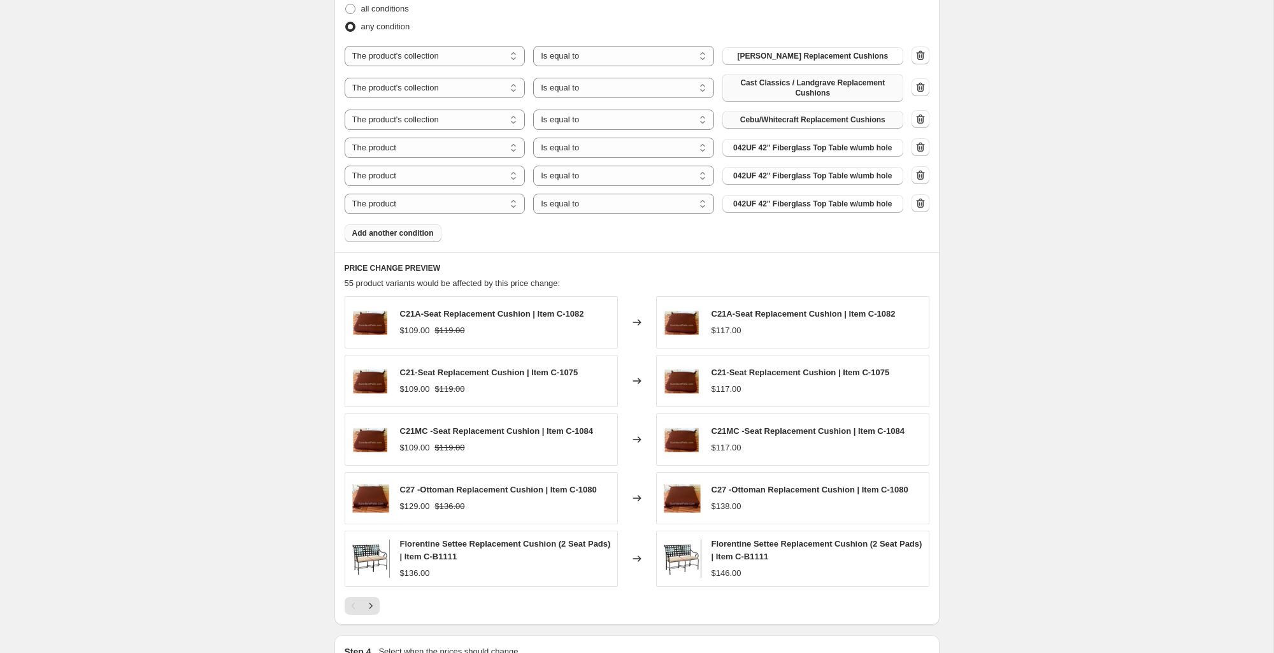
click at [407, 235] on span "Add another condition" at bounding box center [393, 233] width 82 height 10
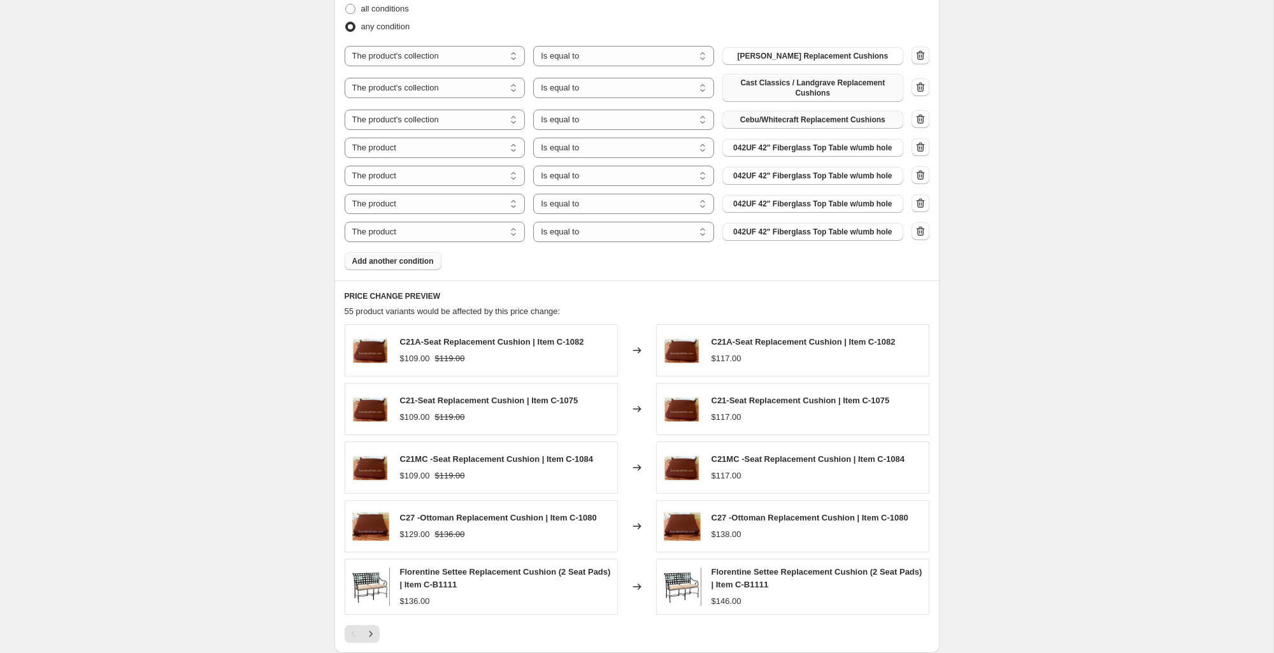
click at [411, 270] on div "Products must match: all conditions any condition The product The product's col…" at bounding box center [637, 127] width 585 height 285
click at [414, 260] on span "Add another condition" at bounding box center [393, 261] width 82 height 10
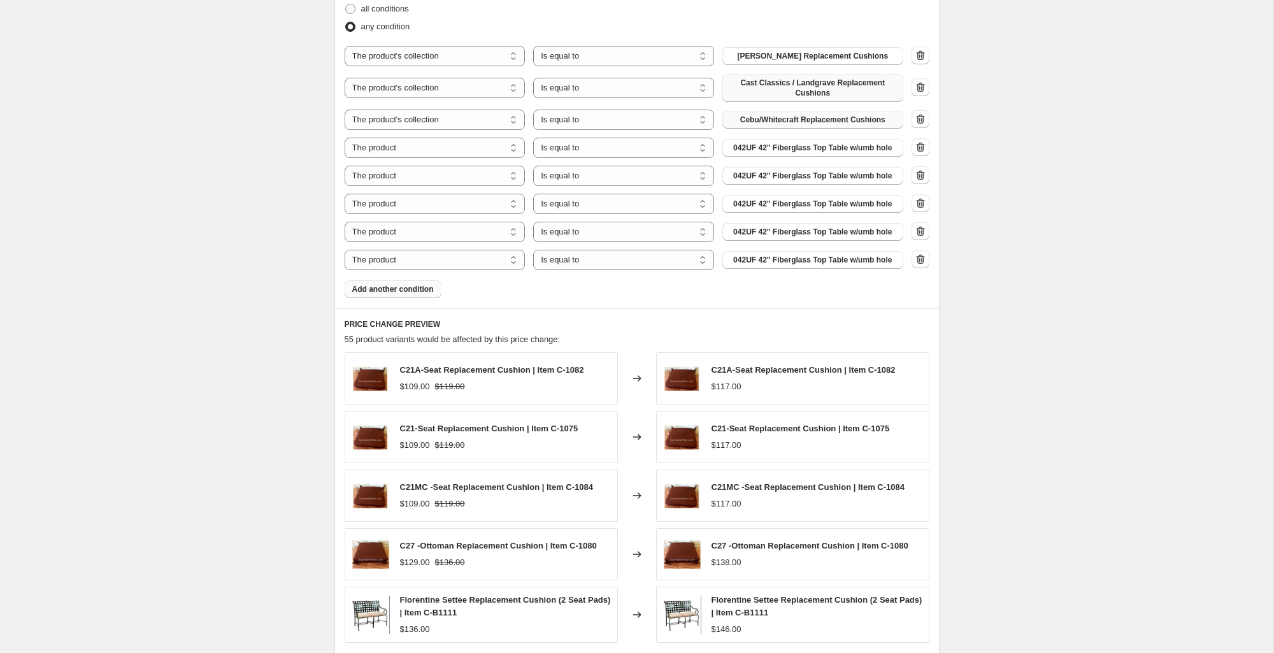
click at [410, 287] on span "Add another condition" at bounding box center [393, 289] width 82 height 10
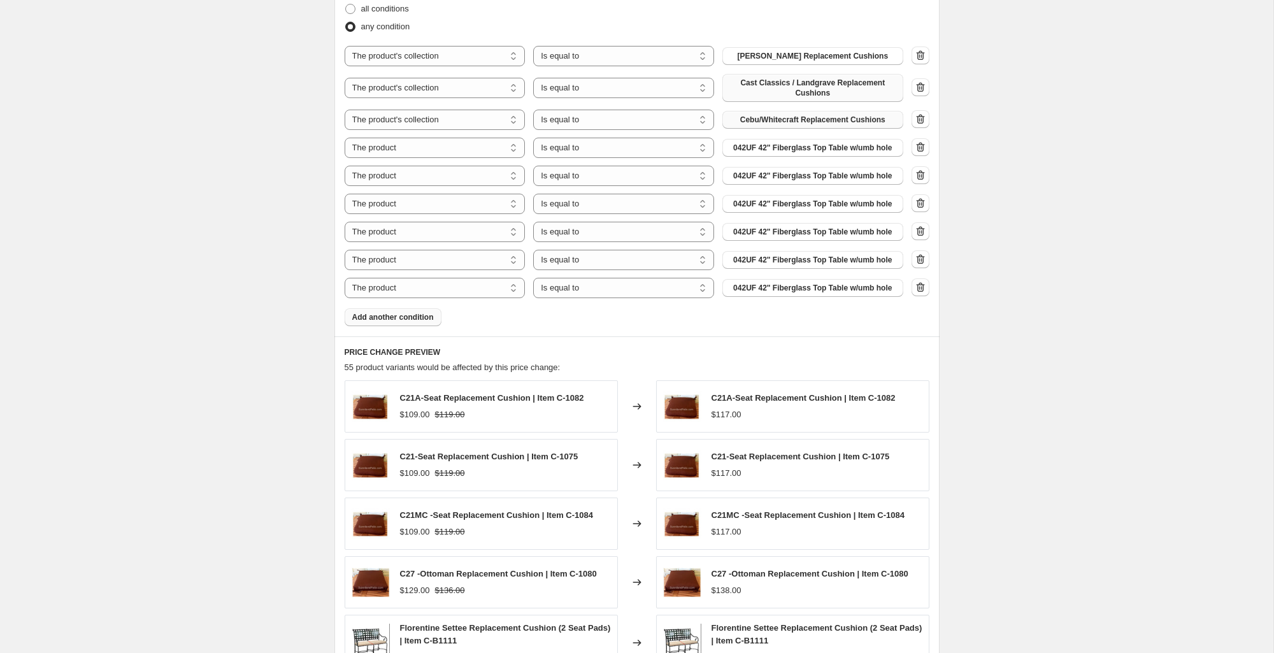
click at [402, 321] on span "Add another condition" at bounding box center [393, 317] width 82 height 10
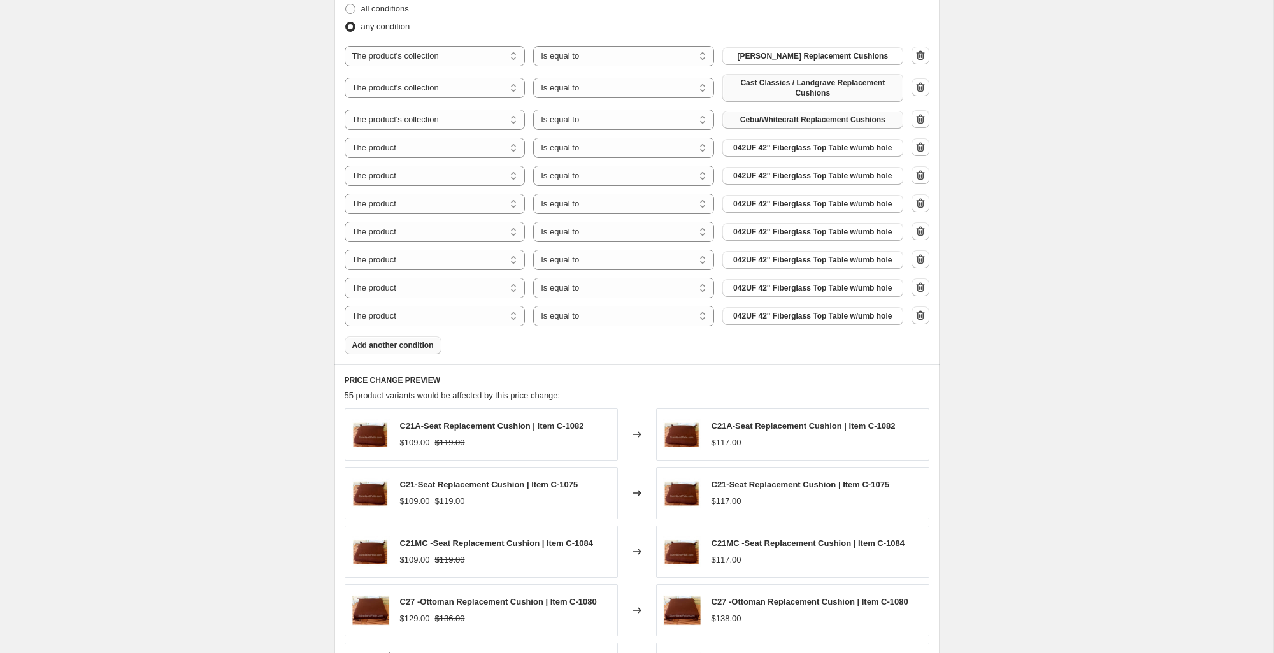
click at [405, 347] on span "Add another condition" at bounding box center [393, 345] width 82 height 10
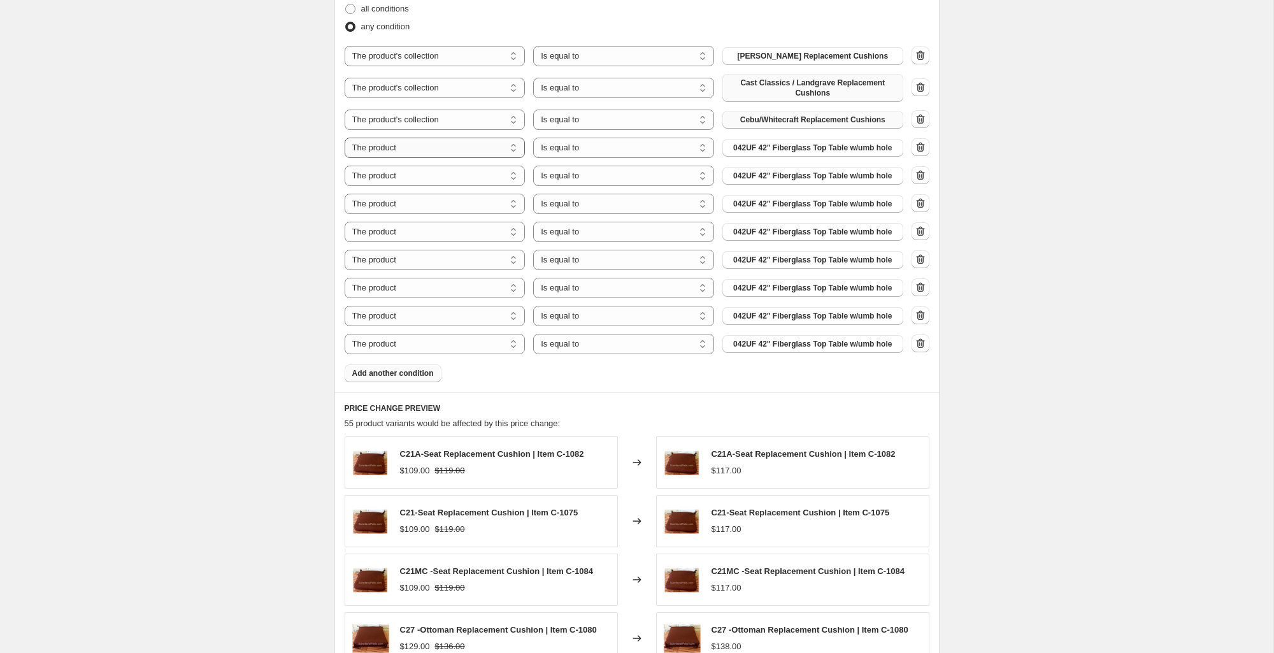
click at [408, 150] on select "The product The product's collection The product's tag The product's vendor The…" at bounding box center [435, 148] width 181 height 20
select select "collection"
click at [796, 150] on span "1 Piece Sling Replacement" at bounding box center [813, 148] width 97 height 10
click at [407, 173] on select "The product The product's collection The product's tag The product's vendor The…" at bounding box center [435, 176] width 181 height 20
select select "collection"
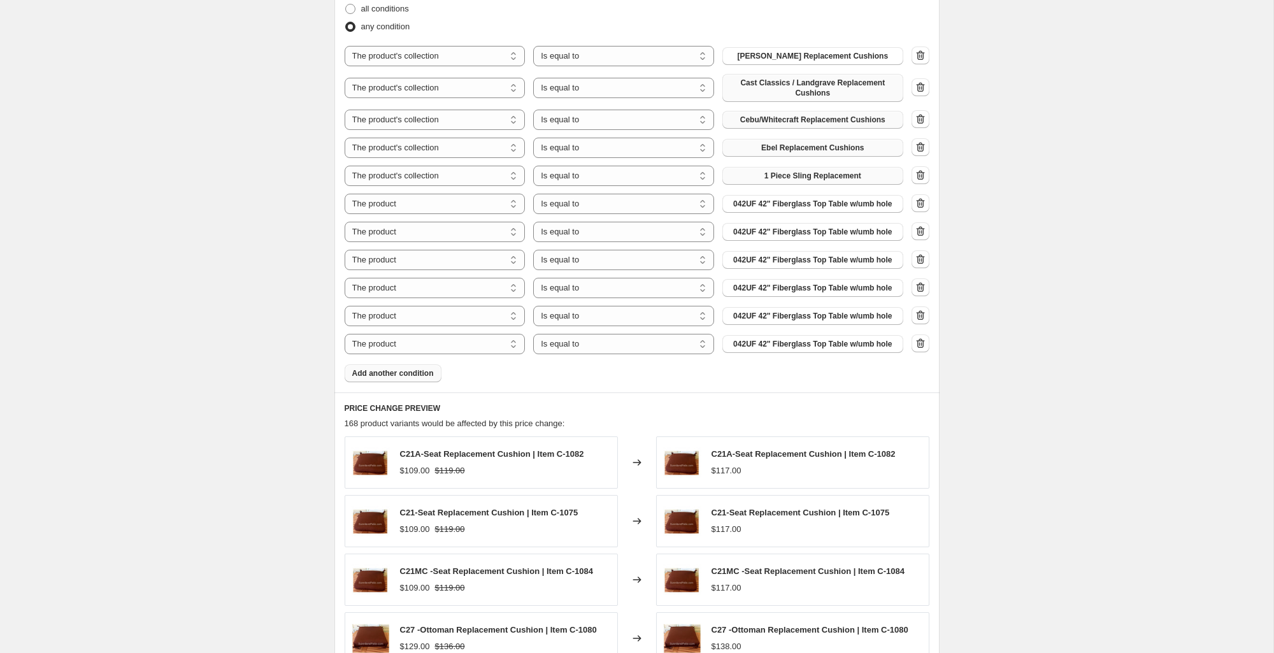
click at [794, 177] on span "1 Piece Sling Replacement" at bounding box center [813, 176] width 97 height 10
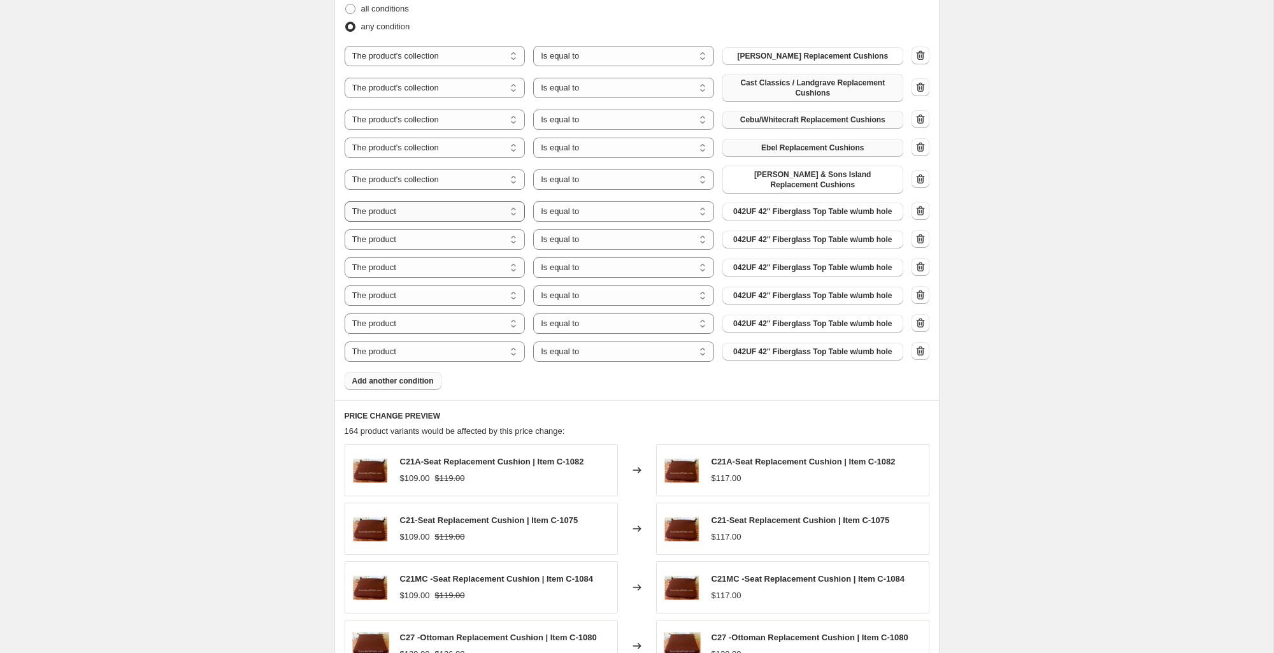
click at [458, 201] on select "The product The product's collection The product's tag The product's vendor The…" at bounding box center [435, 211] width 181 height 20
select select "collection"
click at [815, 206] on span "1 Piece Sling Replacement" at bounding box center [813, 211] width 97 height 10
click at [416, 233] on select "The product The product's collection The product's tag The product's vendor The…" at bounding box center [435, 239] width 181 height 20
select select "collection"
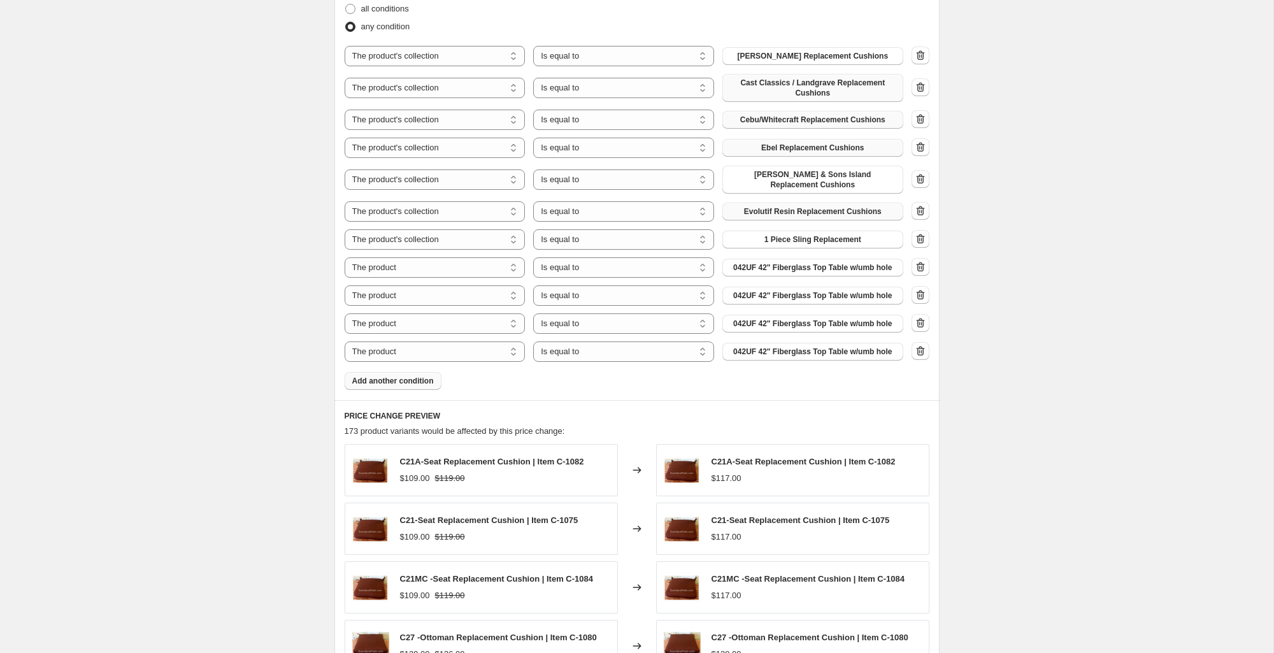
click at [800, 234] on span "1 Piece Sling Replacement" at bounding box center [813, 239] width 97 height 10
click at [408, 260] on select "The product The product's collection The product's tag The product's vendor The…" at bounding box center [435, 267] width 181 height 20
select select "collection"
click at [793, 263] on span "1 Piece Sling Replacement" at bounding box center [813, 268] width 97 height 10
click at [416, 289] on select "The product The product's collection The product's tag The product's vendor The…" at bounding box center [435, 295] width 181 height 20
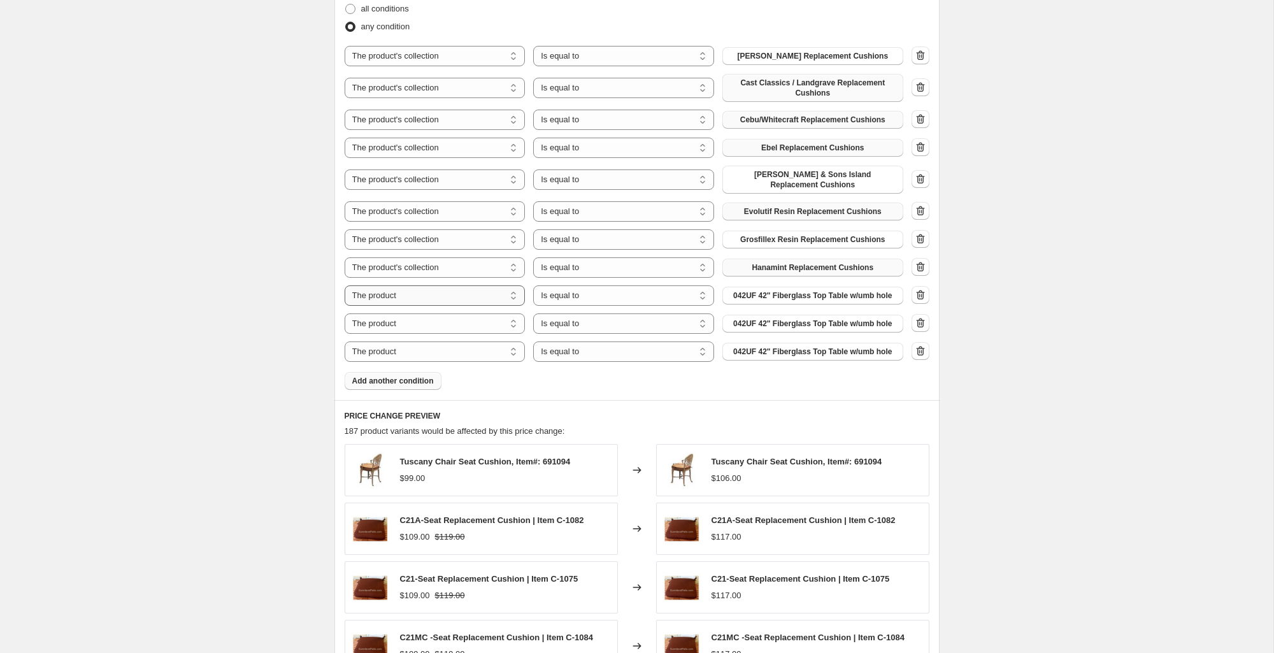
select select "collection"
click at [806, 291] on span "1 Piece Sling Replacement" at bounding box center [813, 296] width 97 height 10
click at [430, 317] on select "The product The product's collection The product's tag The product's vendor The…" at bounding box center [435, 324] width 181 height 20
select select "collection"
click at [802, 319] on span "1 Piece Sling Replacement" at bounding box center [813, 324] width 97 height 10
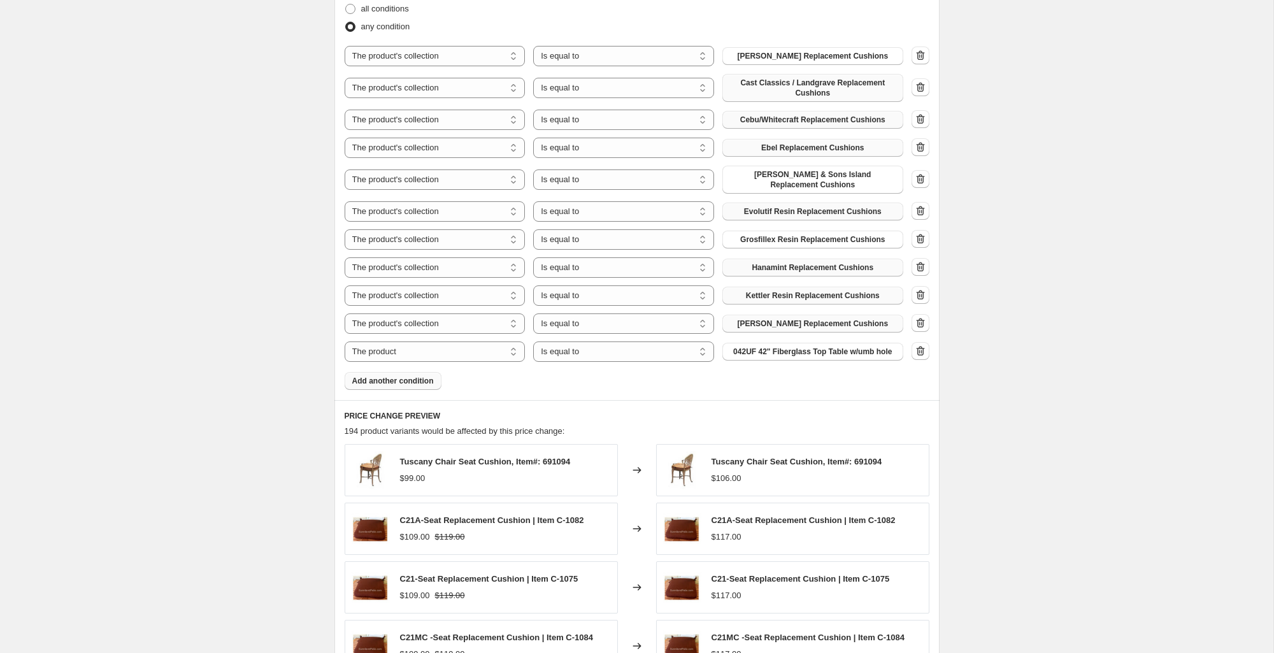
click at [391, 376] on span "Add another condition" at bounding box center [393, 381] width 82 height 10
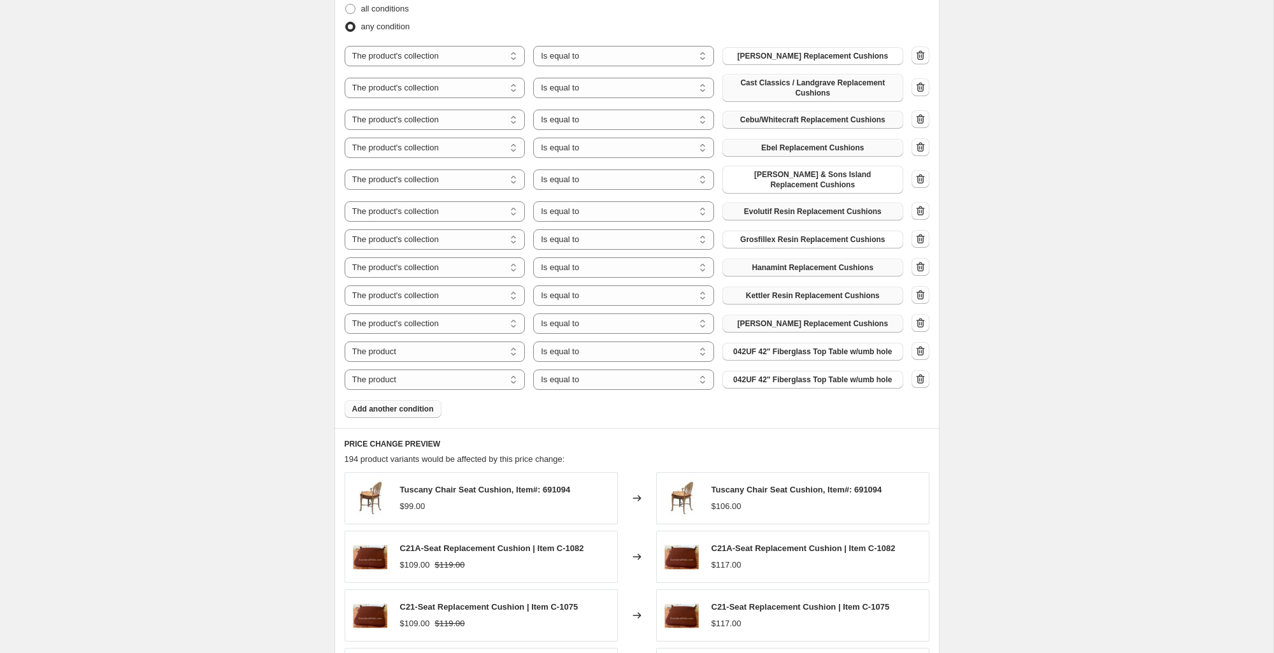
click at [407, 404] on span "Add another condition" at bounding box center [393, 409] width 82 height 10
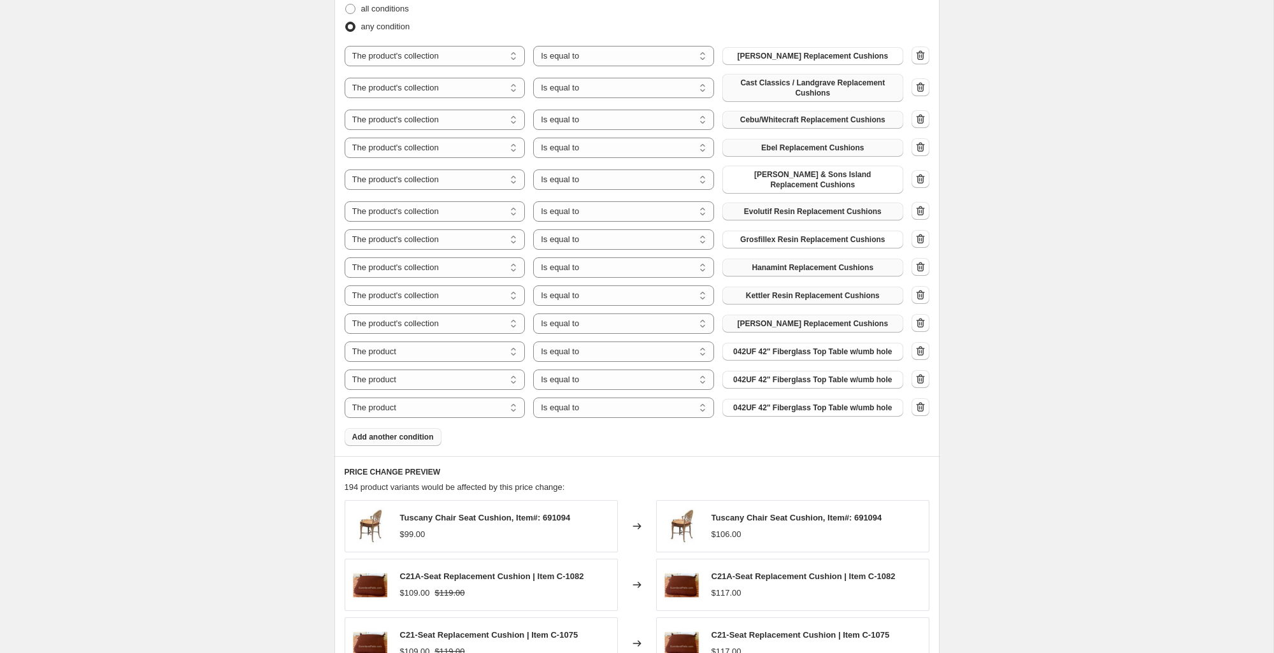
click at [405, 432] on span "Add another condition" at bounding box center [393, 437] width 82 height 10
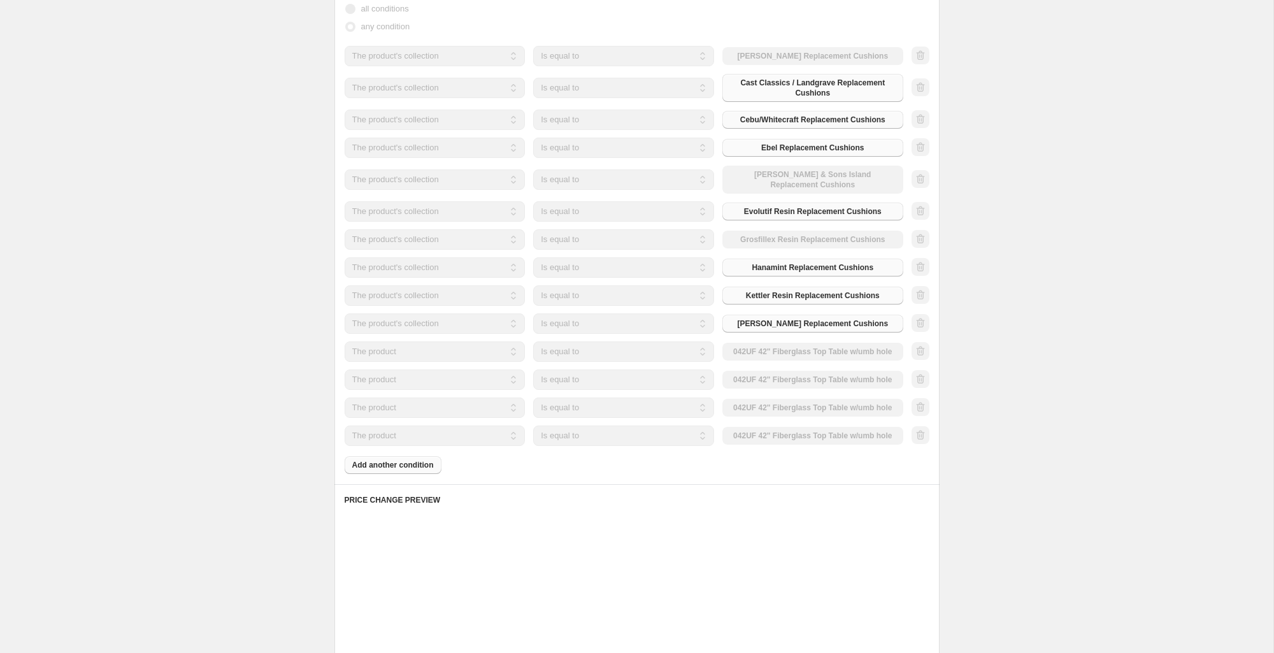
click at [396, 458] on div "Products must match: all conditions any condition The product The product's col…" at bounding box center [637, 229] width 585 height 489
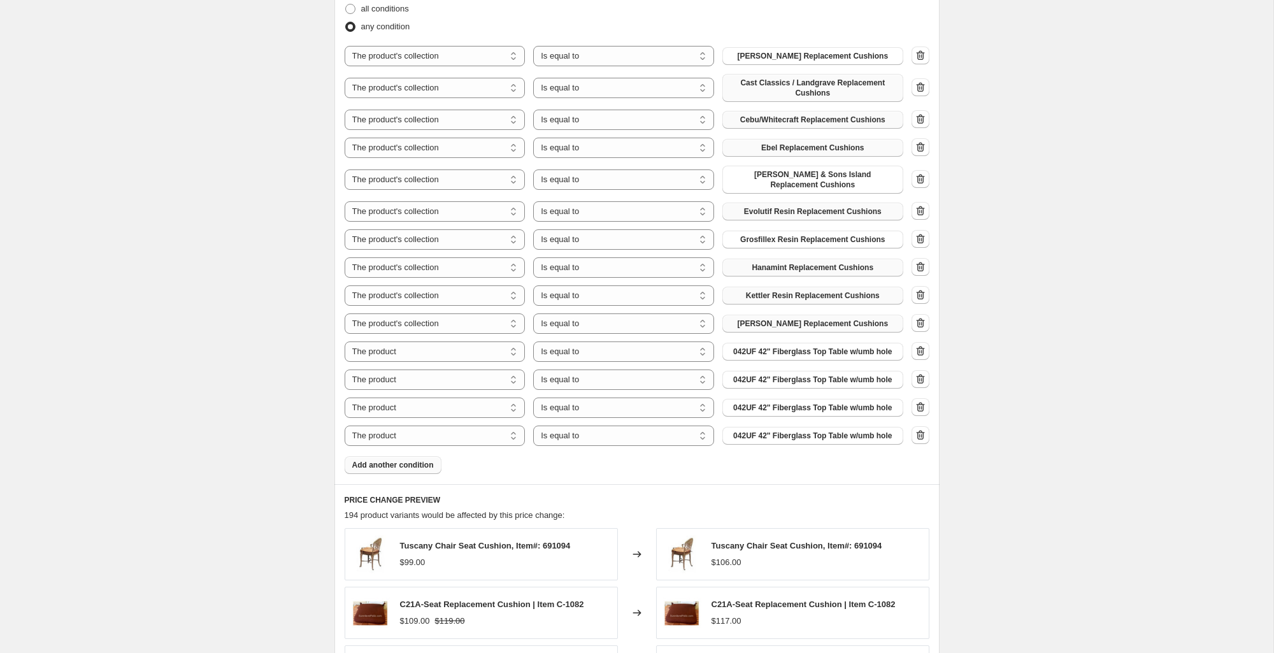
click at [393, 462] on span "Add another condition" at bounding box center [393, 465] width 82 height 10
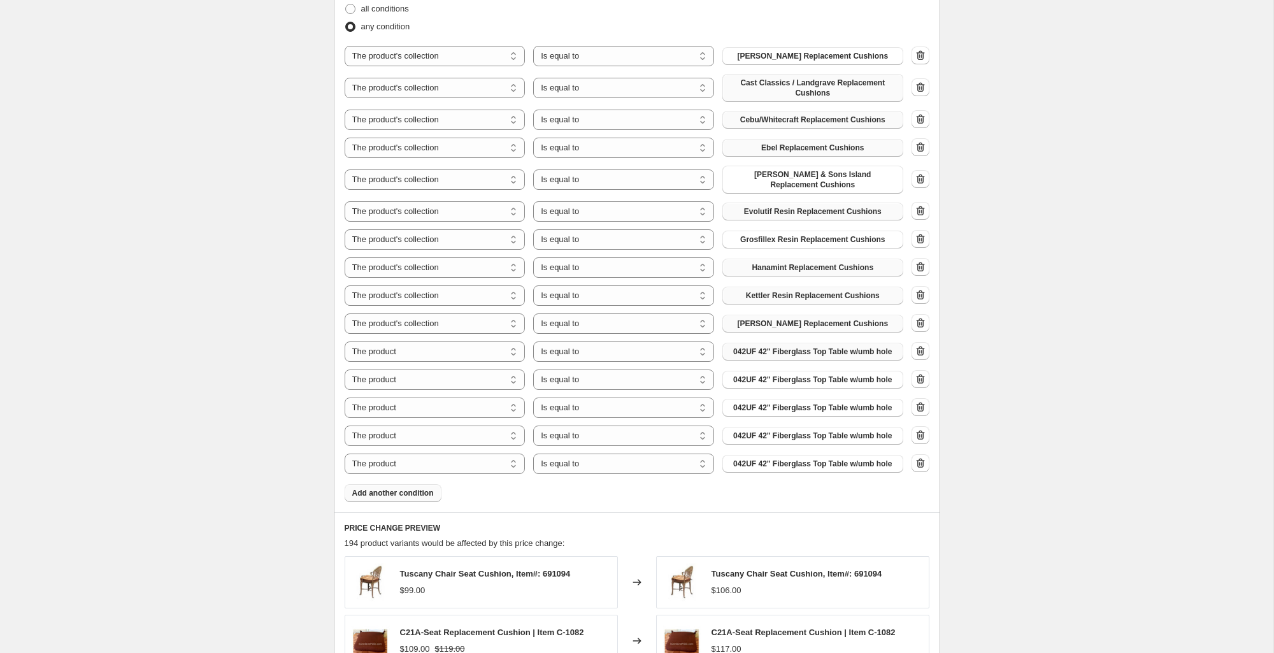
click at [811, 347] on span "042UF 42" Fiberglass Top Table w/umb hole" at bounding box center [812, 352] width 159 height 10
click at [455, 347] on select "The product The product's collection The product's tag The product's vendor The…" at bounding box center [435, 352] width 181 height 20
select select "collection"
click at [816, 347] on span "1 Piece Sling Replacement" at bounding box center [813, 352] width 97 height 10
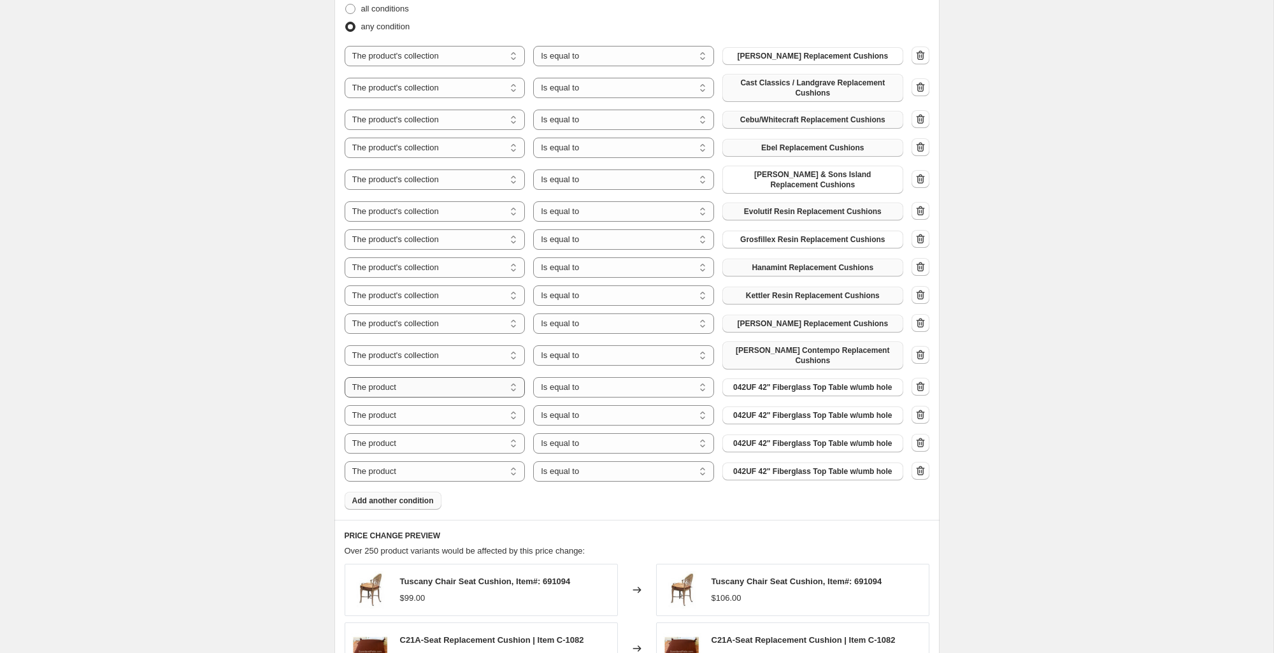
click at [468, 379] on select "The product The product's collection The product's tag The product's vendor The…" at bounding box center [435, 387] width 181 height 20
select select "collection"
click at [868, 379] on button "1 Piece Sling Replacement" at bounding box center [813, 387] width 181 height 18
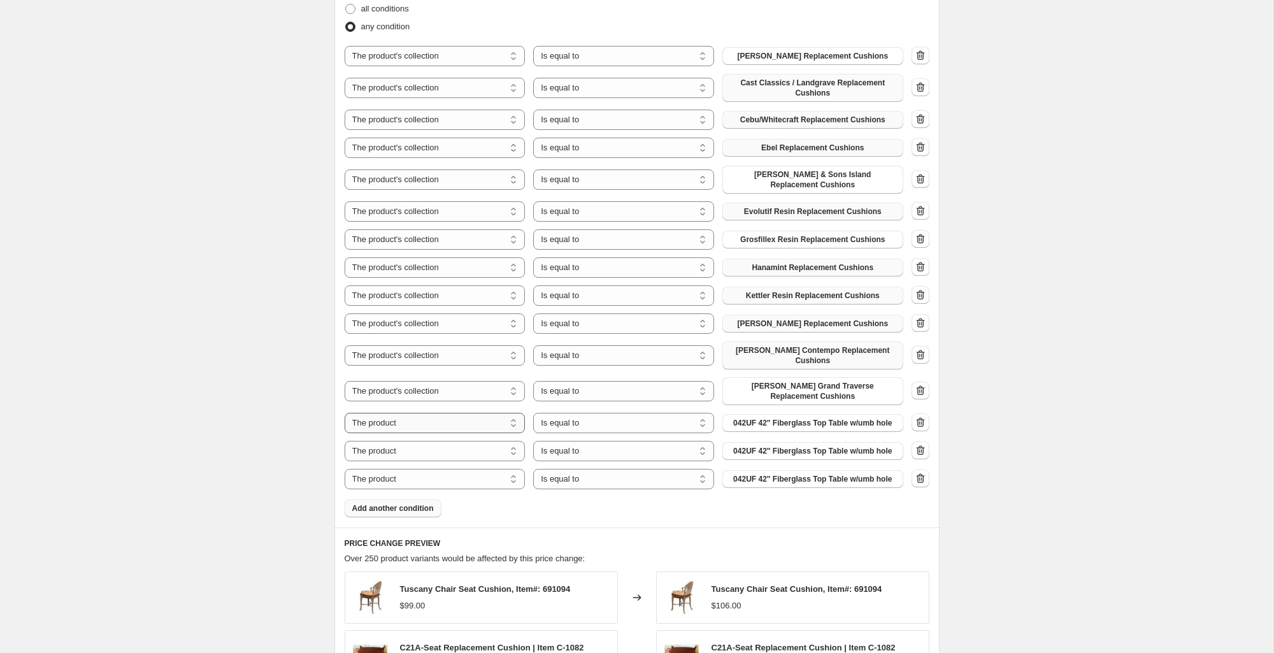
click at [472, 416] on select "The product The product's collection The product's tag The product's vendor The…" at bounding box center [435, 423] width 181 height 20
select select "collection"
click at [816, 418] on span "1 Piece Sling Replacement" at bounding box center [813, 423] width 97 height 10
click at [480, 445] on select "The product The product's collection The product's tag The product's vendor The…" at bounding box center [435, 451] width 181 height 20
select select "collection"
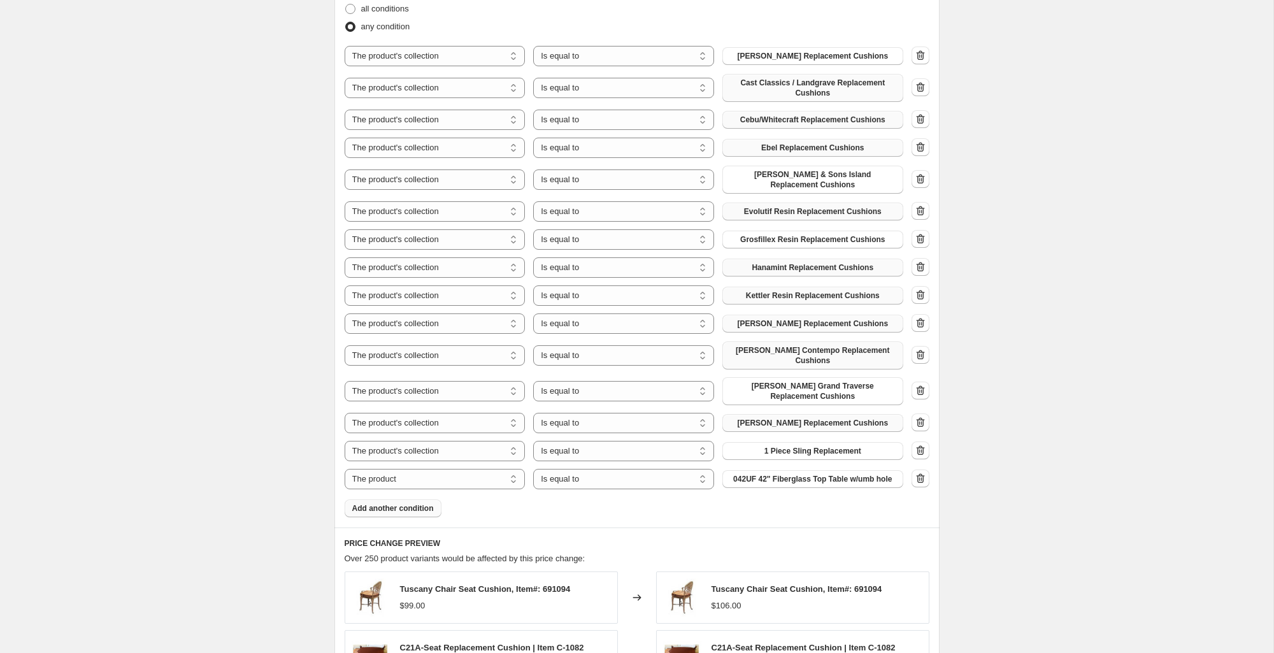
click at [820, 446] on span "1 Piece Sling Replacement" at bounding box center [813, 451] width 97 height 10
click at [463, 473] on select "The product The product's collection The product's tag The product's vendor The…" at bounding box center [435, 479] width 181 height 20
select select "collection"
click at [825, 474] on span "1 Piece Sling Replacement" at bounding box center [813, 479] width 97 height 10
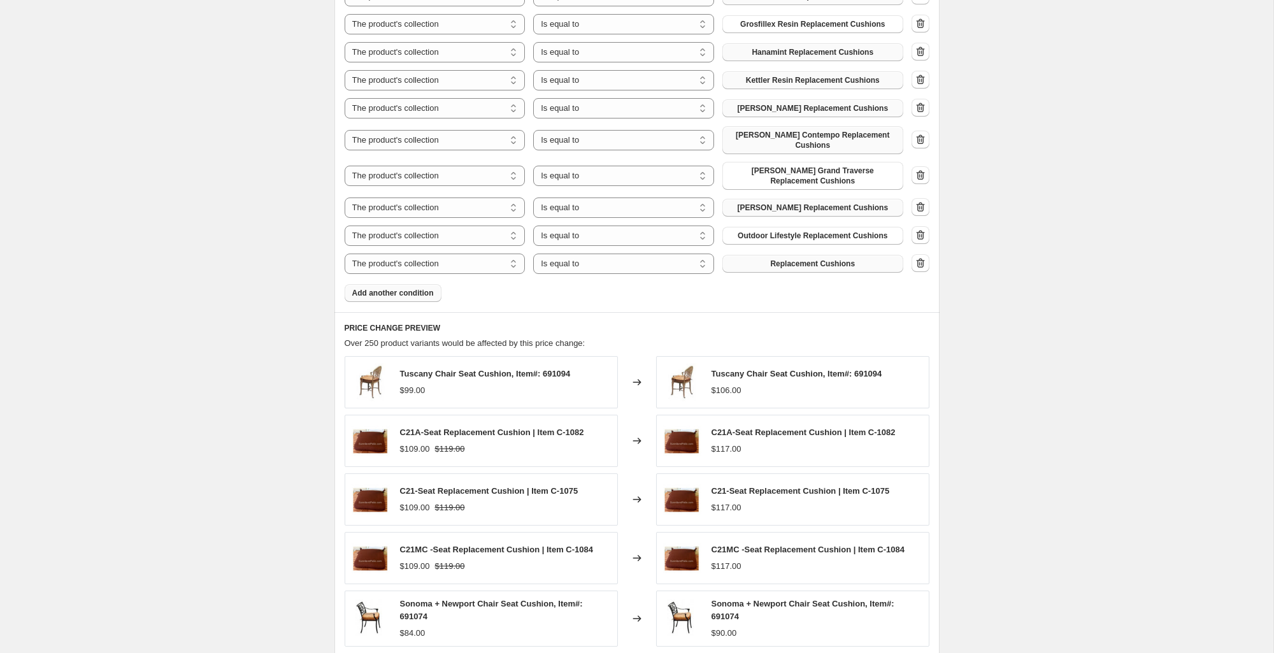
scroll to position [1183, 0]
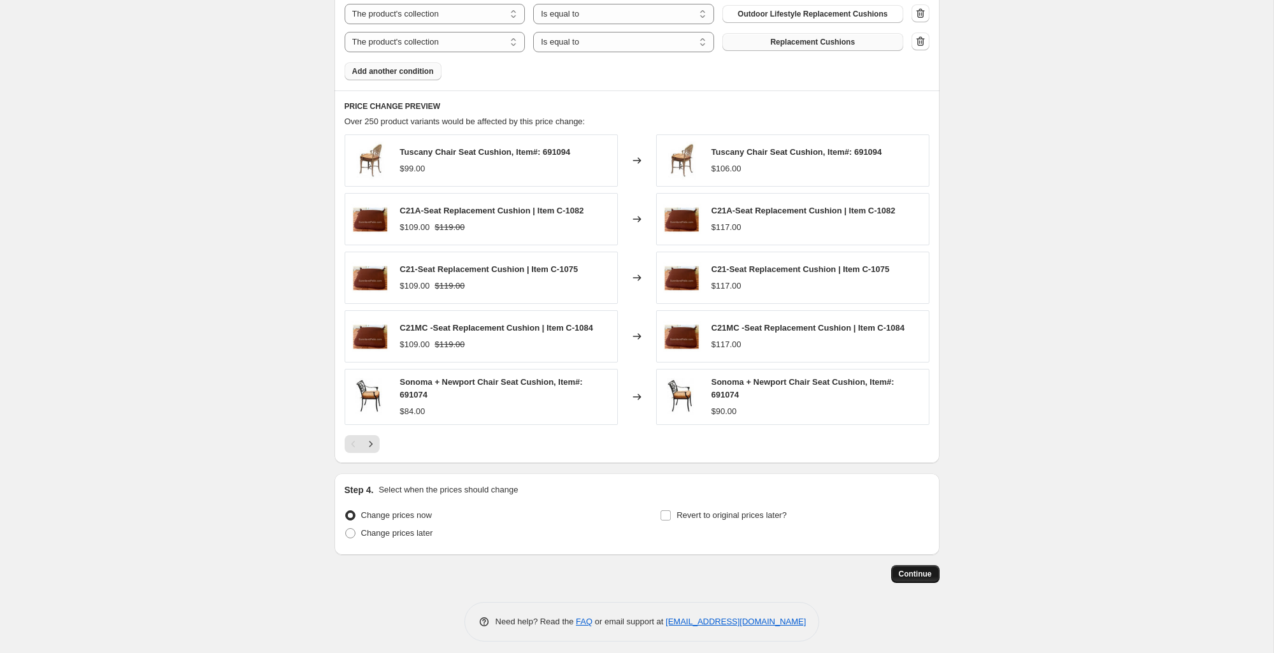
click at [922, 569] on span "Continue" at bounding box center [915, 574] width 33 height 10
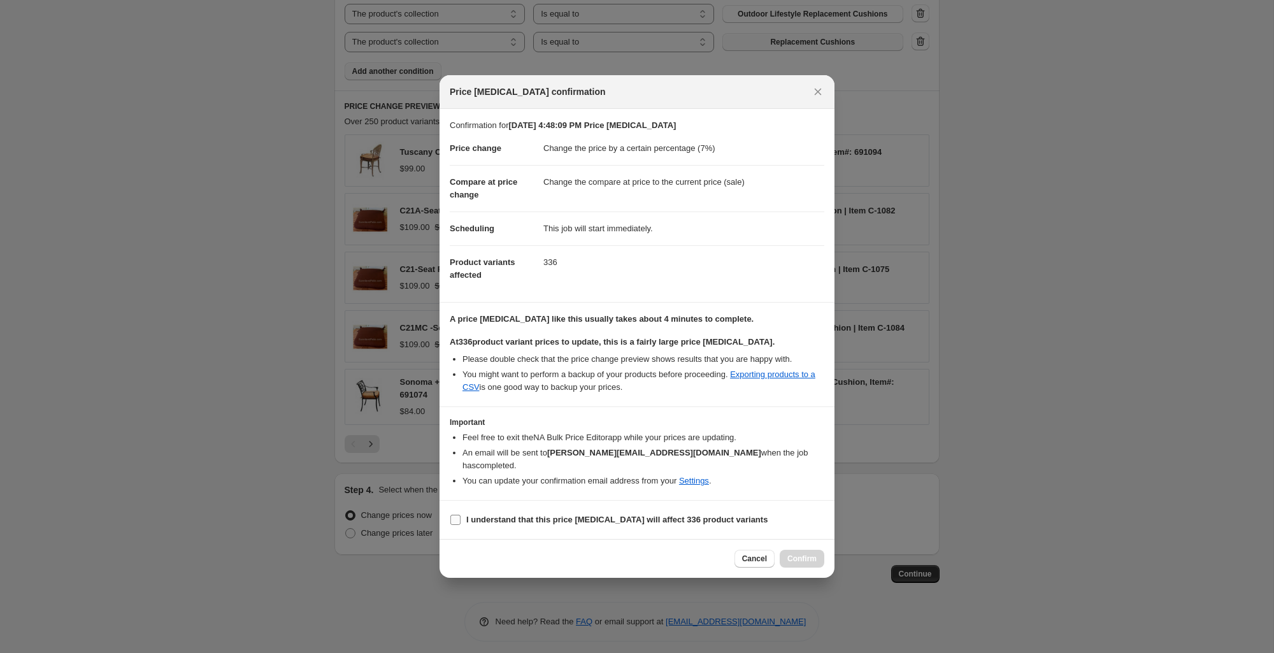
click at [455, 515] on input "I understand that this price change job will affect 336 product variants" at bounding box center [455, 520] width 10 height 10
checkbox input "true"
drag, startPoint x: 563, startPoint y: 189, endPoint x: 676, endPoint y: 190, distance: 112.8
click at [676, 190] on dd "Change the compare at price to the current price (sale)" at bounding box center [684, 182] width 281 height 34
click at [675, 190] on dd "Change the compare at price to the current price (sale)" at bounding box center [684, 182] width 281 height 34
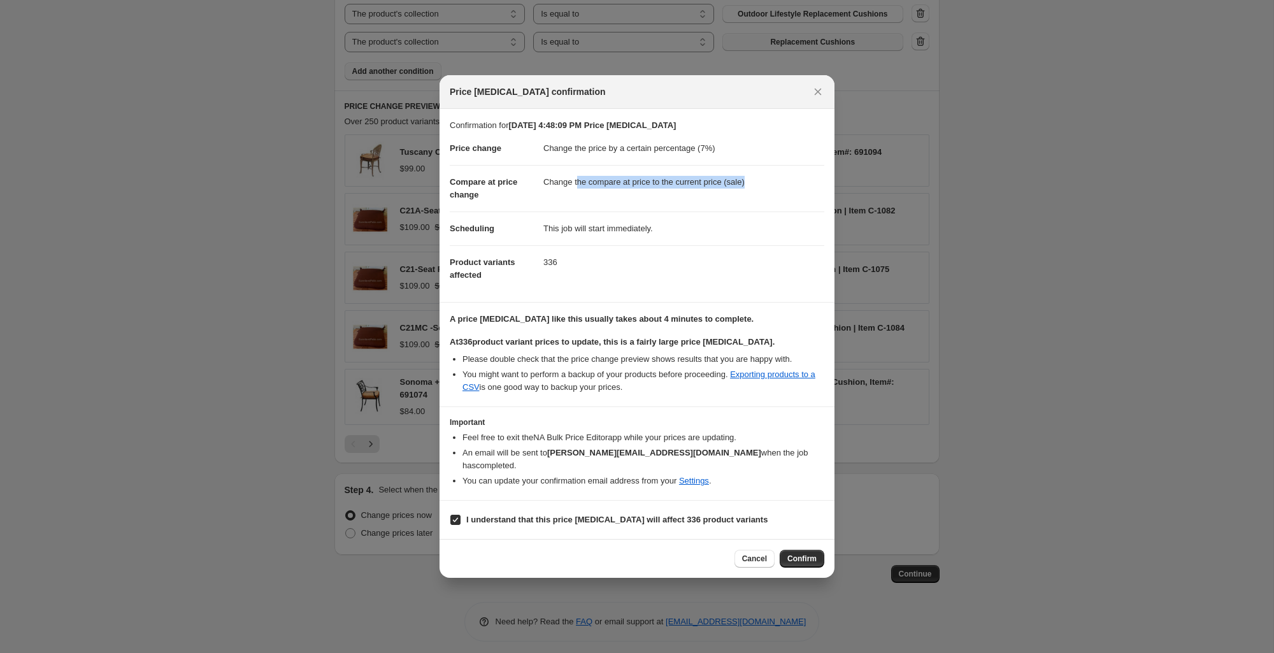
drag, startPoint x: 585, startPoint y: 187, endPoint x: 760, endPoint y: 190, distance: 175.2
click at [760, 190] on dd "Change the compare at price to the current price (sale)" at bounding box center [684, 182] width 281 height 34
click at [804, 554] on span "Confirm" at bounding box center [802, 559] width 29 height 10
